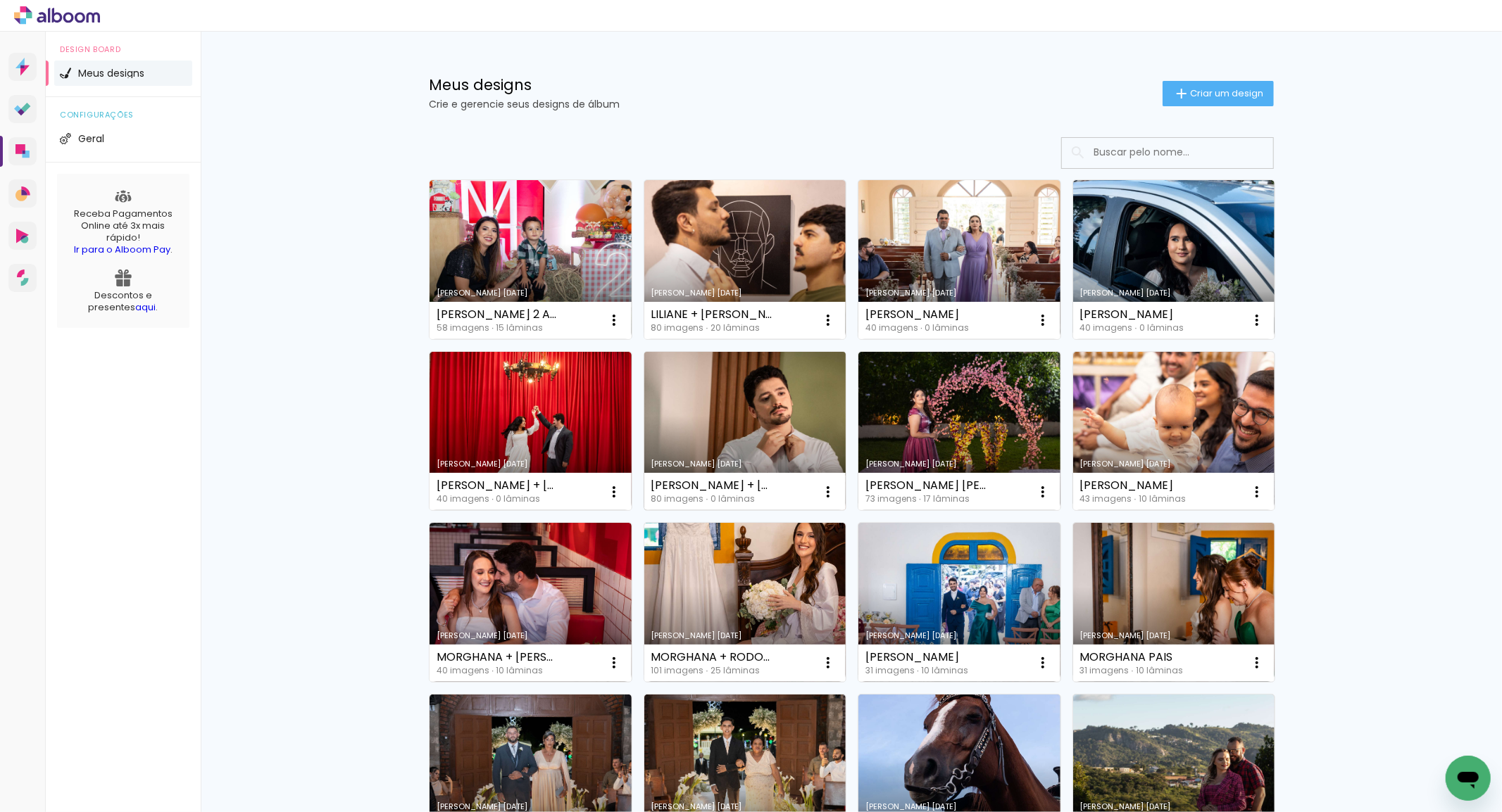
click at [785, 408] on link "[PERSON_NAME] [DATE]" at bounding box center [745, 432] width 202 height 159
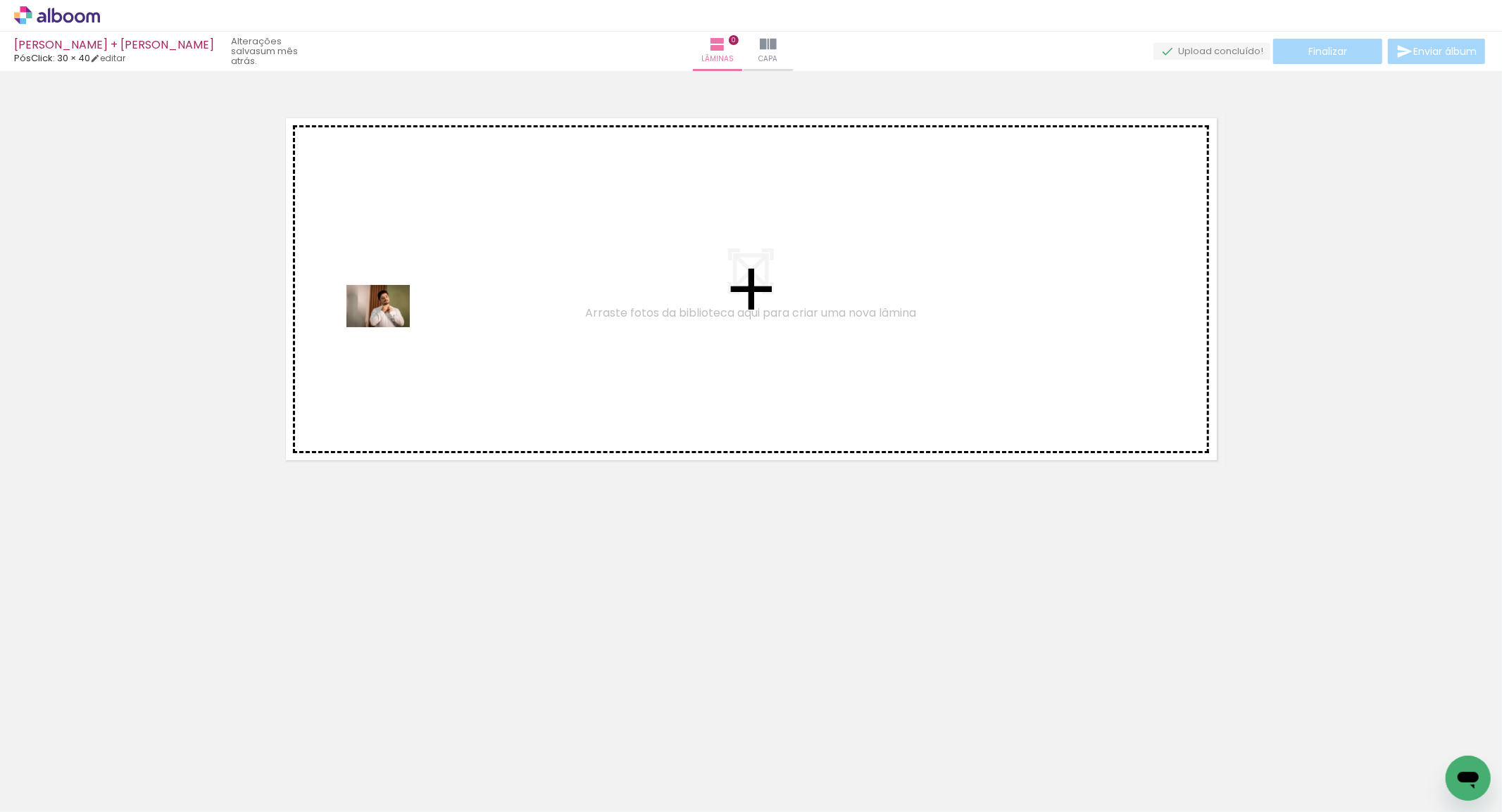
drag, startPoint x: 169, startPoint y: 718, endPoint x: 389, endPoint y: 327, distance: 448.6
click at [389, 327] on quentale-workspace at bounding box center [751, 406] width 1502 height 812
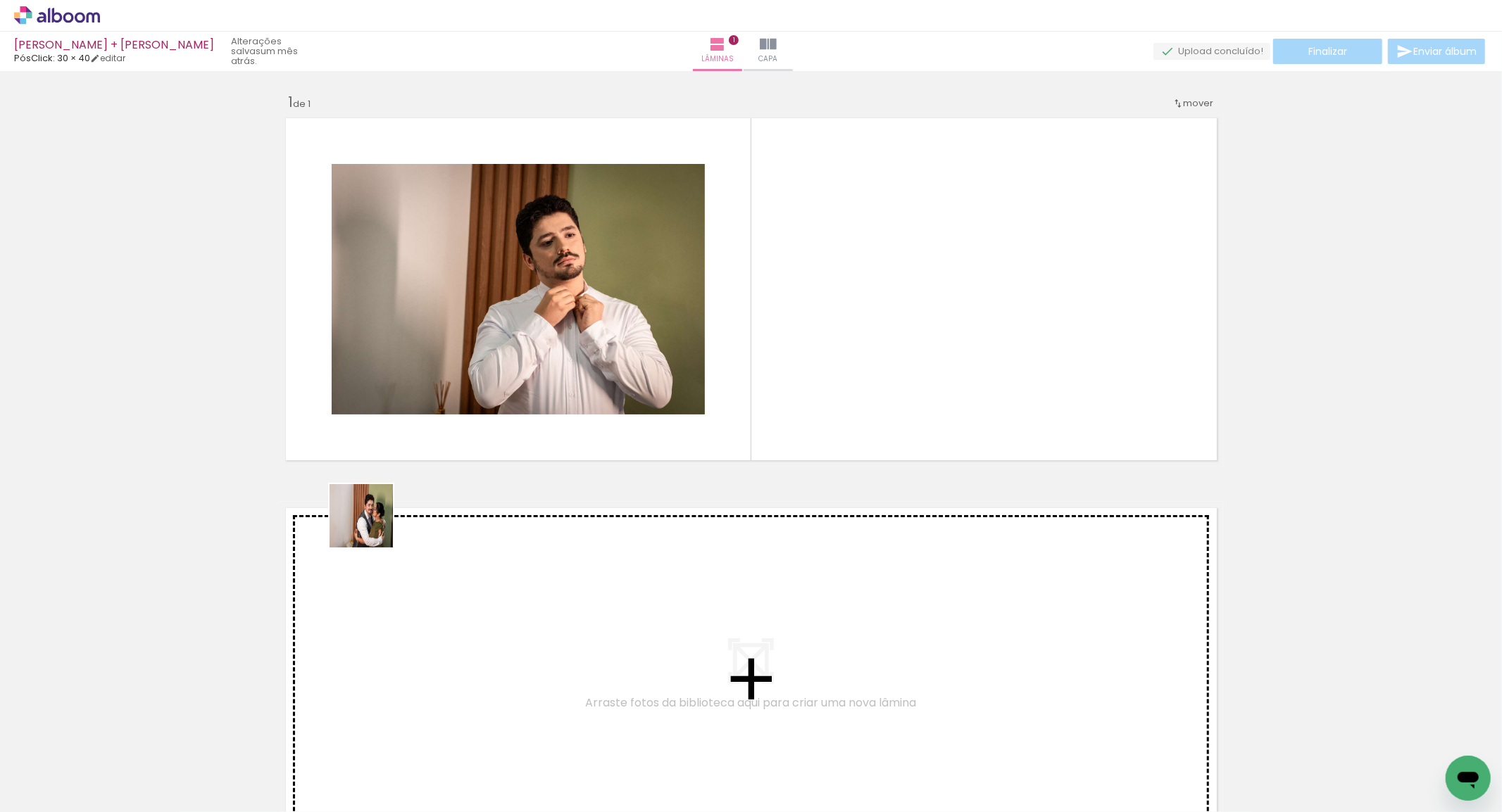
drag, startPoint x: 304, startPoint y: 630, endPoint x: 366, endPoint y: 719, distance: 108.5
click at [529, 319] on quentale-workspace at bounding box center [751, 406] width 1502 height 812
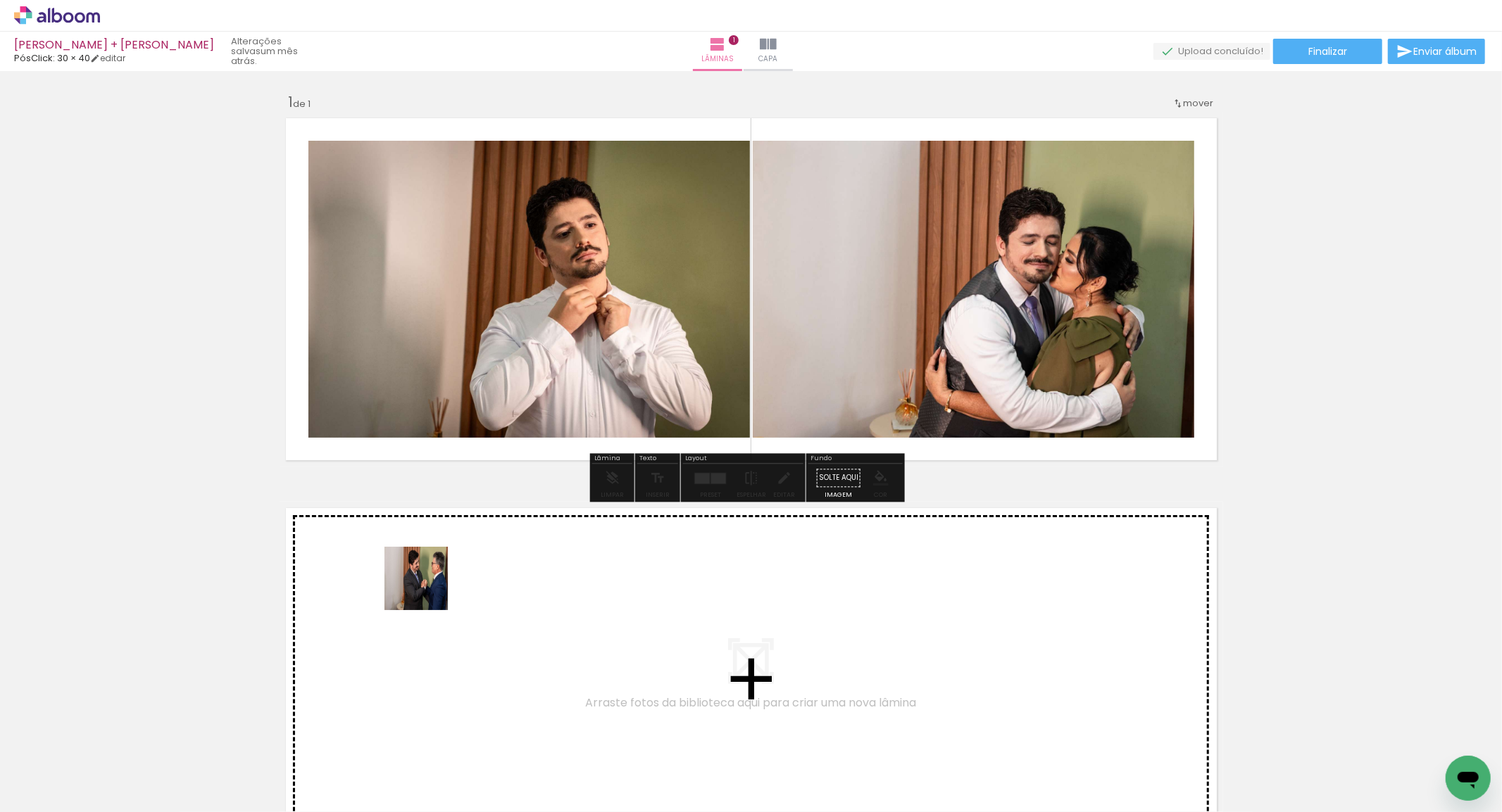
drag, startPoint x: 338, startPoint y: 694, endPoint x: 829, endPoint y: 524, distance: 519.6
click at [664, 336] on quentale-workspace at bounding box center [751, 406] width 1502 height 812
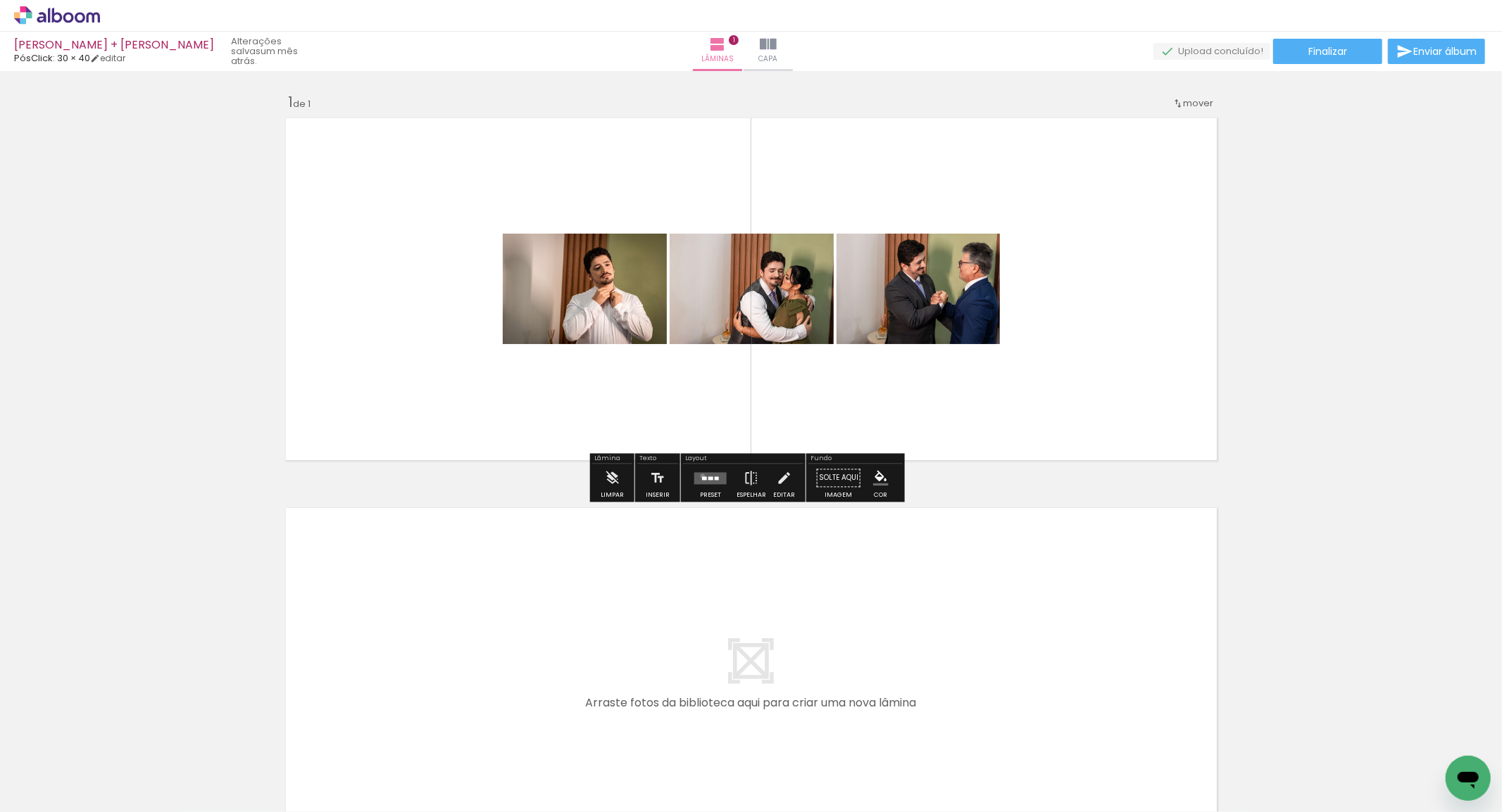
click at [702, 477] on div at bounding box center [704, 478] width 5 height 3
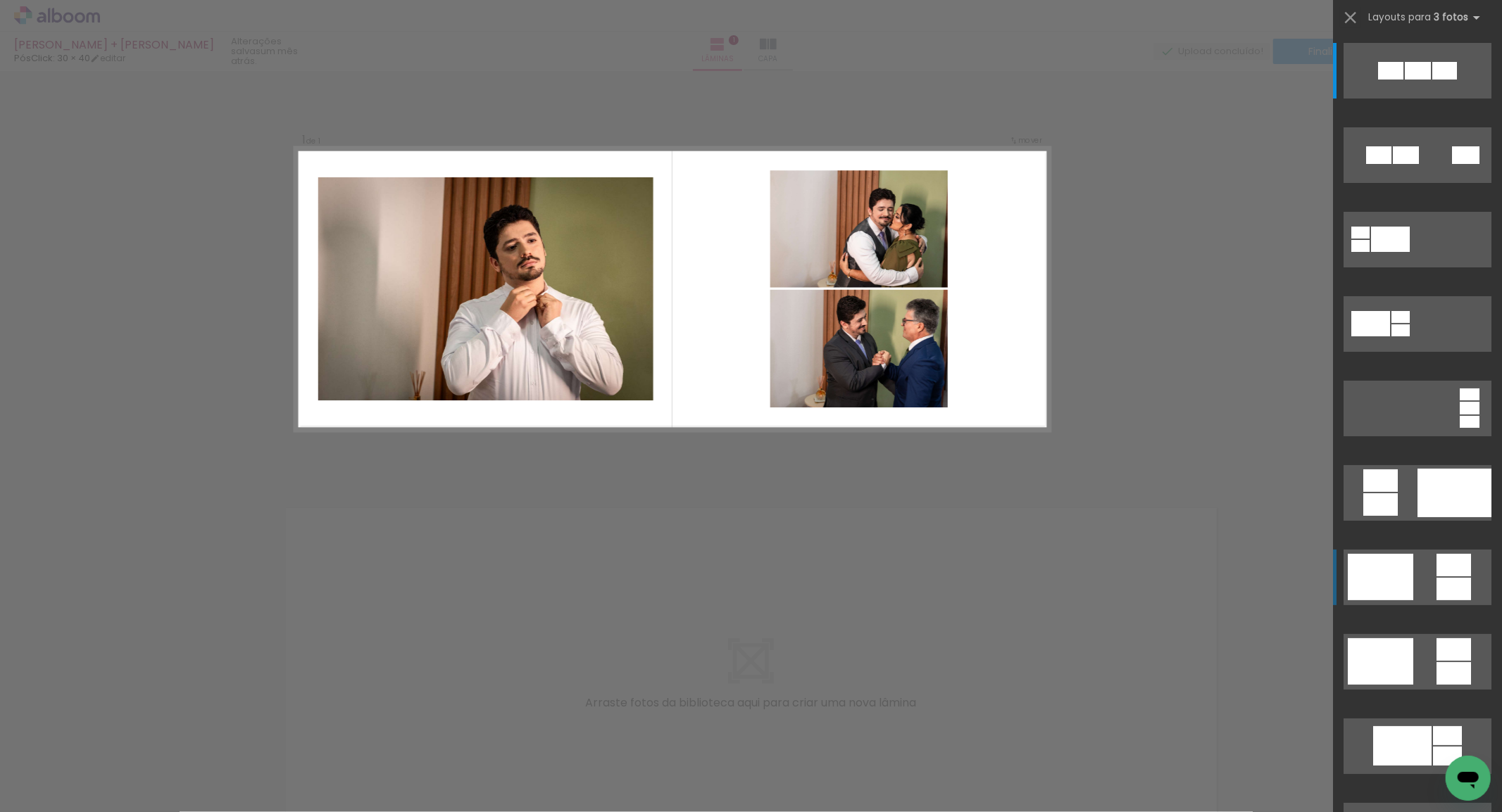
click at [1401, 80] on div at bounding box center [1391, 71] width 26 height 17
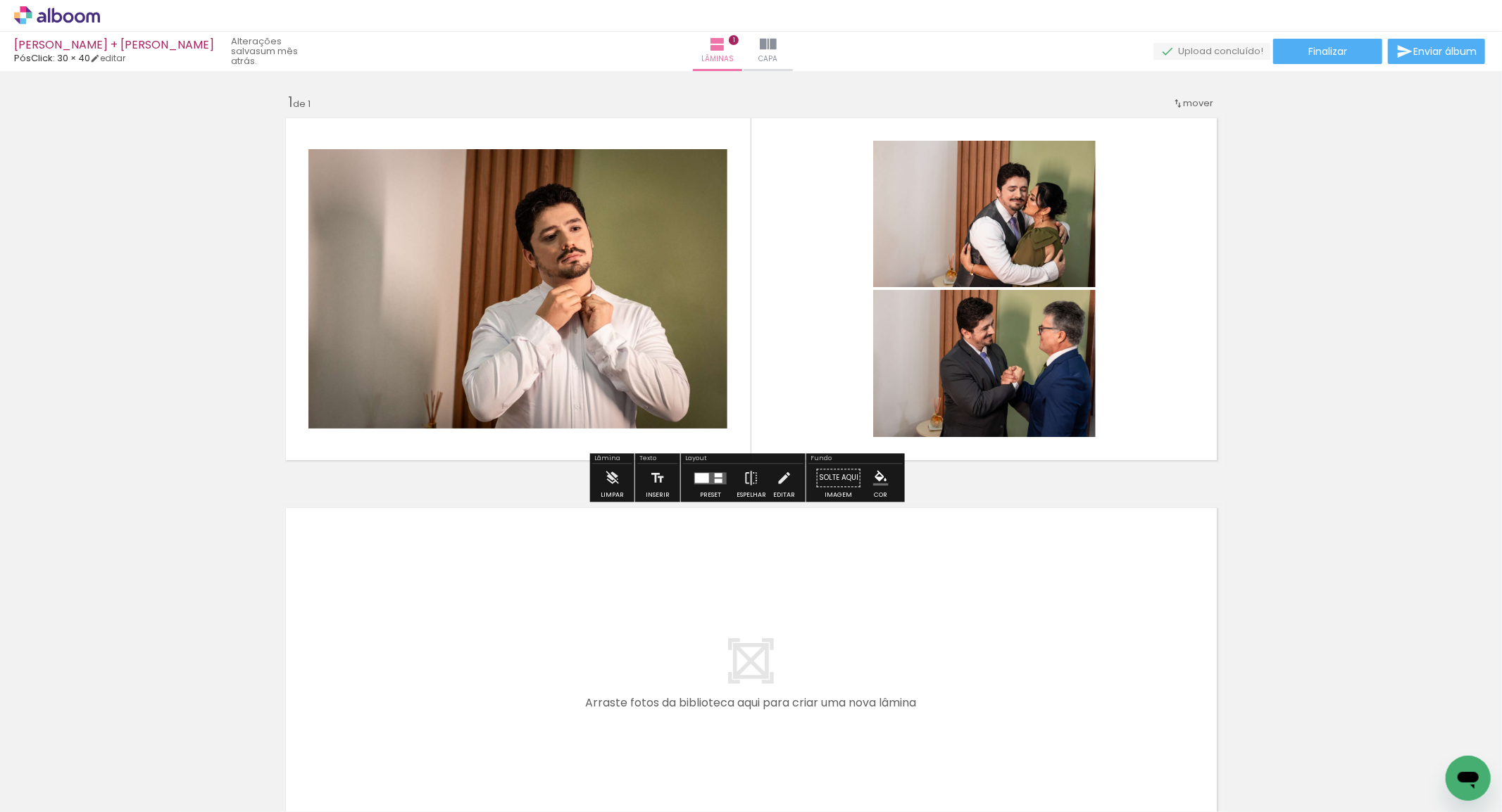
scroll to position [62, 0]
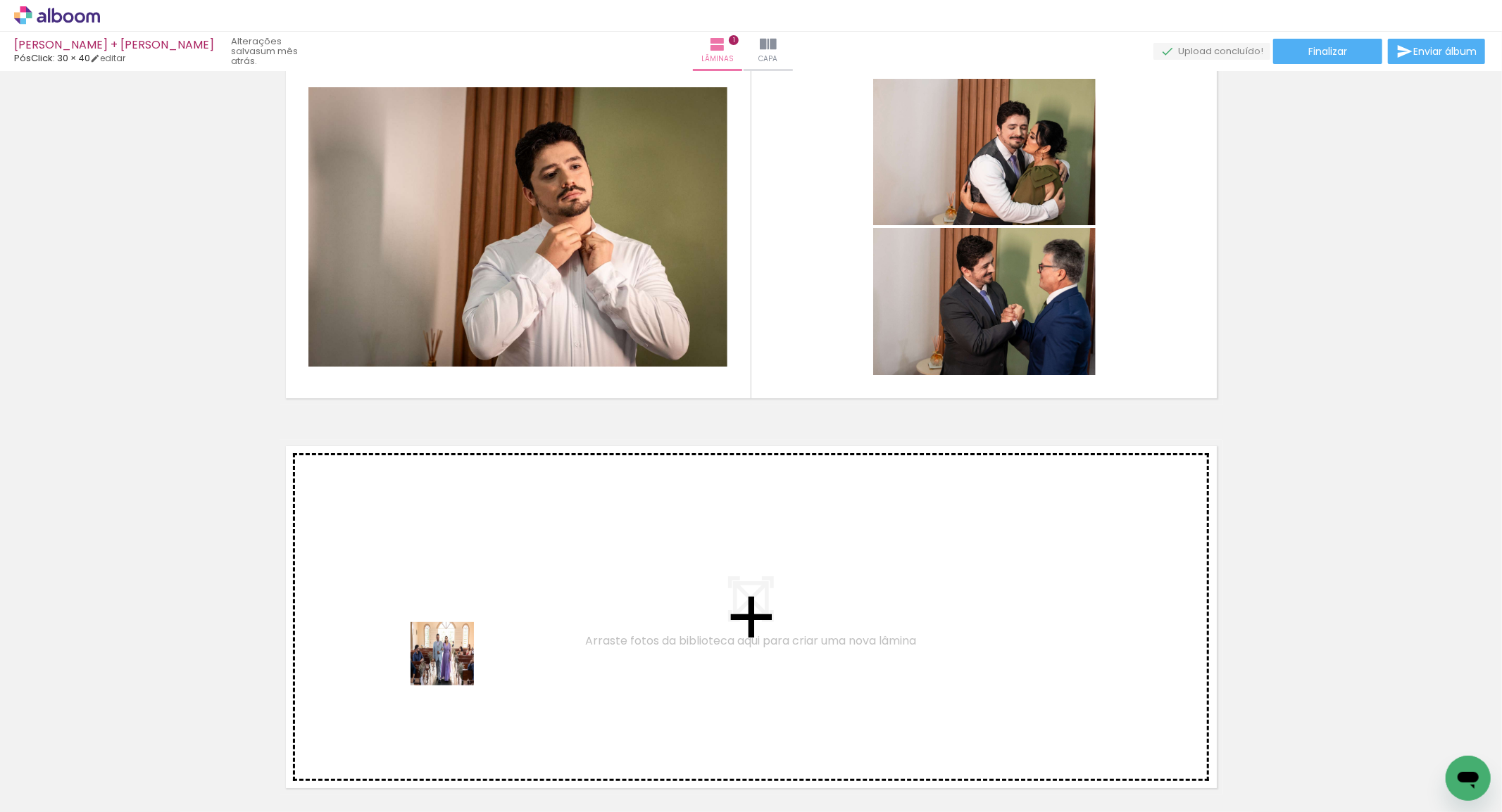
drag, startPoint x: 378, startPoint y: 761, endPoint x: 518, endPoint y: 806, distance: 147.1
click at [498, 603] on quentale-workspace at bounding box center [751, 406] width 1502 height 812
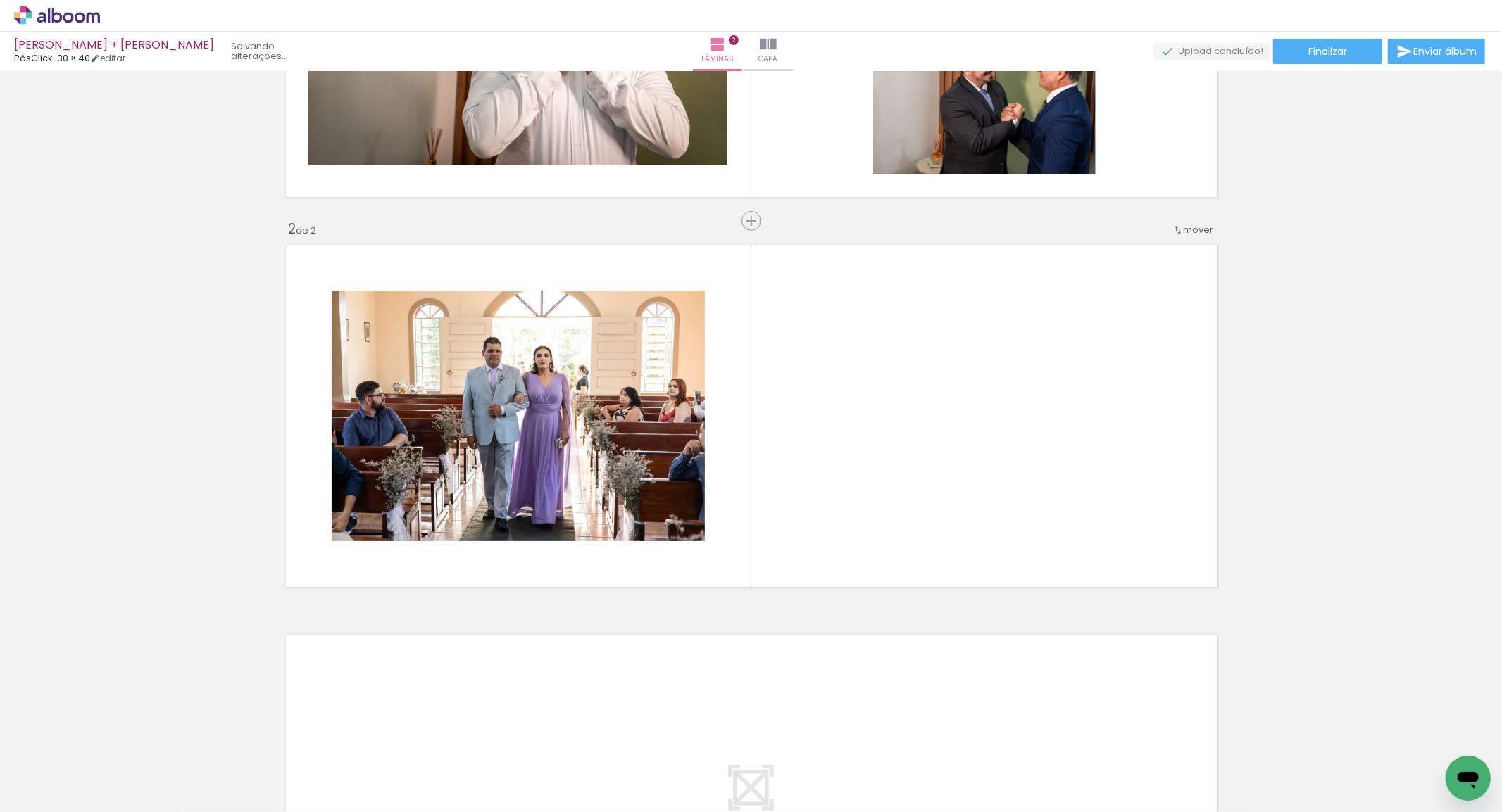
scroll to position [281, 0]
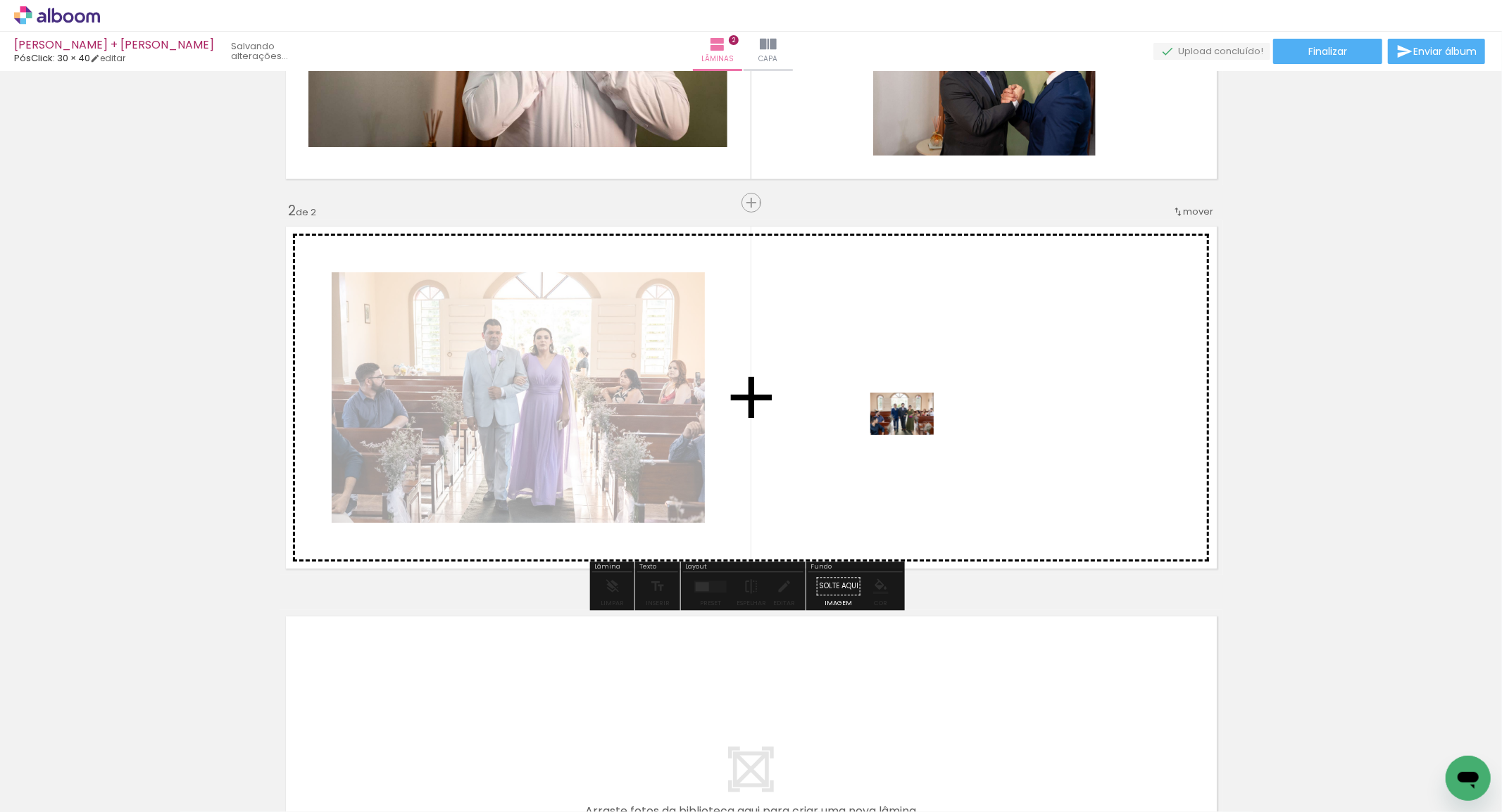
drag, startPoint x: 511, startPoint y: 723, endPoint x: 912, endPoint y: 435, distance: 493.7
click at [912, 435] on quentale-workspace at bounding box center [751, 406] width 1502 height 812
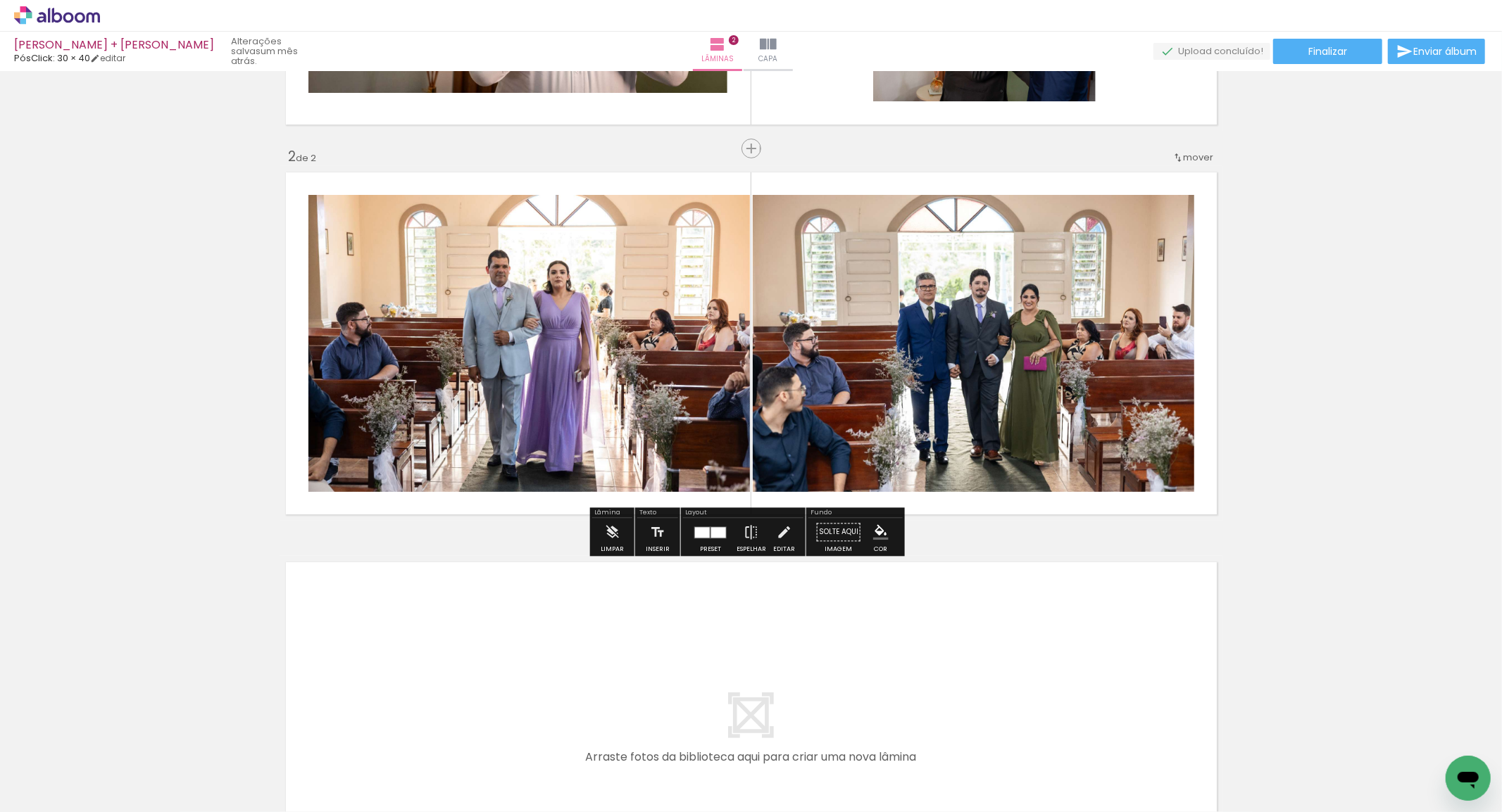
scroll to position [360, 0]
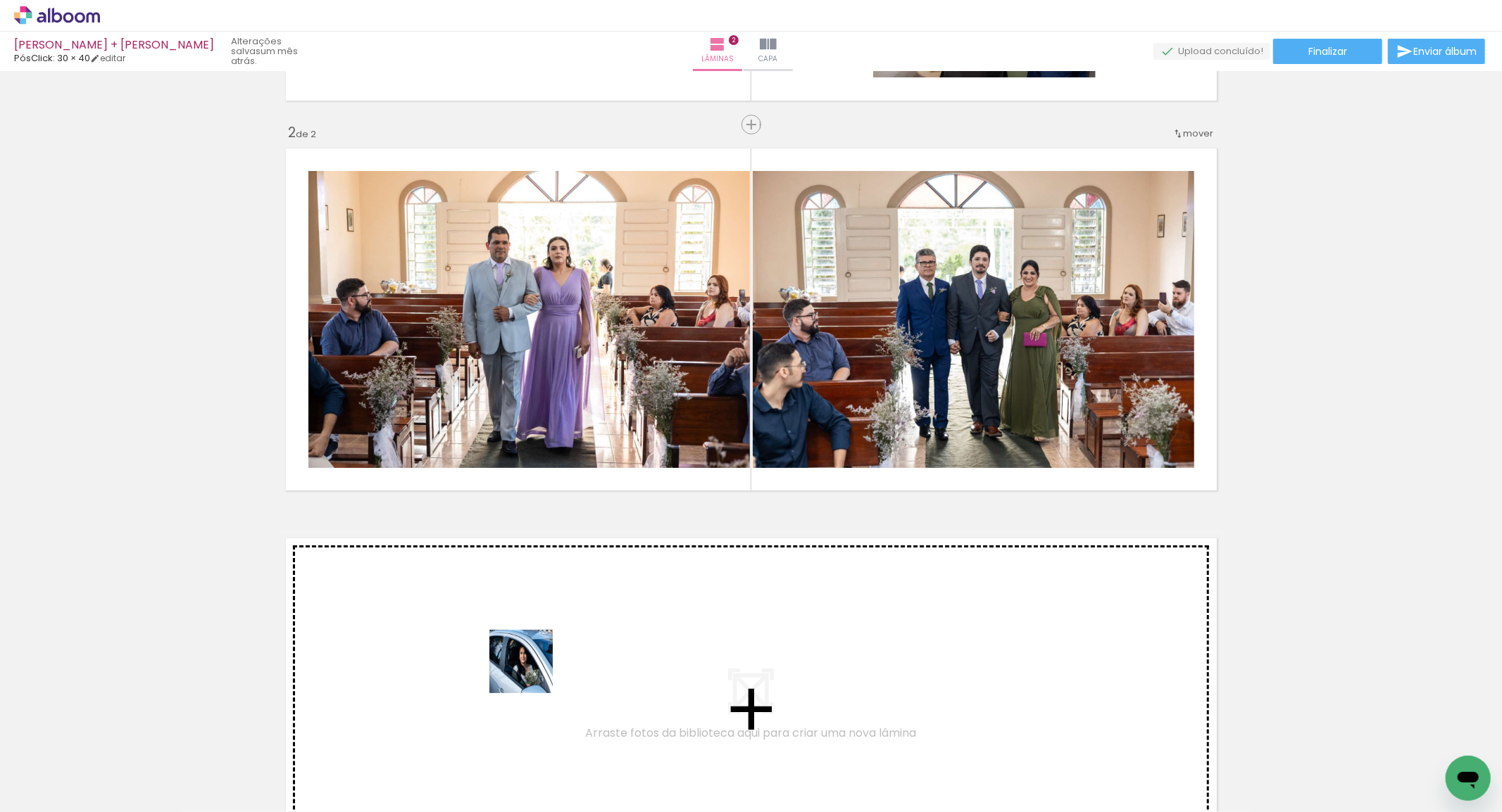
drag, startPoint x: 533, startPoint y: 692, endPoint x: 532, endPoint y: 672, distance: 20.0
click at [532, 672] on quentale-workspace at bounding box center [751, 406] width 1502 height 812
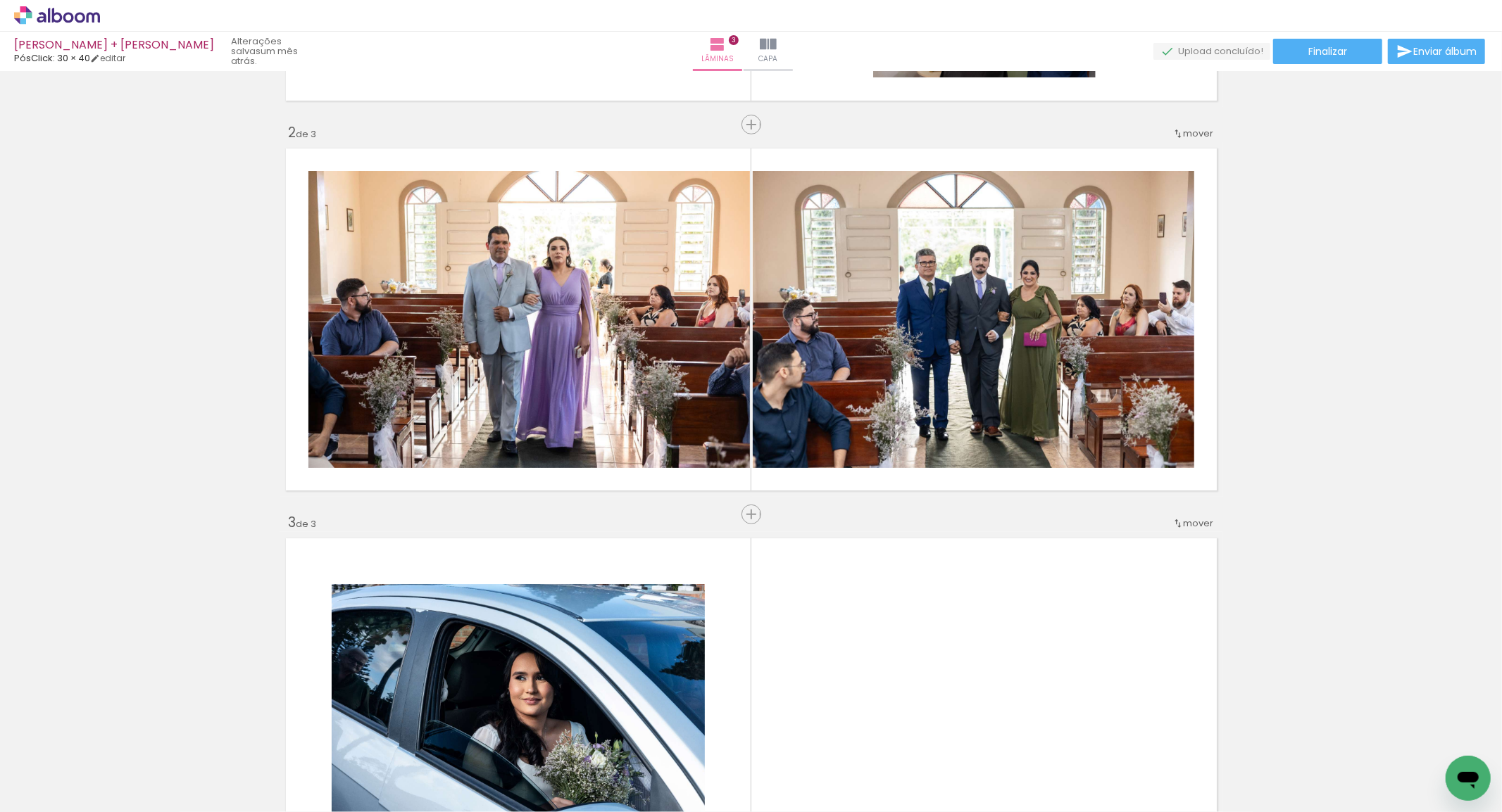
scroll to position [671, 0]
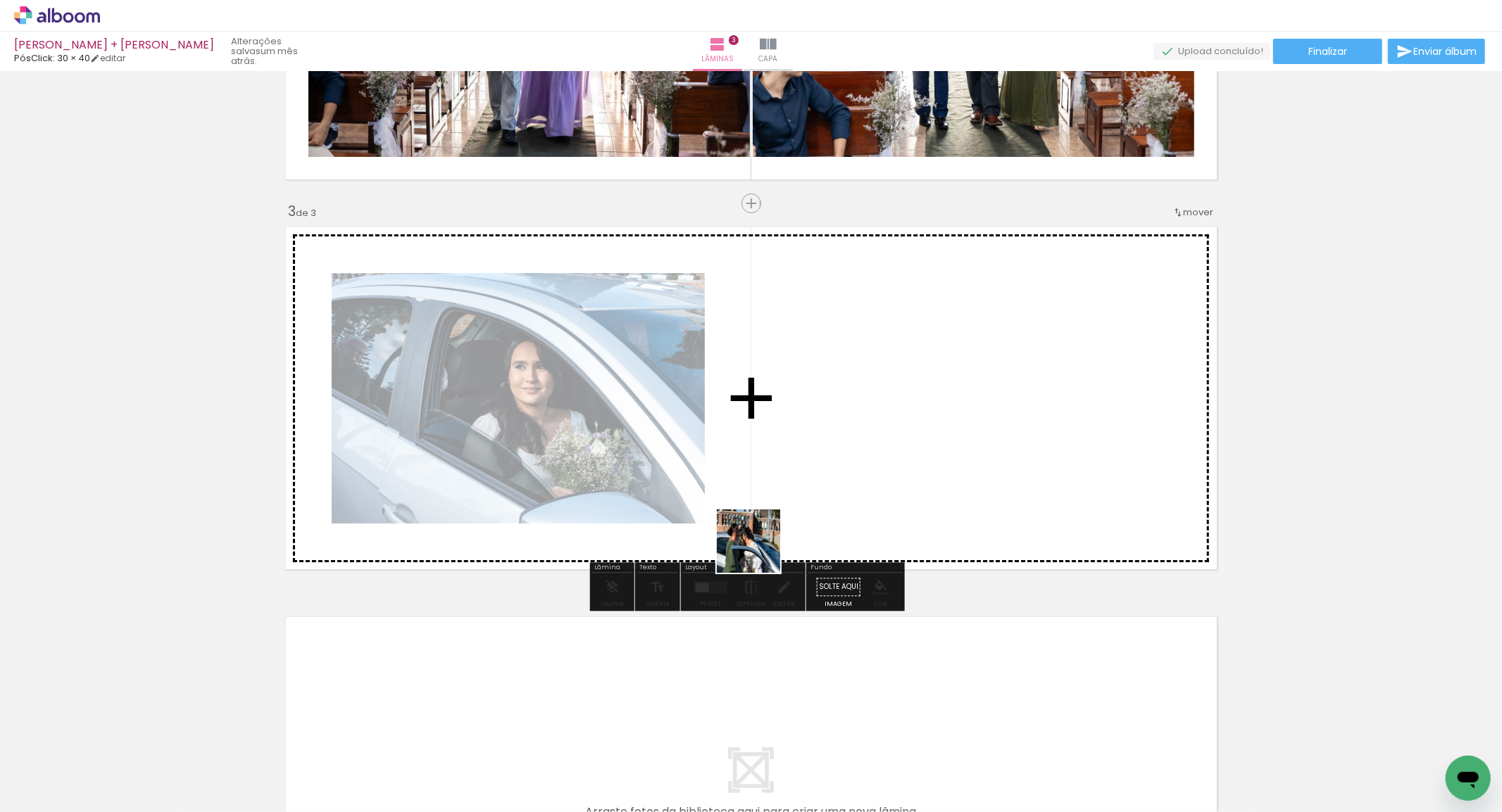
drag, startPoint x: 680, startPoint y: 667, endPoint x: 773, endPoint y: 685, distance: 94.7
click at [811, 473] on quentale-workspace at bounding box center [751, 406] width 1502 height 812
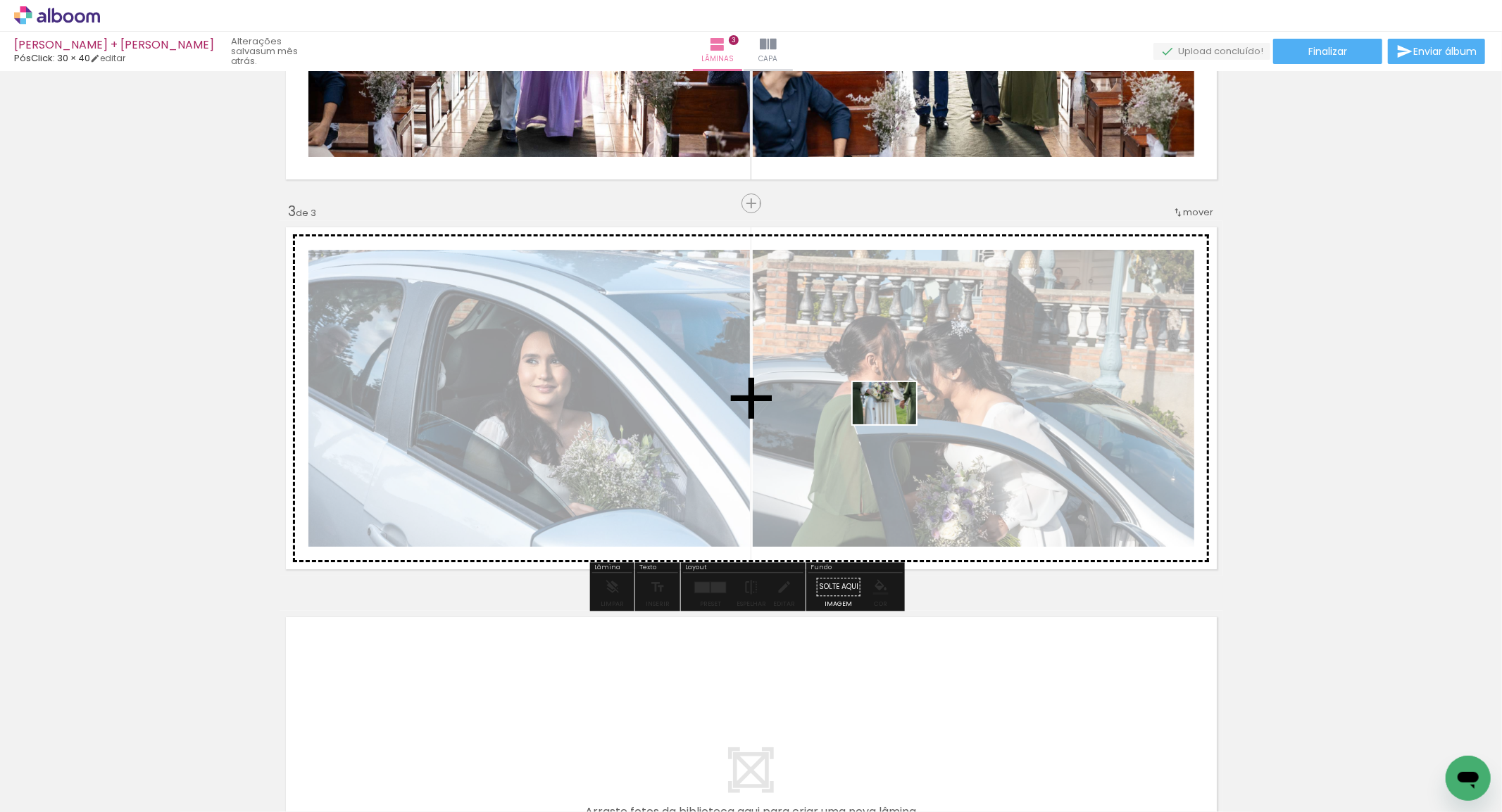
drag, startPoint x: 735, startPoint y: 683, endPoint x: 792, endPoint y: 697, distance: 58.7
click at [895, 427] on quentale-workspace at bounding box center [751, 406] width 1502 height 812
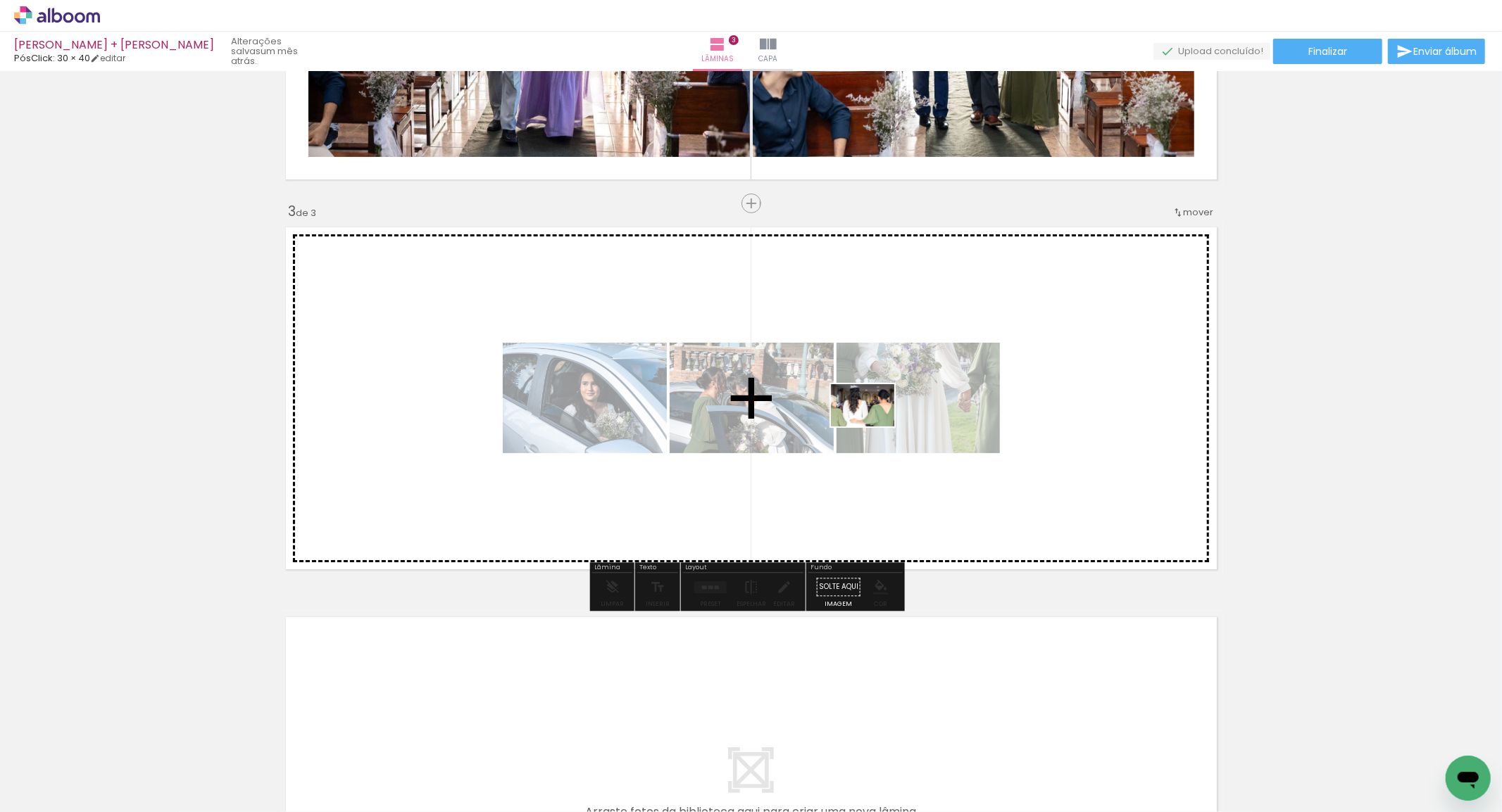
drag, startPoint x: 768, startPoint y: 771, endPoint x: 874, endPoint y: 425, distance: 361.9
click at [874, 425] on quentale-workspace at bounding box center [751, 406] width 1502 height 812
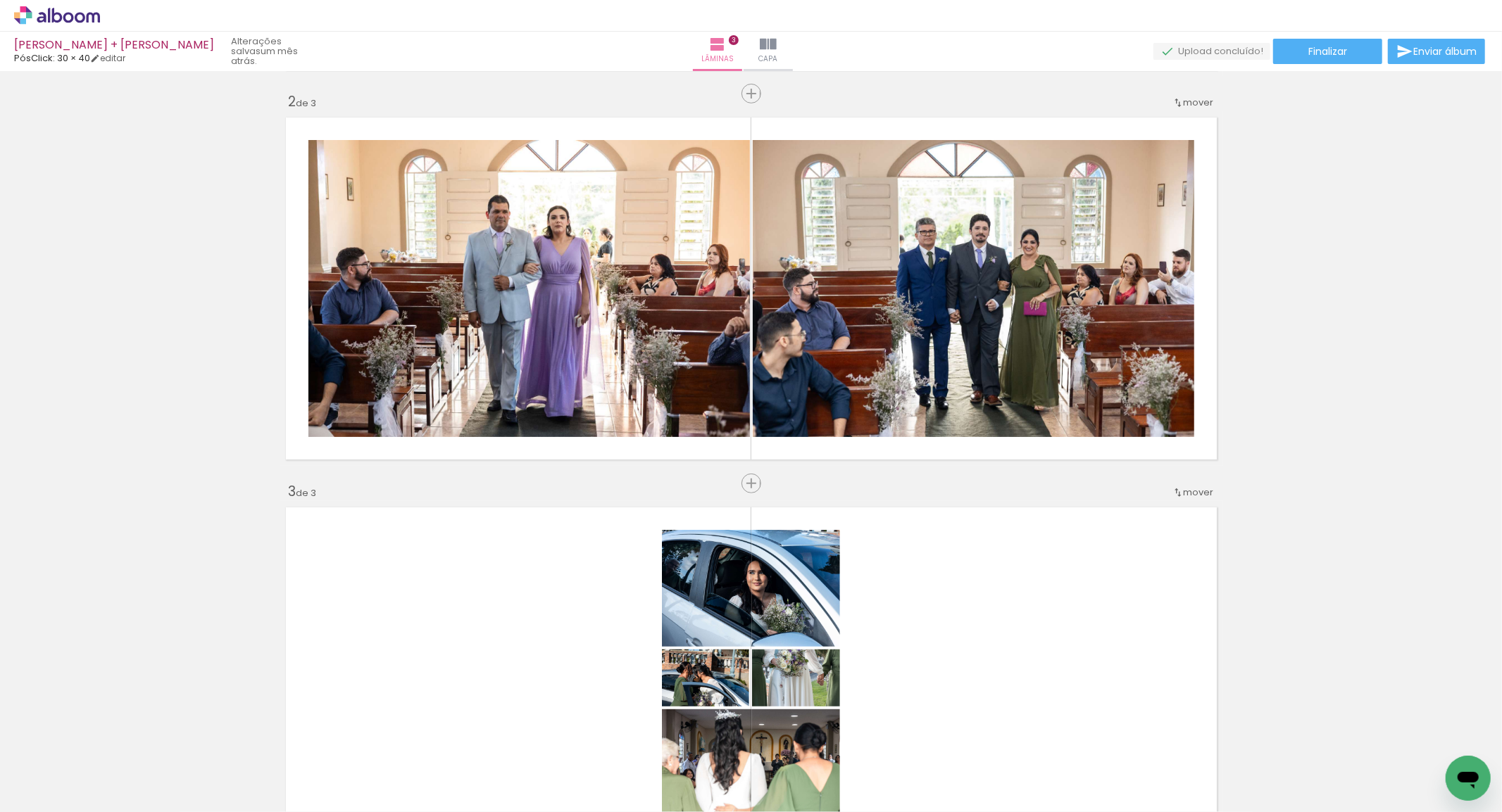
scroll to position [374, 0]
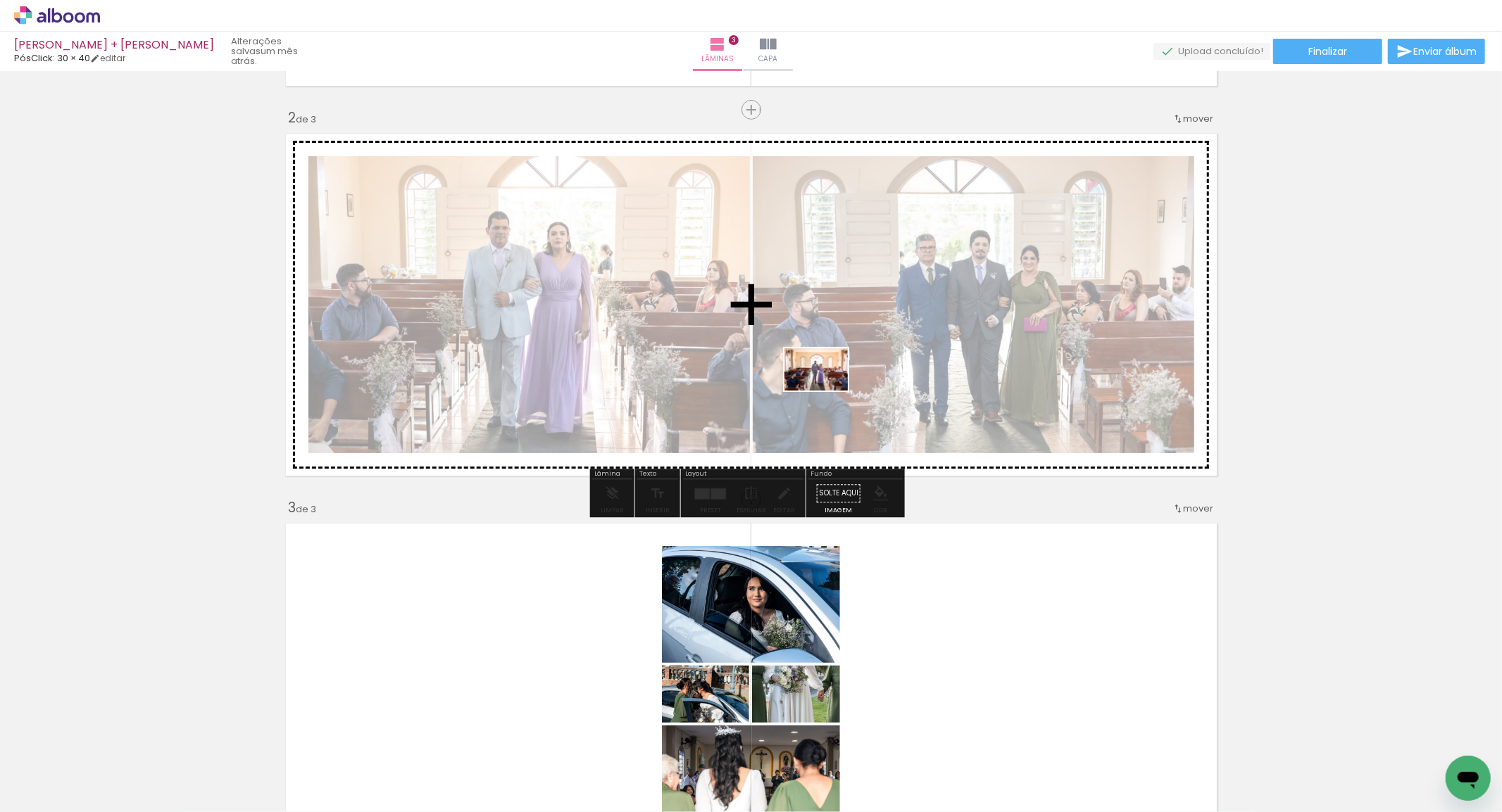
drag, startPoint x: 802, startPoint y: 769, endPoint x: 827, endPoint y: 390, distance: 379.8
click at [827, 390] on quentale-workspace at bounding box center [751, 406] width 1502 height 812
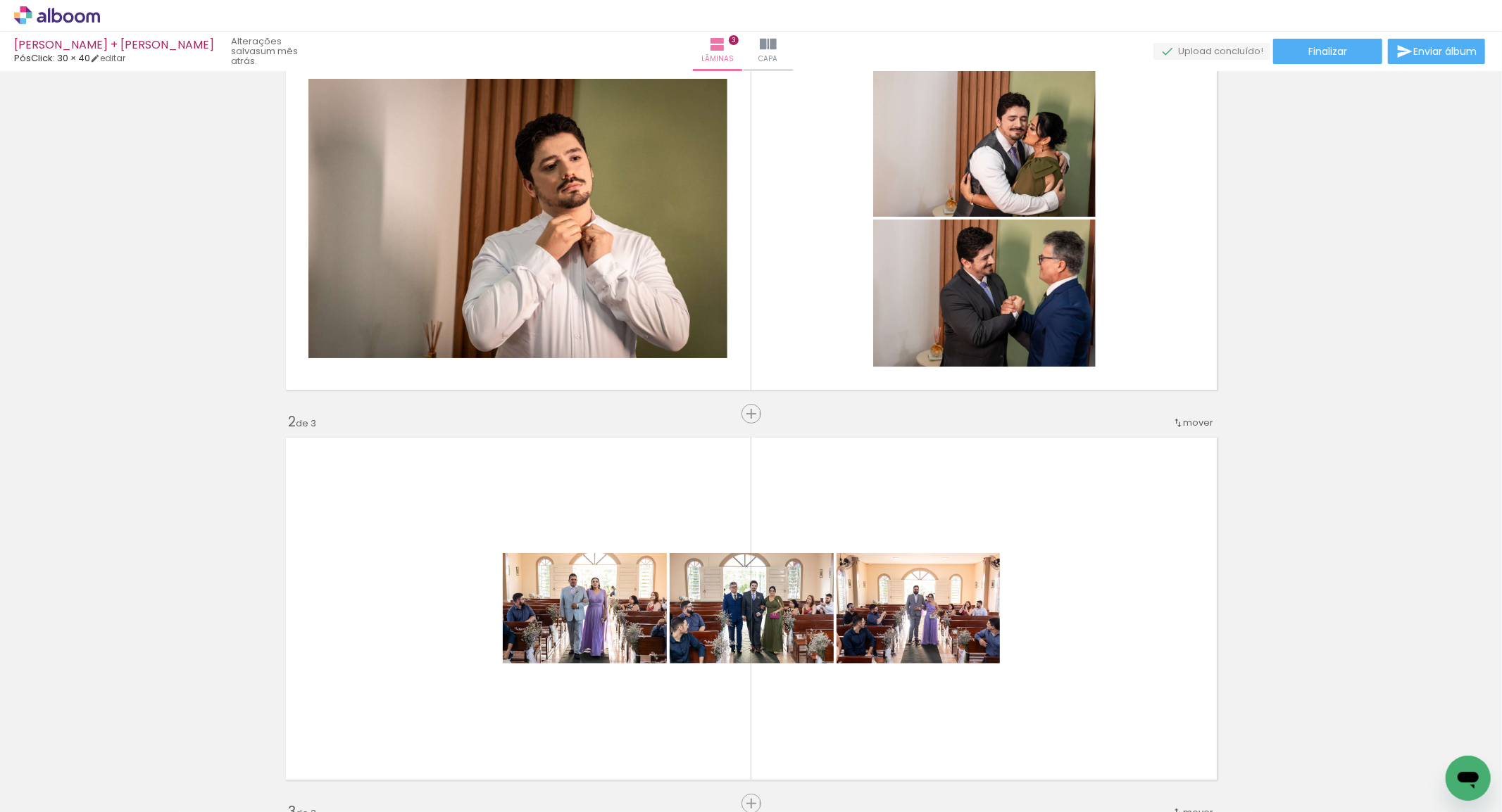
scroll to position [0, 0]
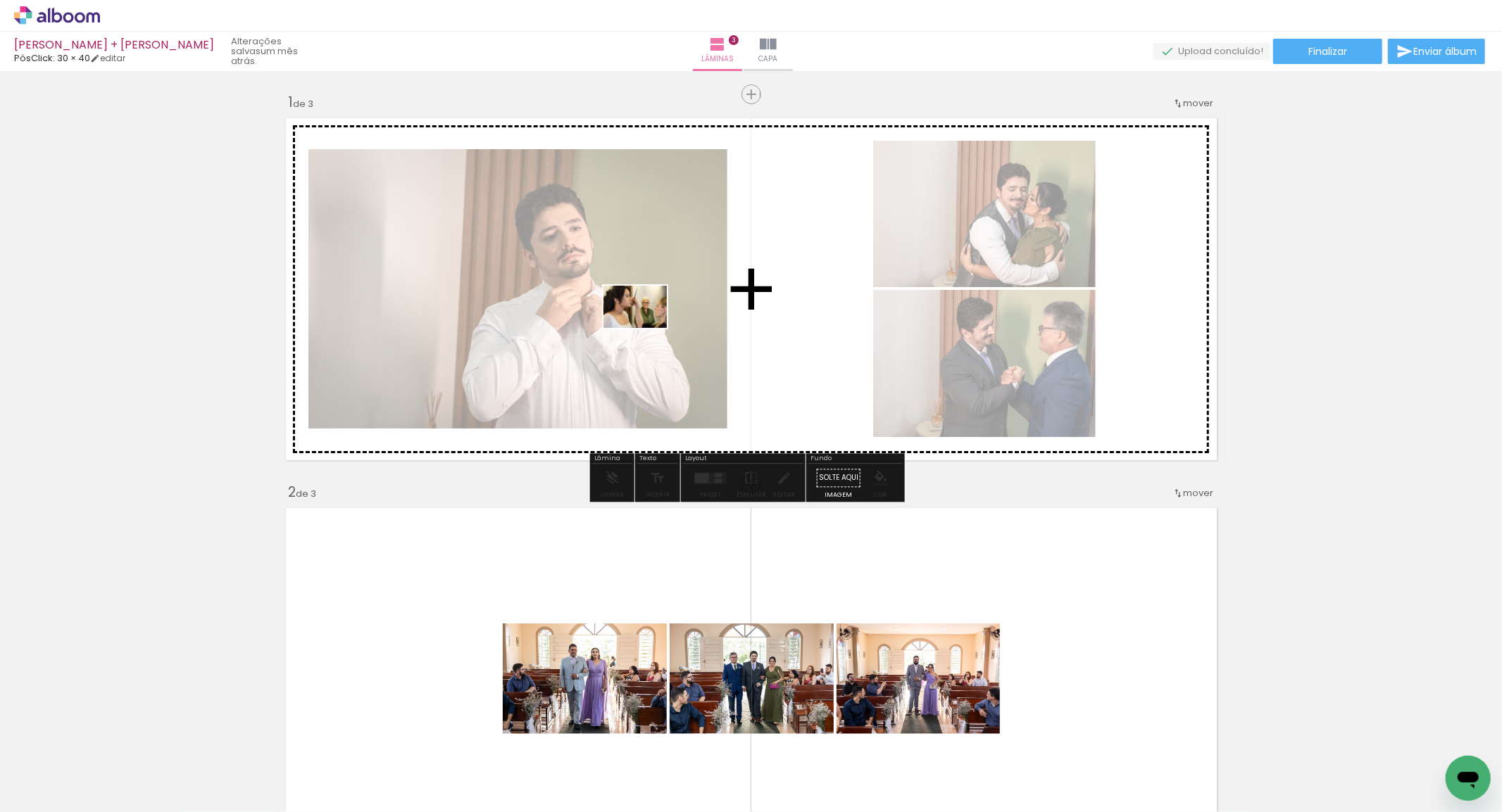
drag, startPoint x: 693, startPoint y: 722, endPoint x: 645, endPoint y: 328, distance: 396.9
click at [645, 328] on quentale-workspace at bounding box center [751, 406] width 1502 height 812
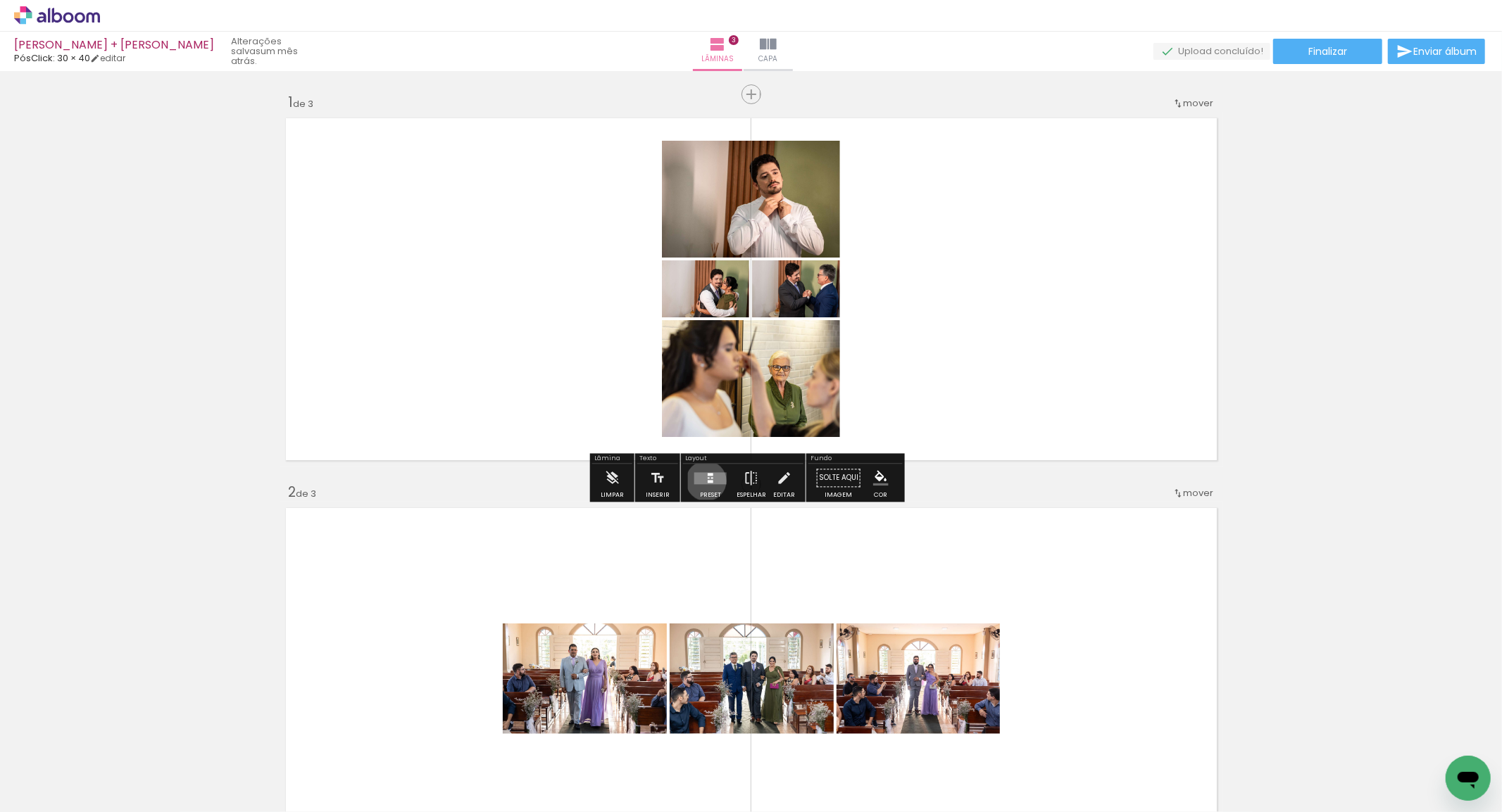
click at [708, 481] on div at bounding box center [710, 481] width 6 height 2
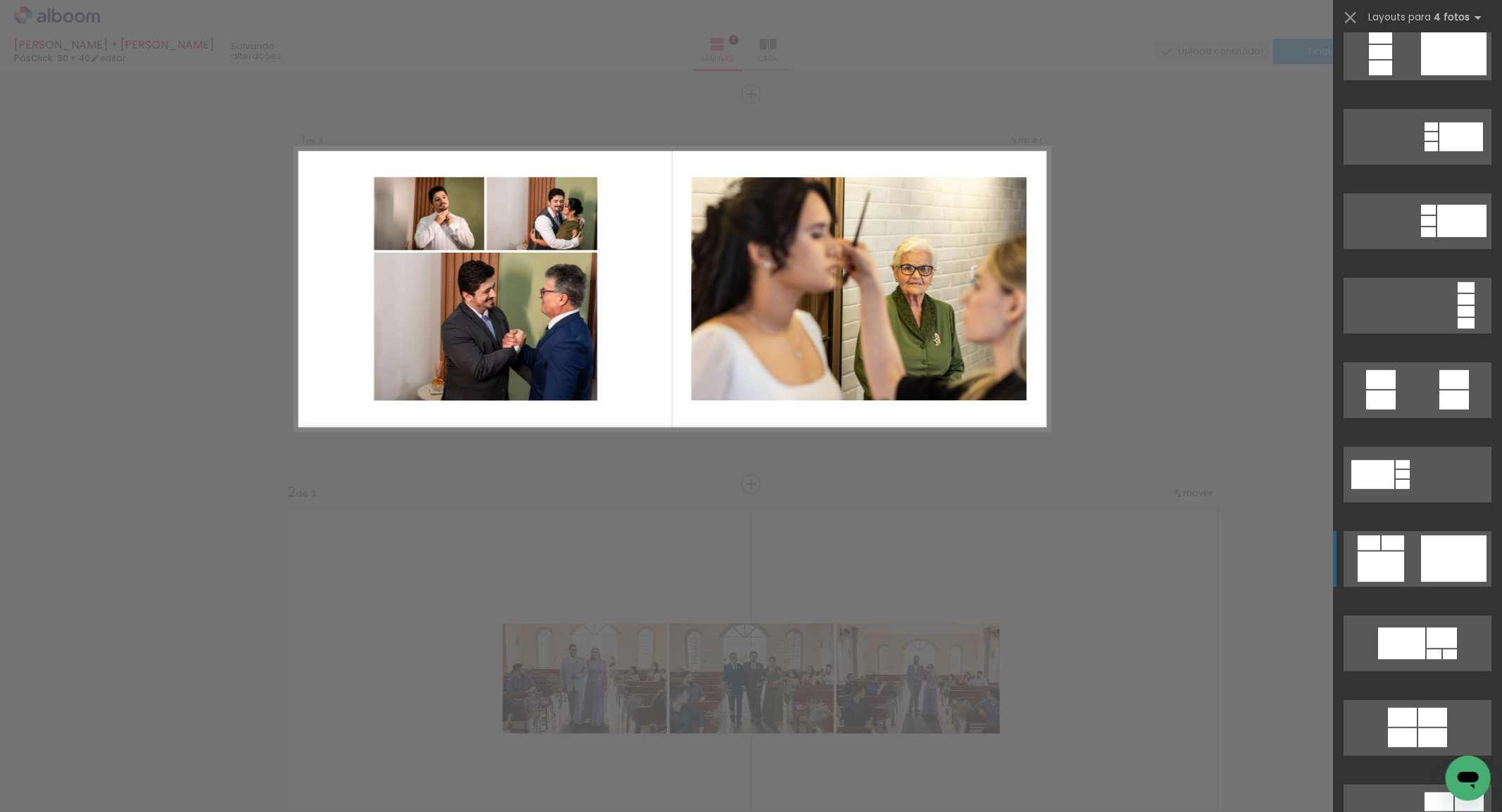
scroll to position [468, 0]
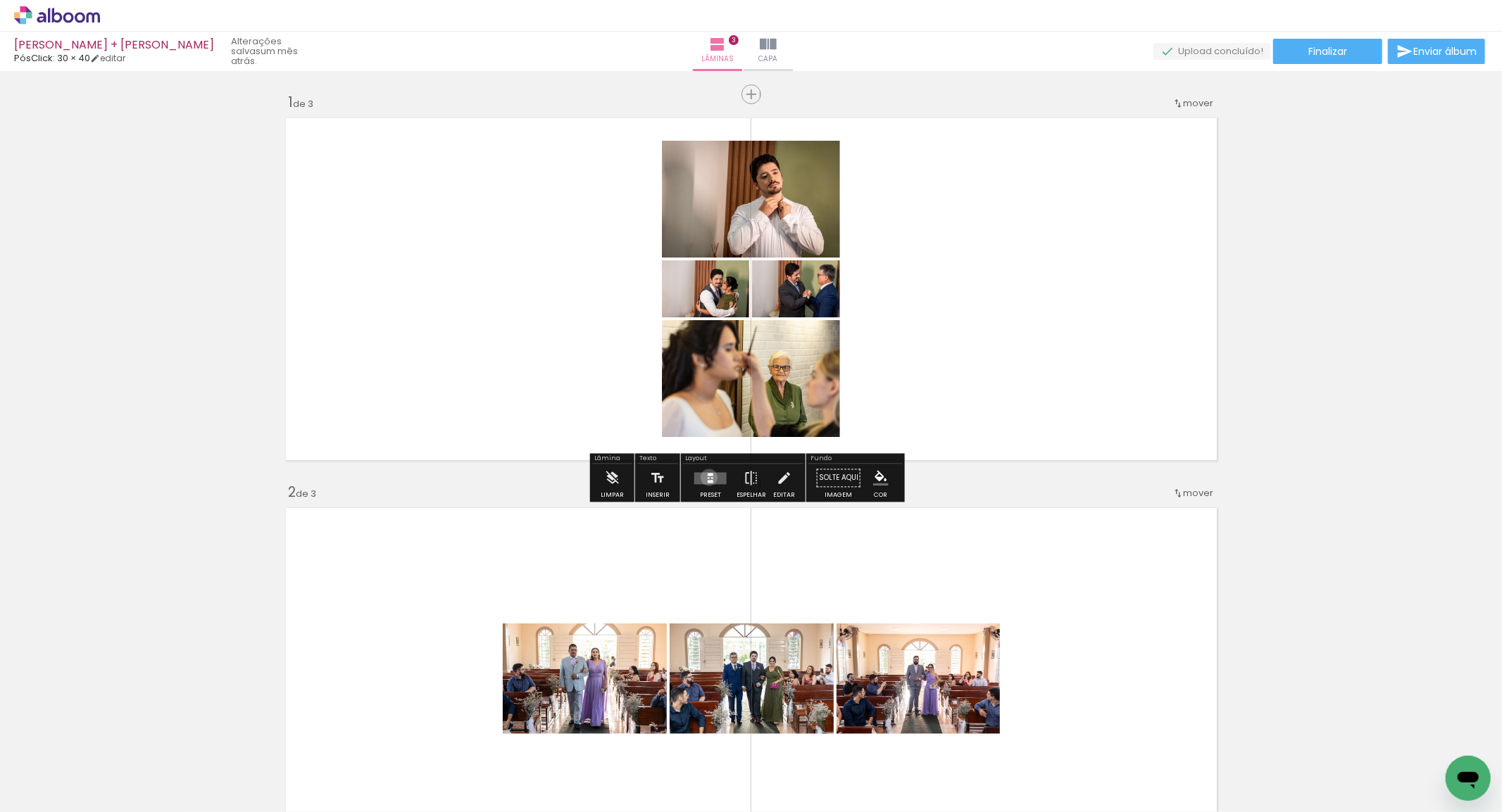
click at [708, 477] on div at bounding box center [709, 478] width 2 height 2
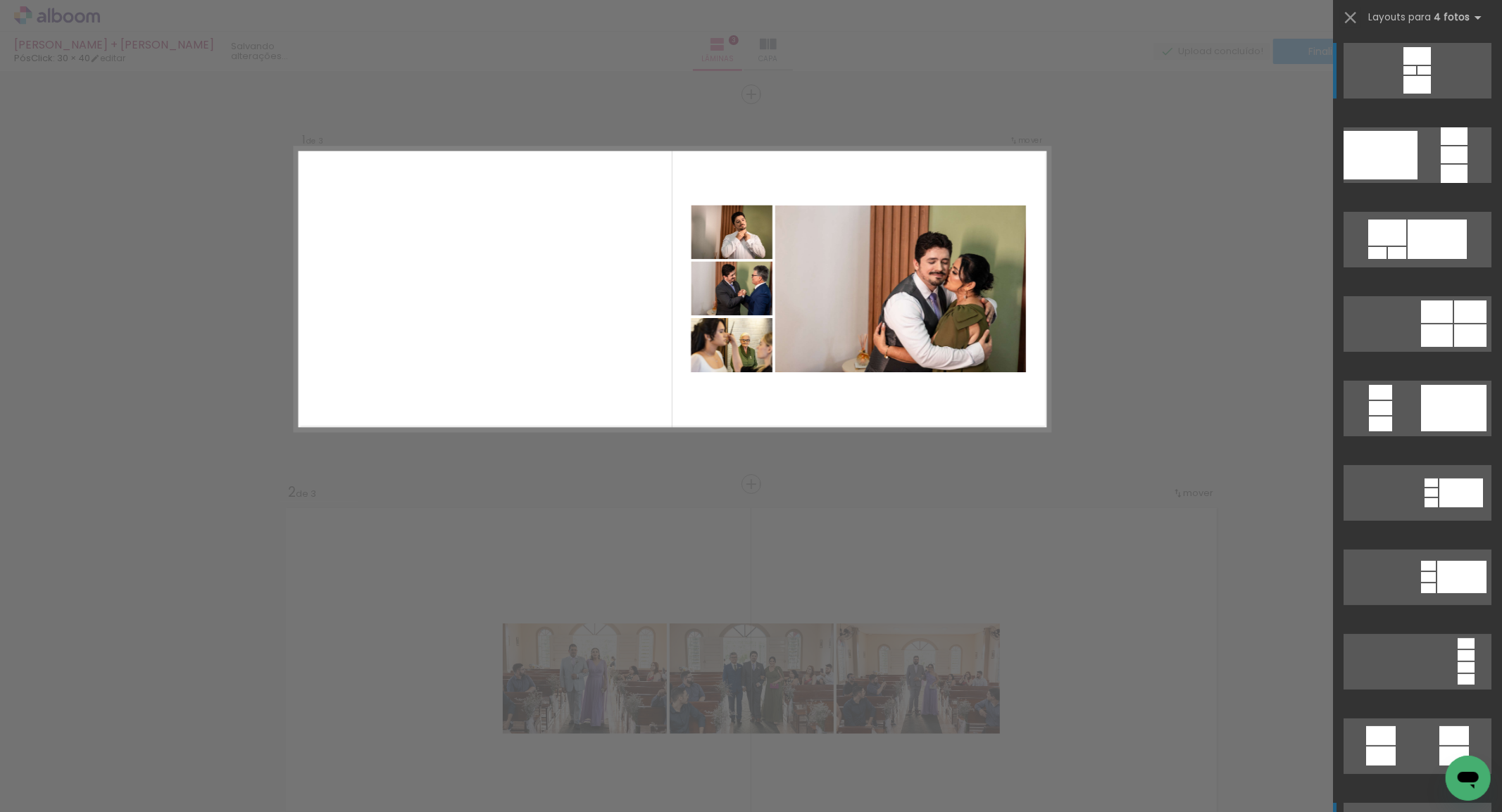
scroll to position [390, 0]
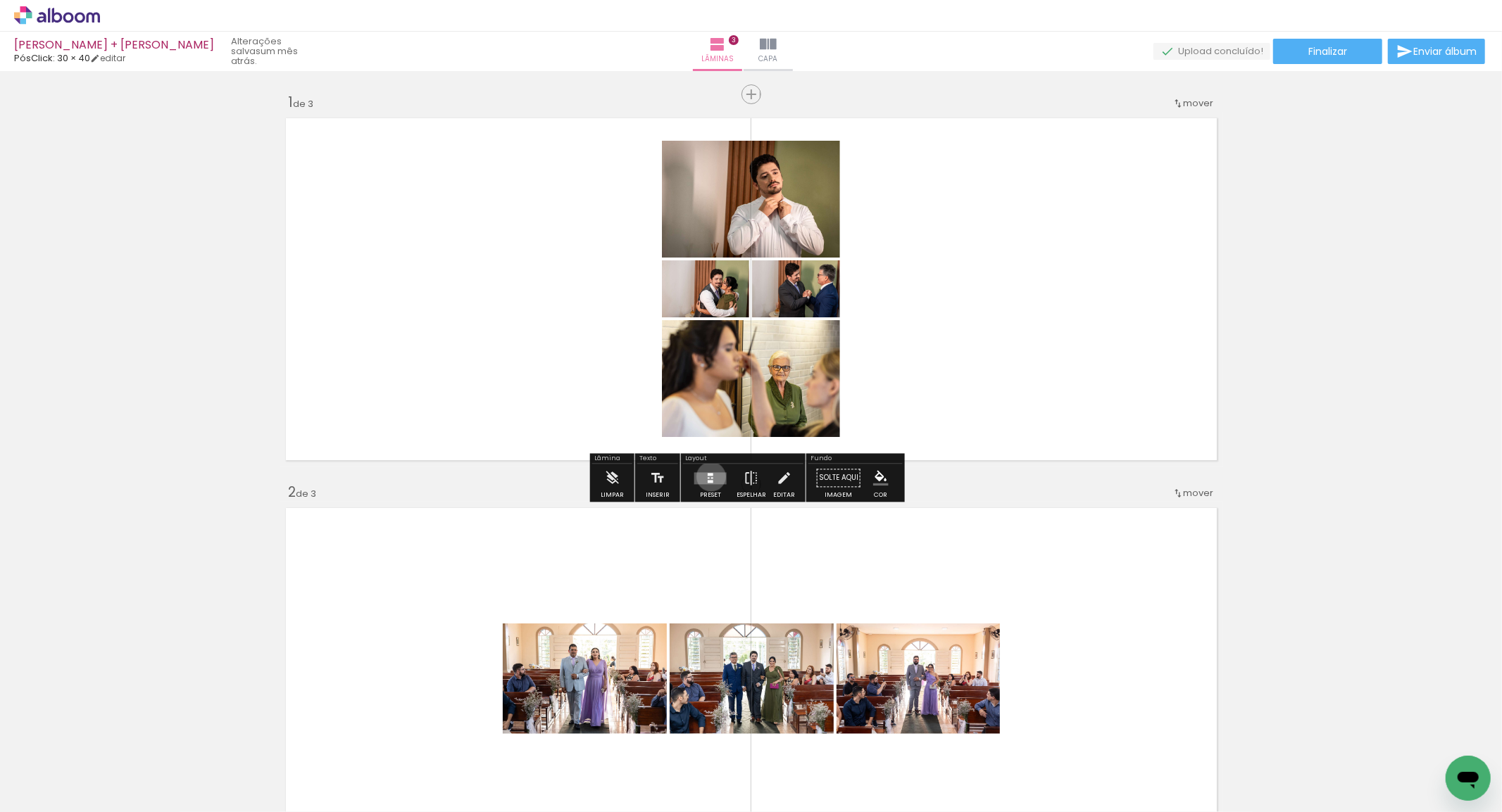
click at [711, 477] on div at bounding box center [712, 478] width 2 height 2
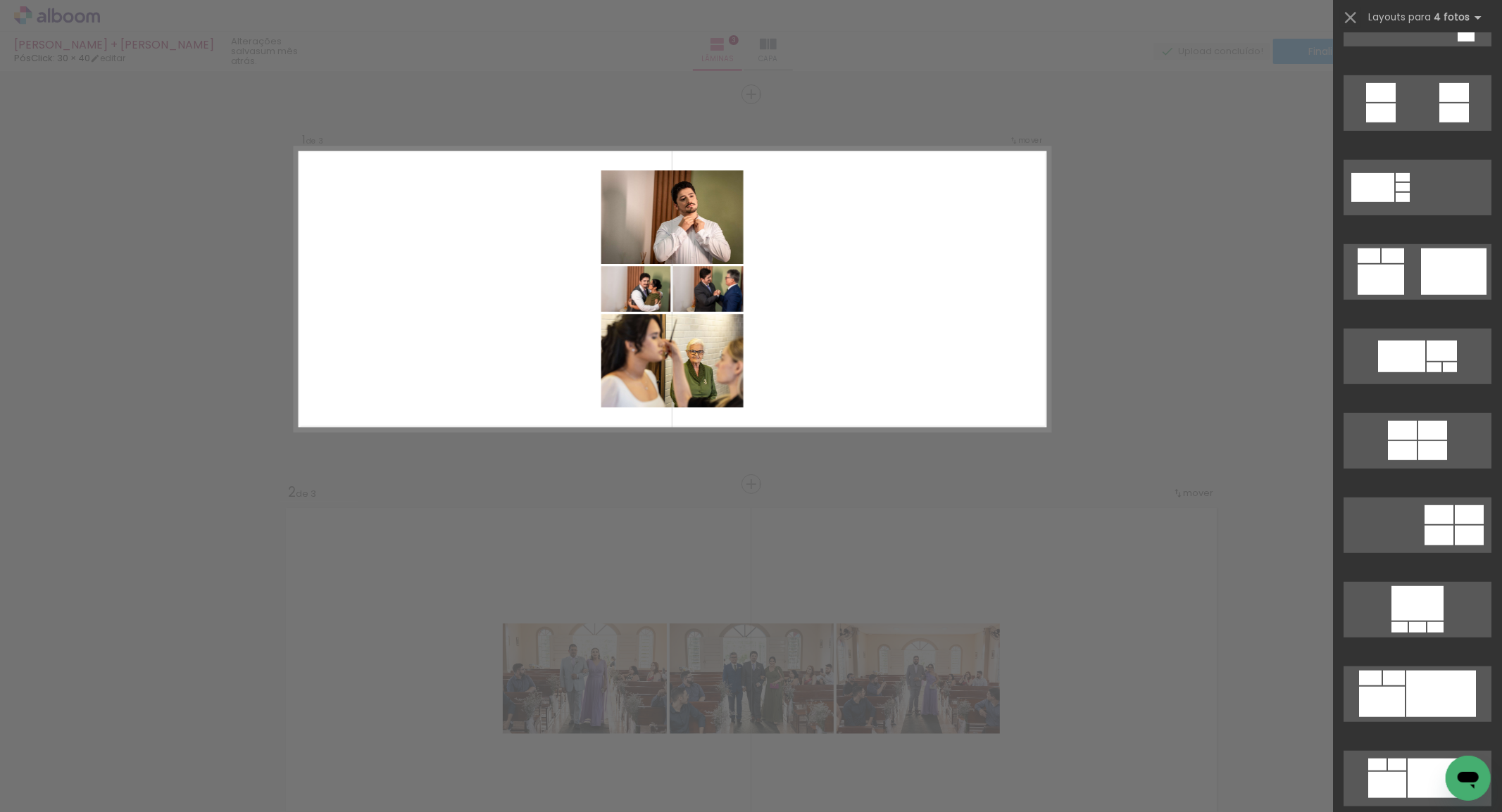
scroll to position [578, 0]
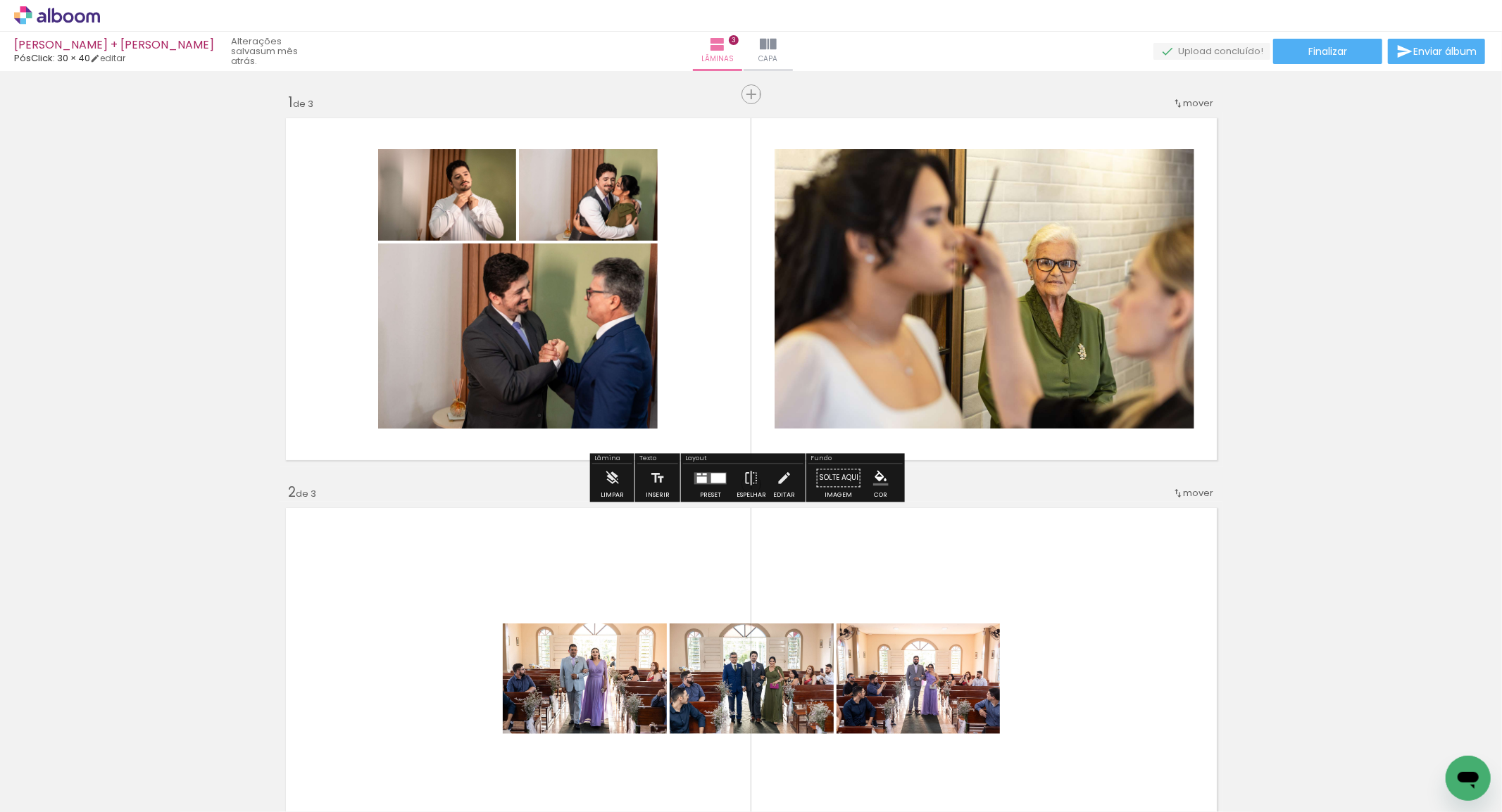
click at [744, 475] on iron-icon at bounding box center [751, 478] width 16 height 28
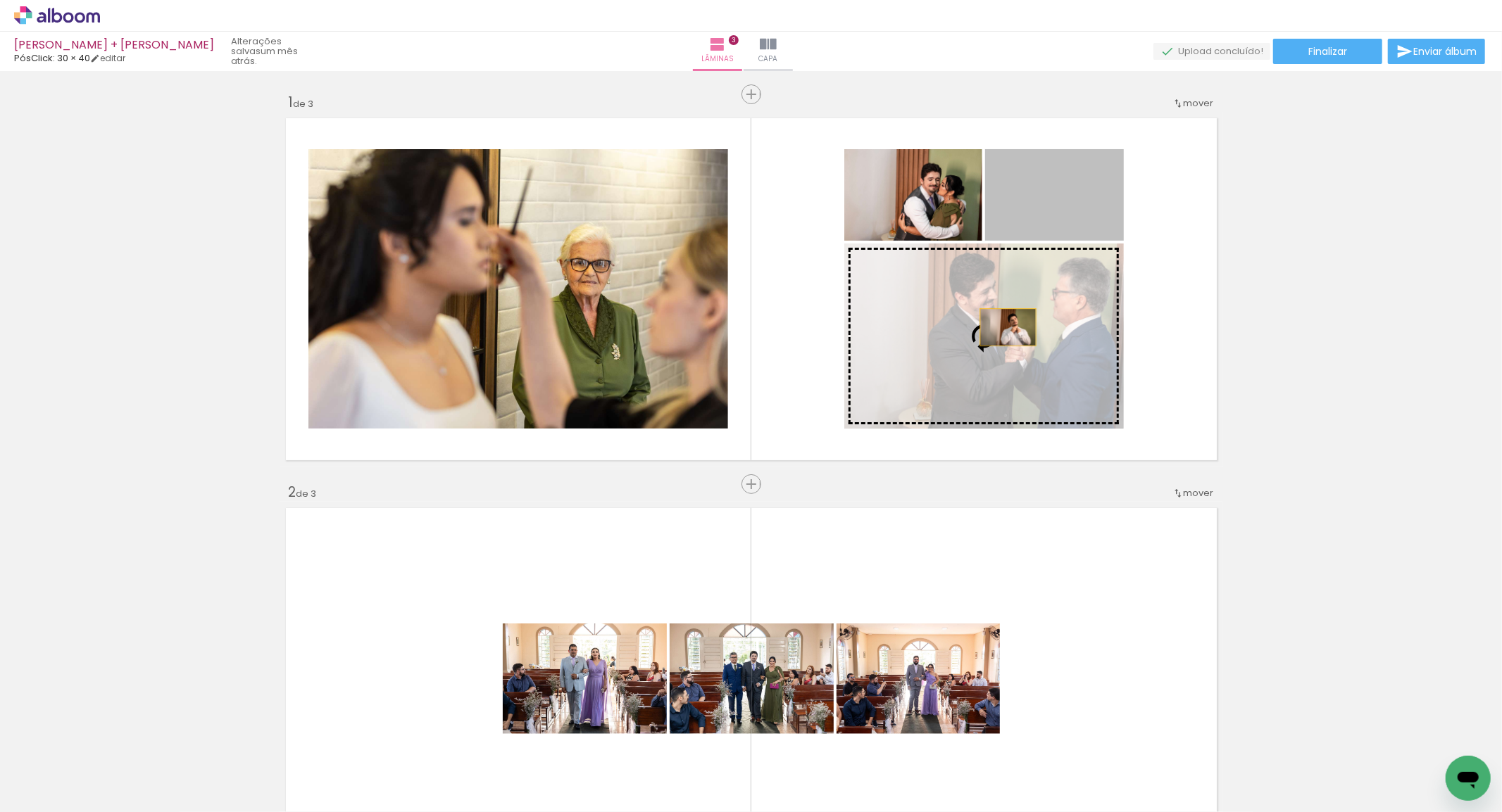
drag, startPoint x: 1031, startPoint y: 207, endPoint x: 1050, endPoint y: 353, distance: 147.2
click at [0, 0] on slot at bounding box center [0, 0] width 0 height 0
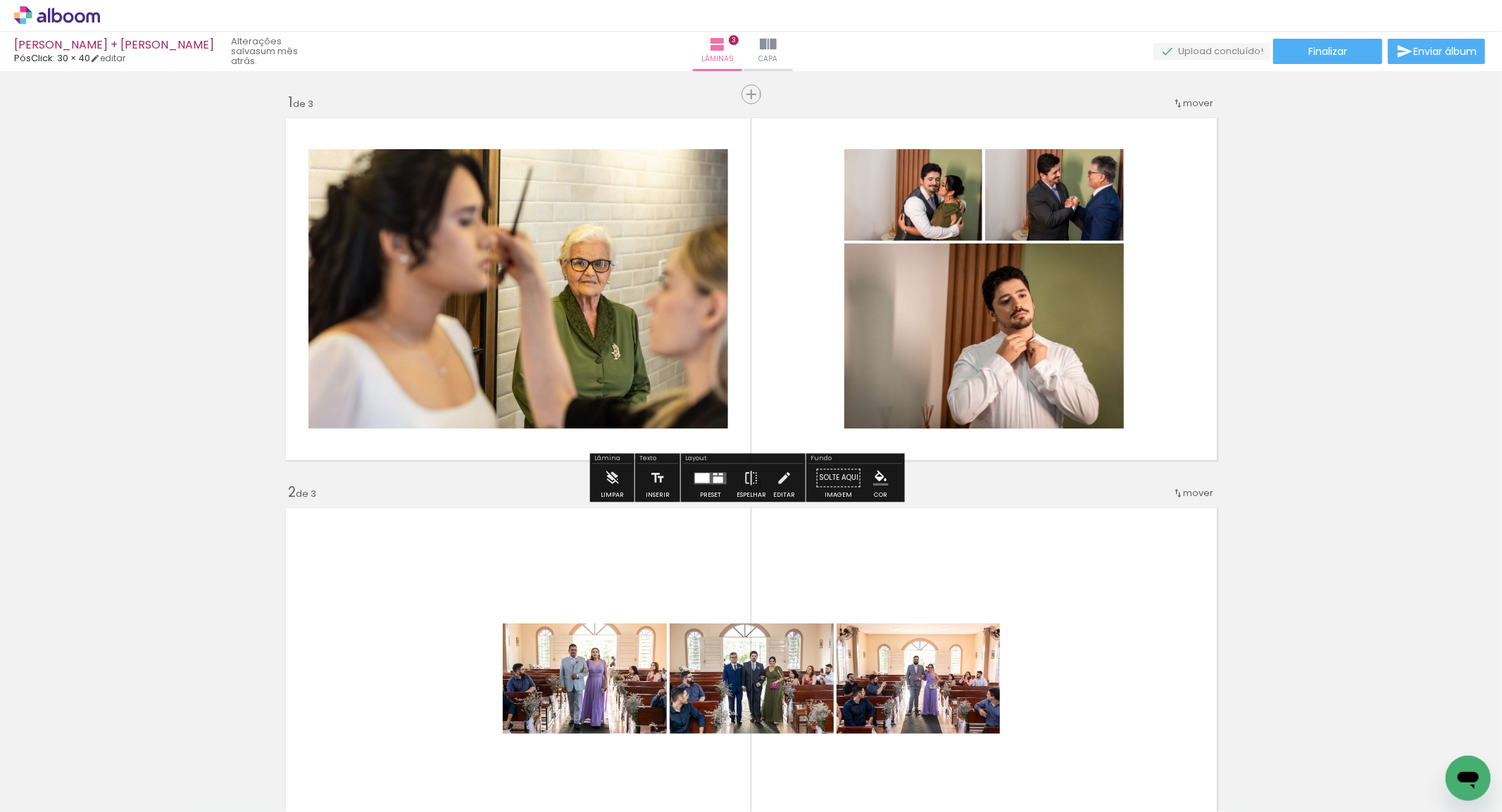
click at [714, 473] on div at bounding box center [715, 474] width 4 height 2
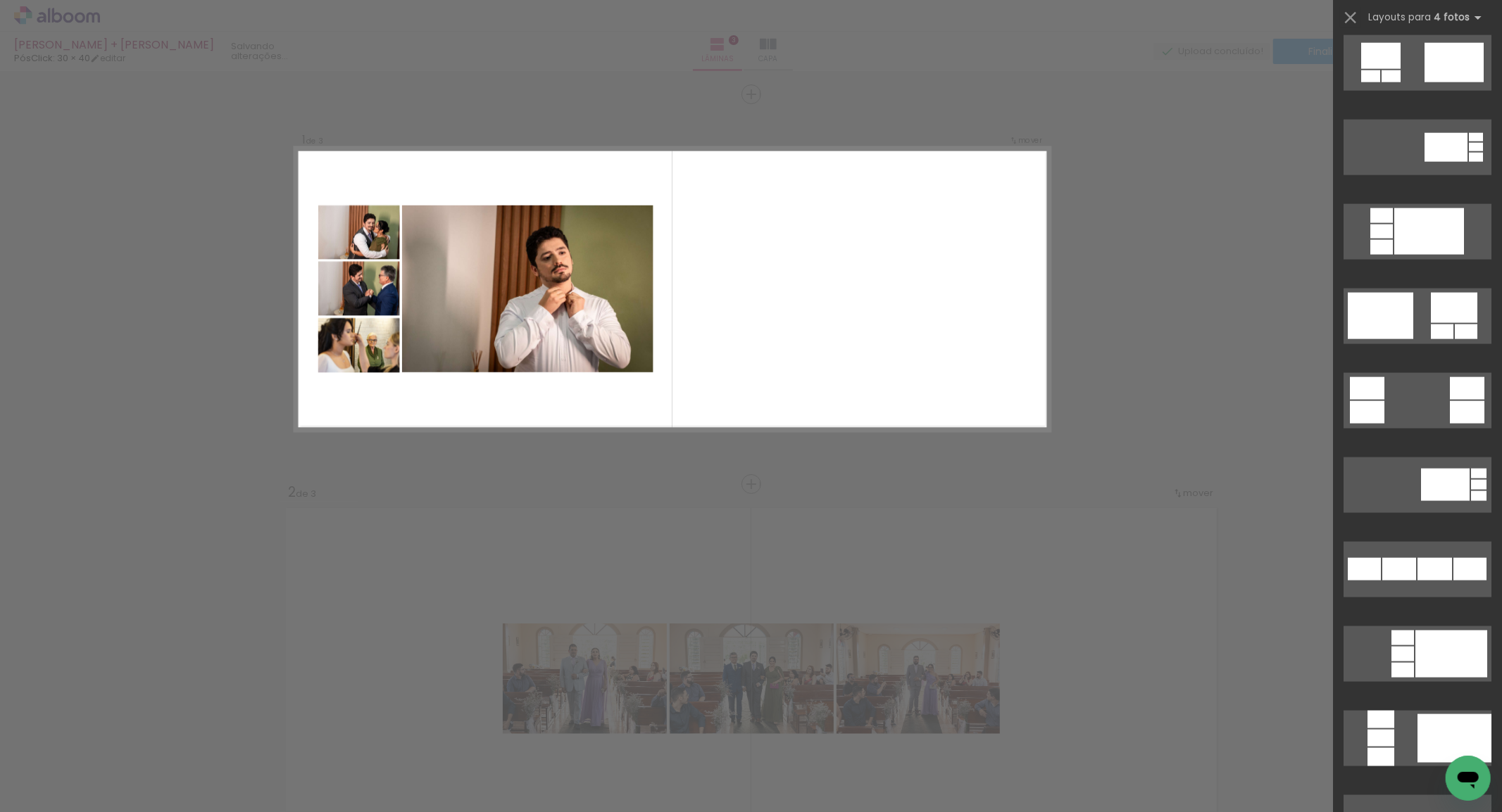
scroll to position [1626, 0]
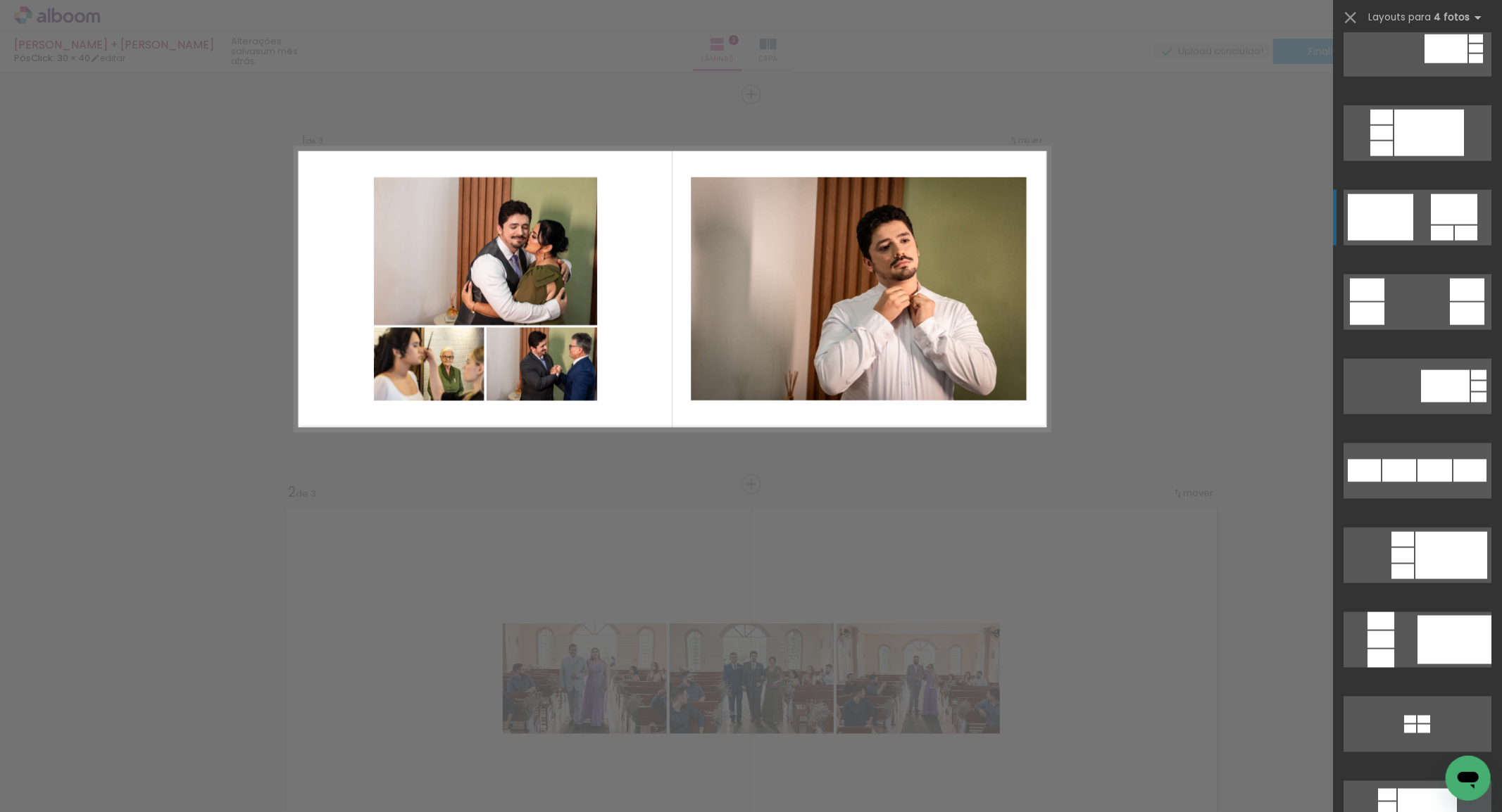
click at [1430, 716] on div at bounding box center [1423, 719] width 12 height 7
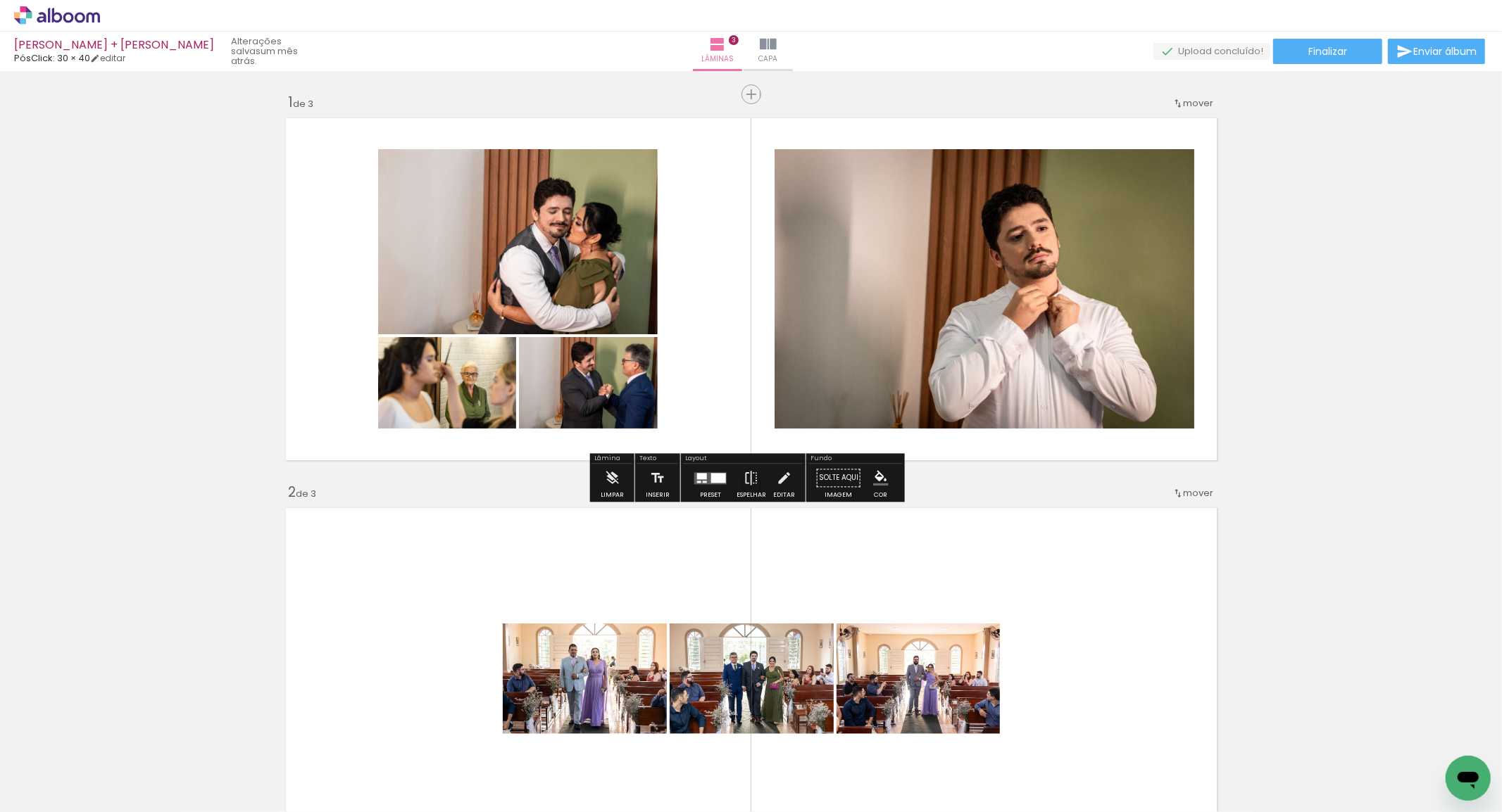
click at [751, 482] on iron-icon at bounding box center [751, 478] width 16 height 28
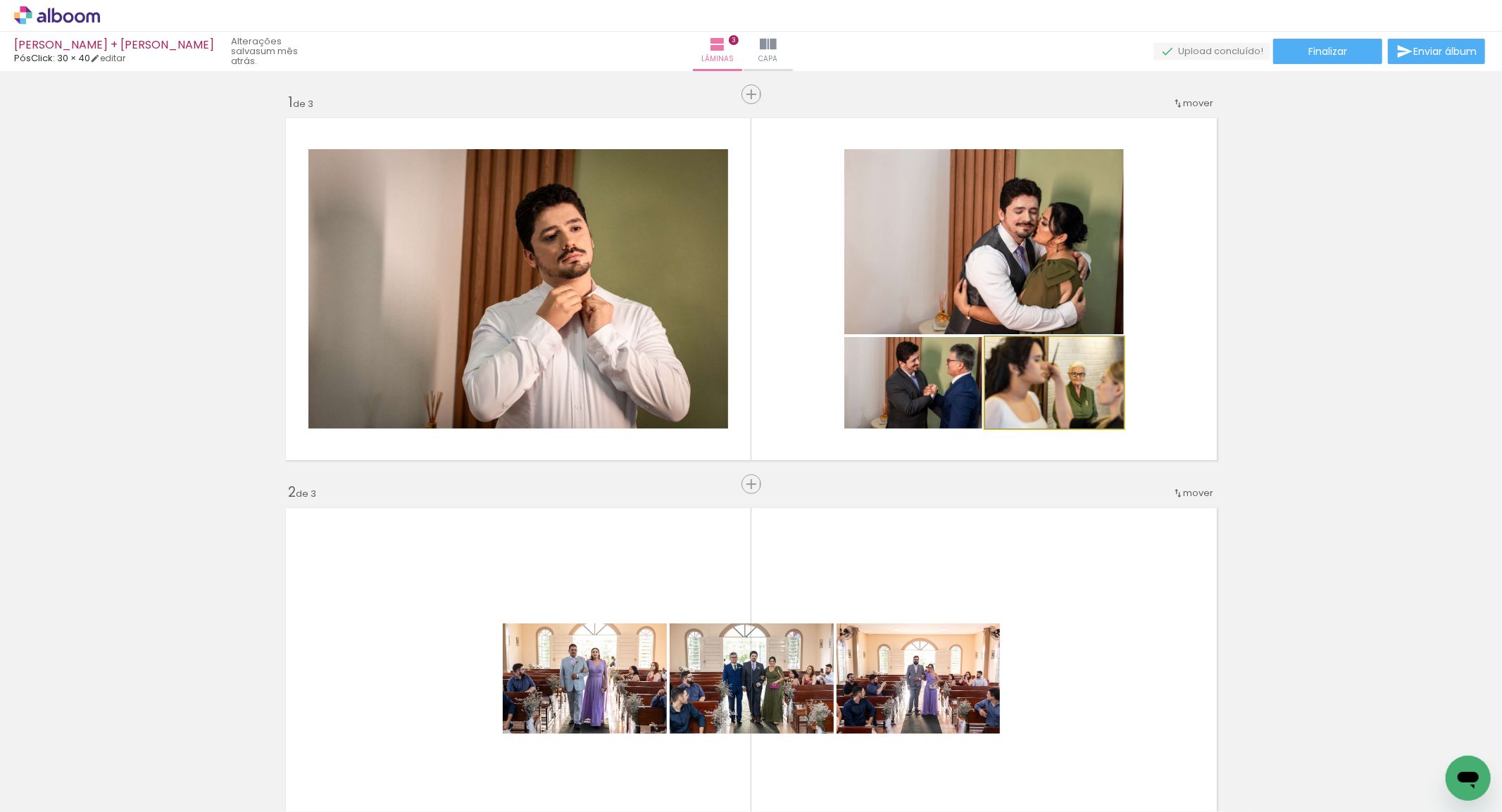
drag, startPoint x: 1035, startPoint y: 376, endPoint x: 635, endPoint y: 360, distance: 400.3
click at [0, 0] on slot at bounding box center [0, 0] width 0 height 0
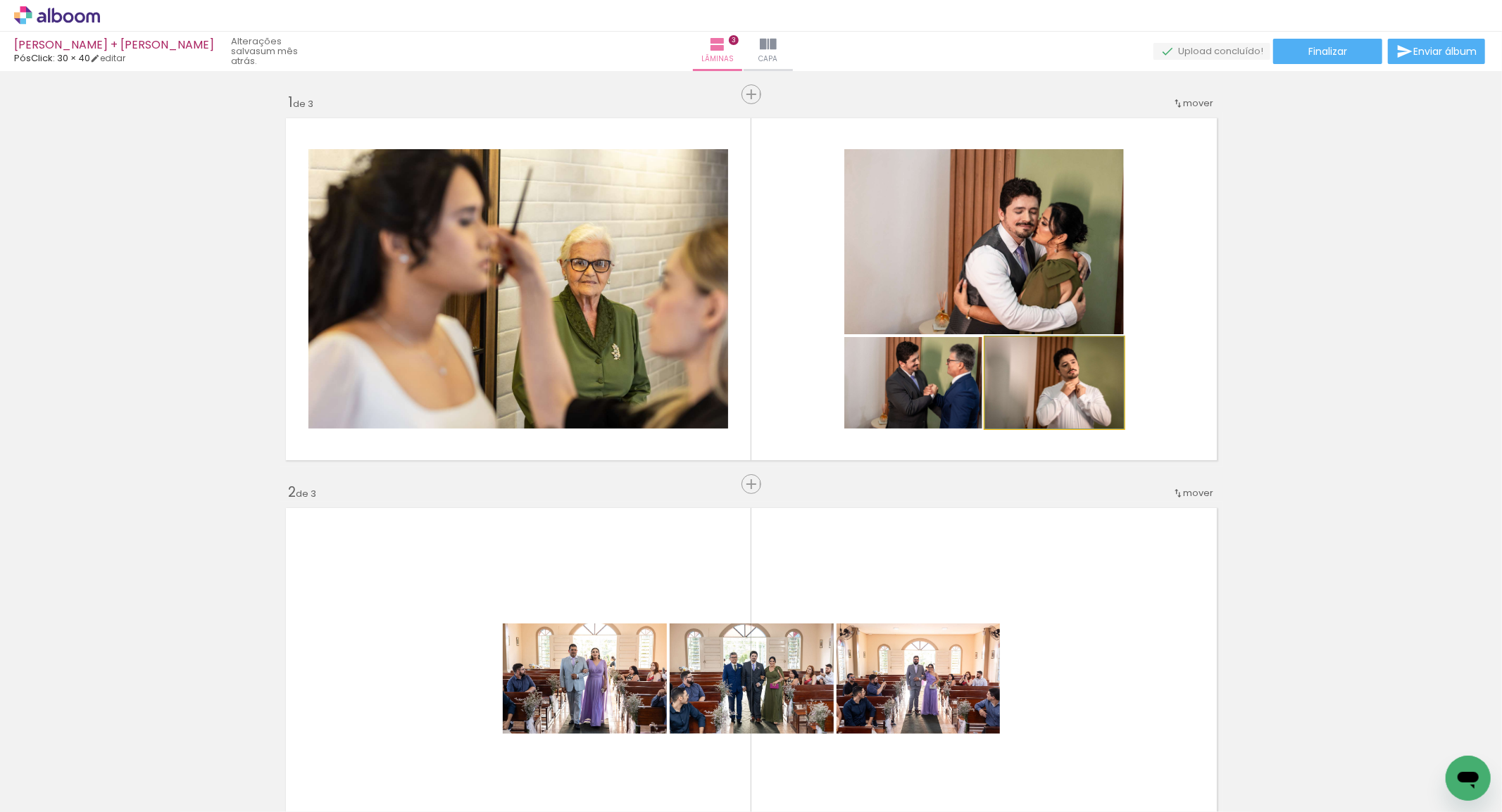
drag, startPoint x: 1064, startPoint y: 390, endPoint x: 1038, endPoint y: 273, distance: 119.9
click at [0, 0] on slot at bounding box center [0, 0] width 0 height 0
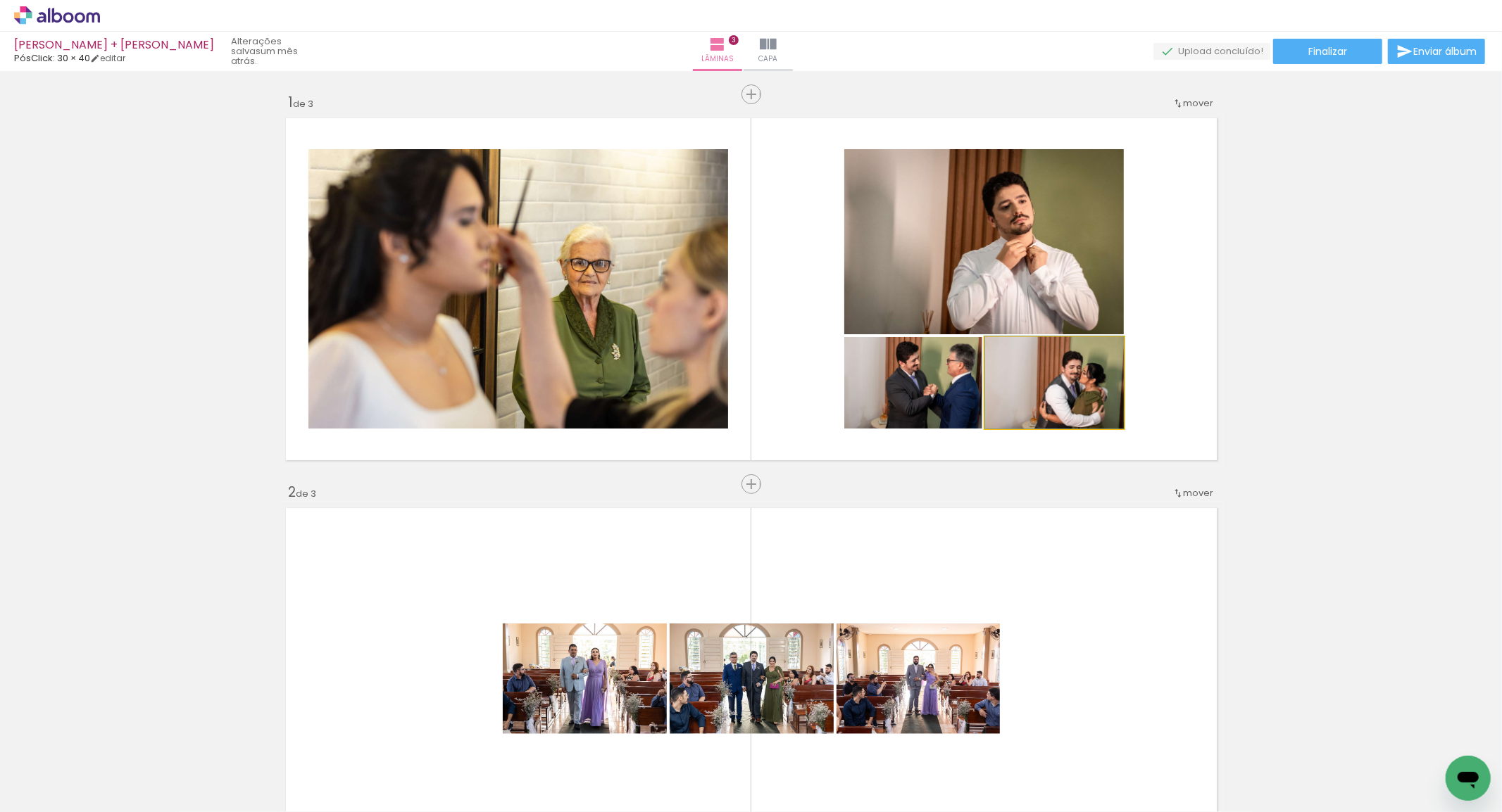
drag, startPoint x: 1066, startPoint y: 408, endPoint x: 962, endPoint y: 404, distance: 104.1
click at [0, 0] on slot at bounding box center [0, 0] width 0 height 0
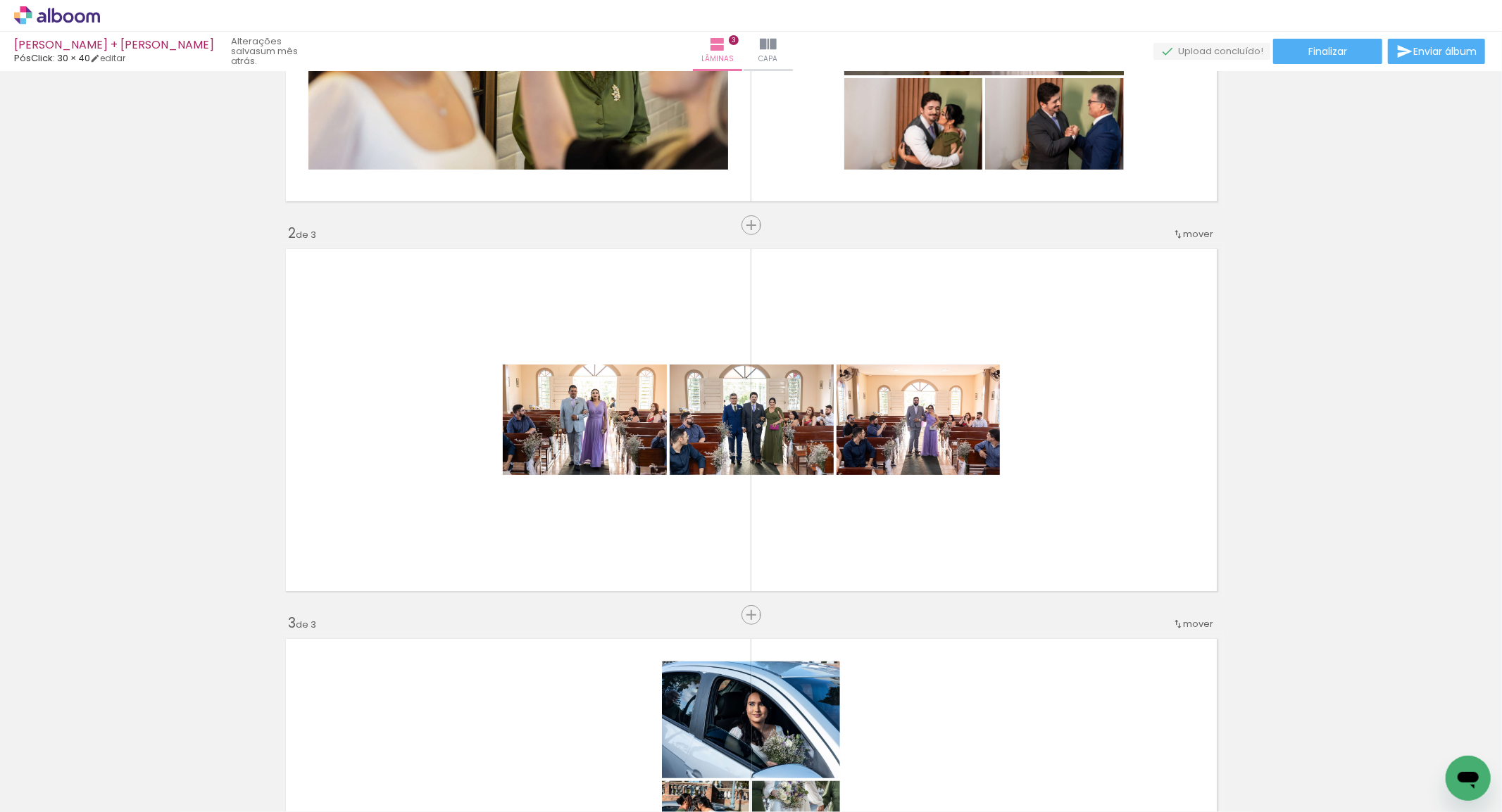
scroll to position [278, 0]
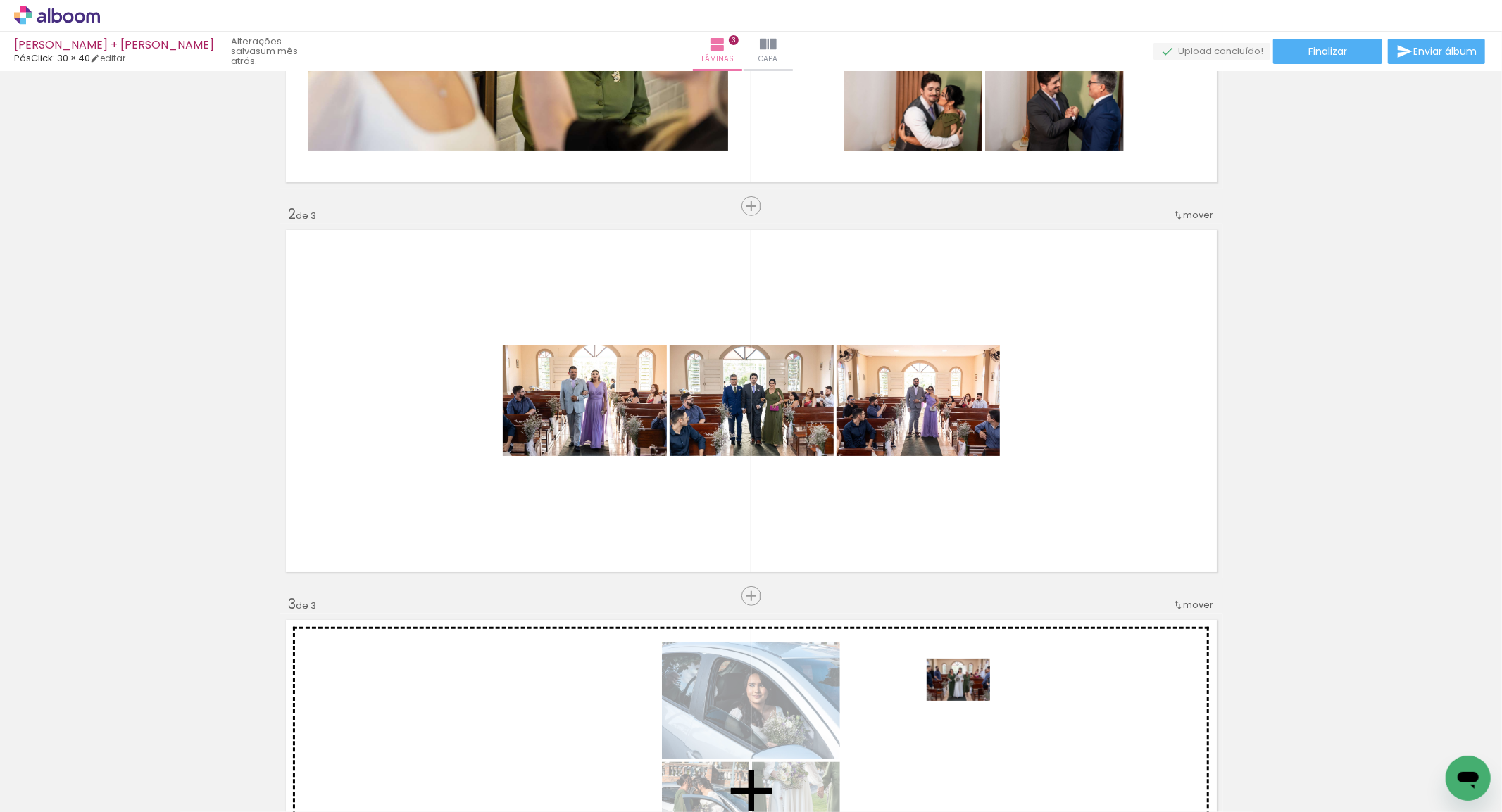
drag, startPoint x: 945, startPoint y: 764, endPoint x: 969, endPoint y: 701, distance: 67.4
click at [969, 701] on quentale-workspace at bounding box center [751, 406] width 1502 height 812
click at [969, 701] on quentale-layouter at bounding box center [751, 790] width 944 height 355
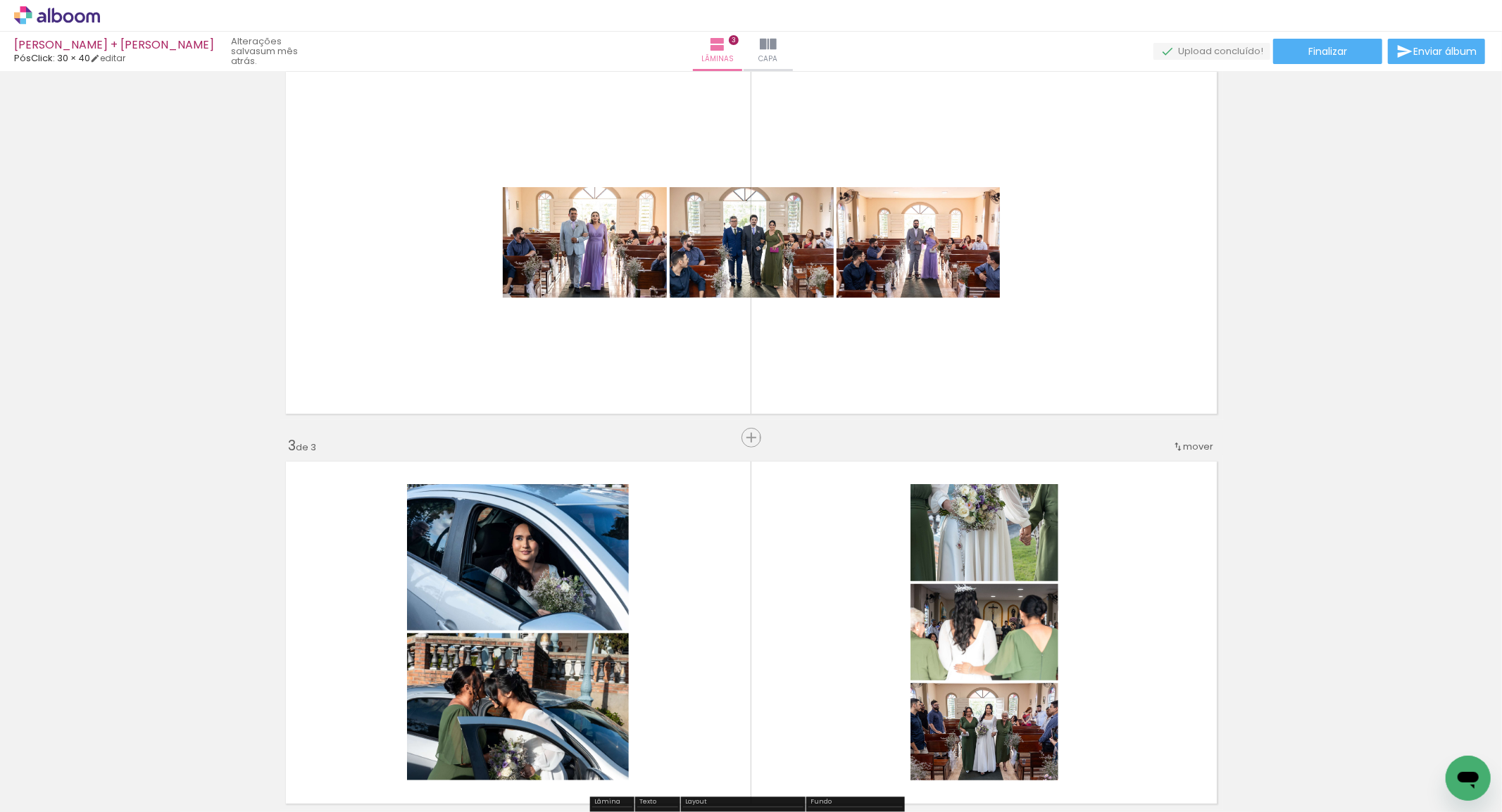
scroll to position [438, 0]
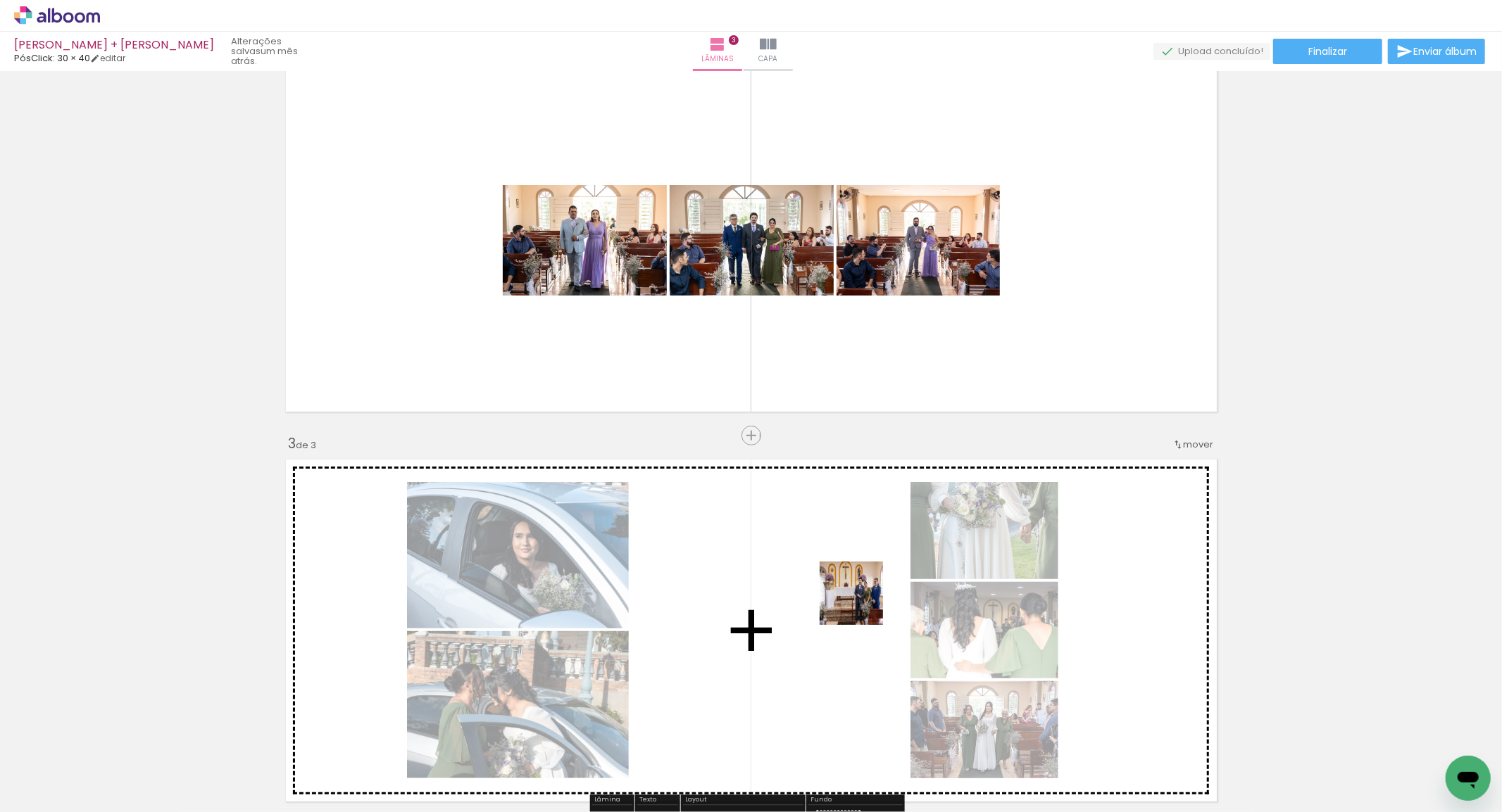
drag, startPoint x: 862, startPoint y: 633, endPoint x: 861, endPoint y: 604, distance: 29.0
click at [861, 604] on quentale-workspace at bounding box center [751, 406] width 1502 height 812
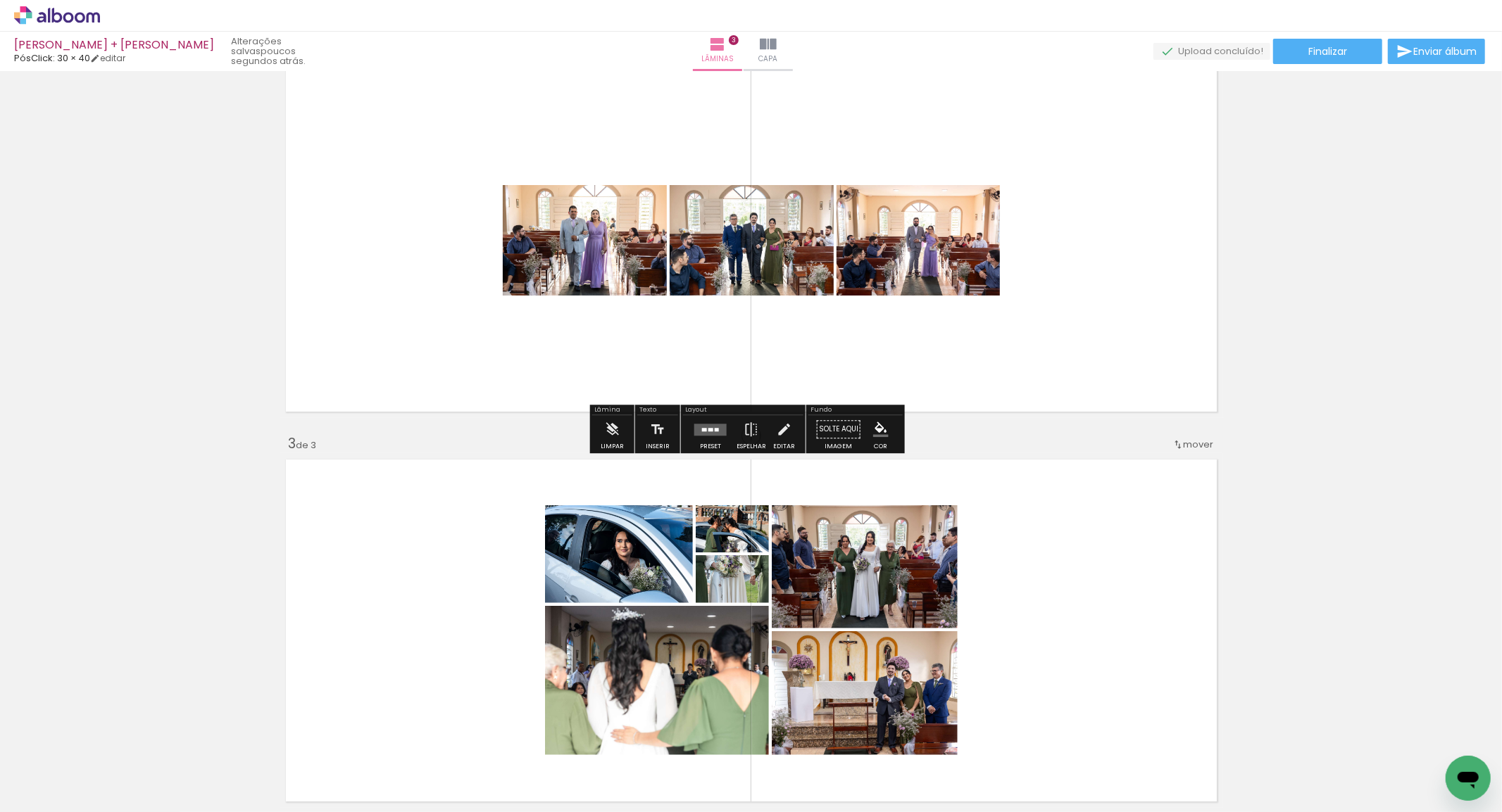
click at [688, 427] on paper-button "Preset" at bounding box center [710, 433] width 45 height 36
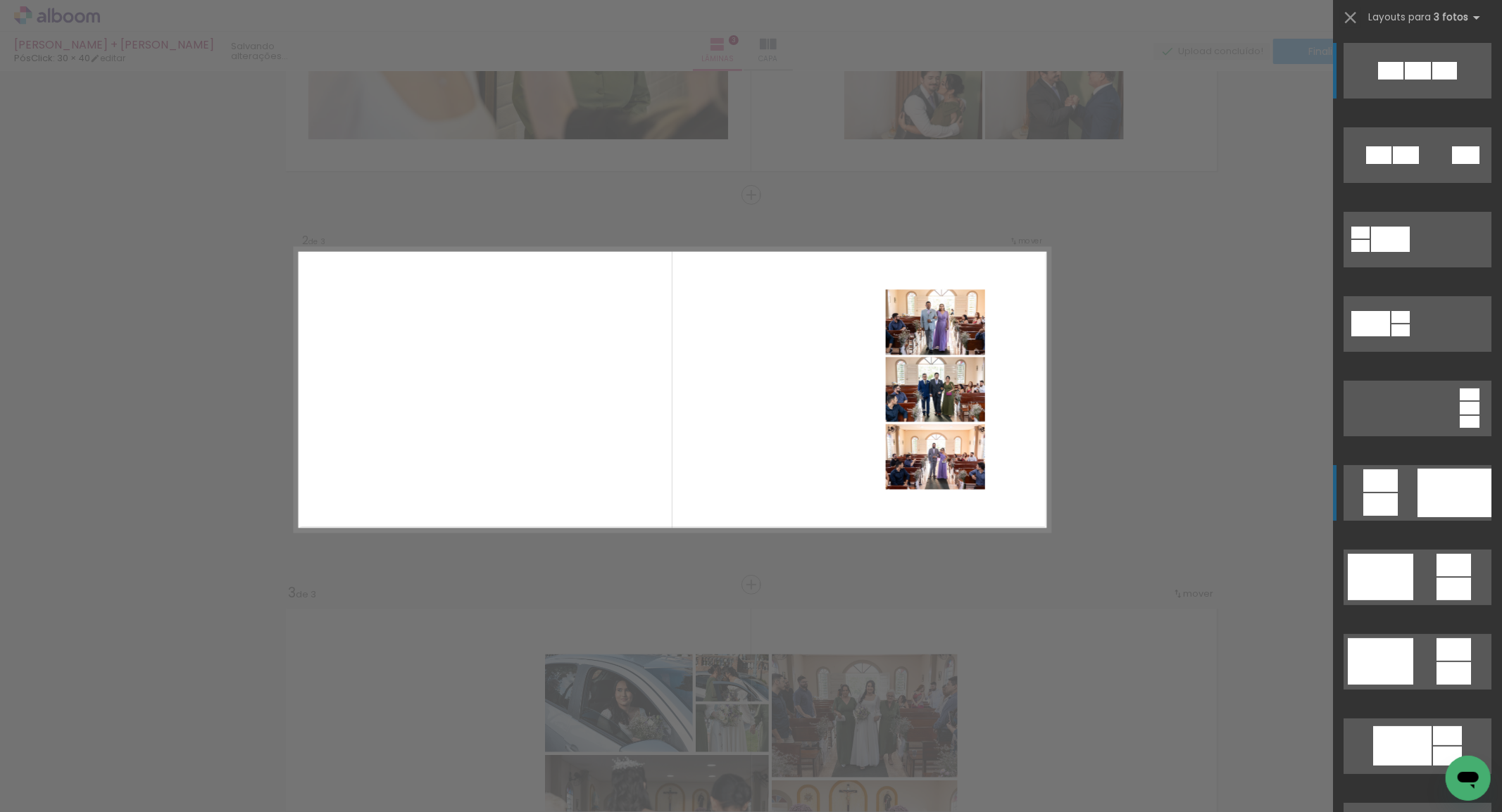
scroll to position [281, 0]
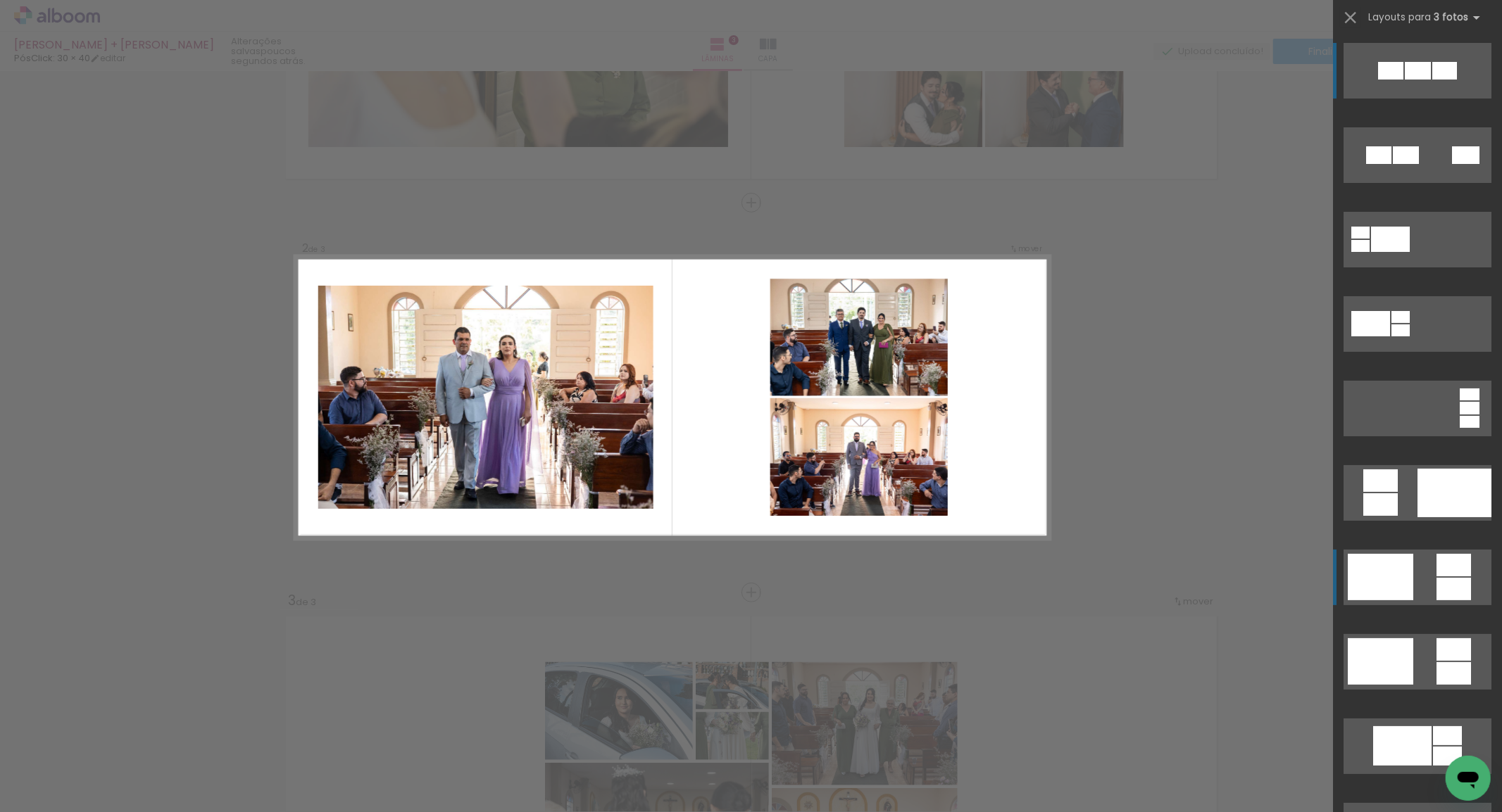
click at [1379, 80] on div at bounding box center [1391, 71] width 26 height 17
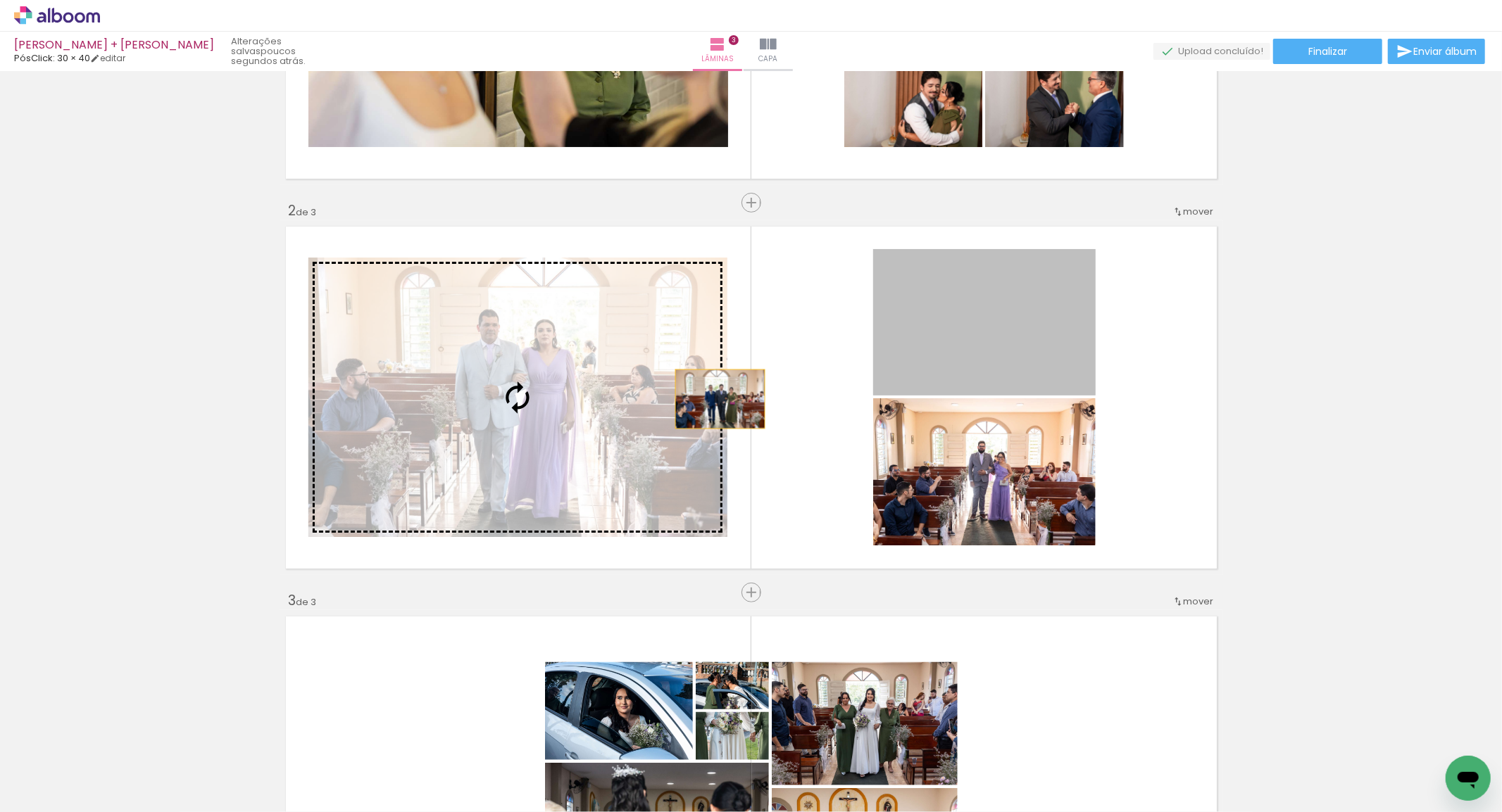
drag, startPoint x: 1029, startPoint y: 349, endPoint x: 632, endPoint y: 418, distance: 403.0
click at [0, 0] on slot at bounding box center [0, 0] width 0 height 0
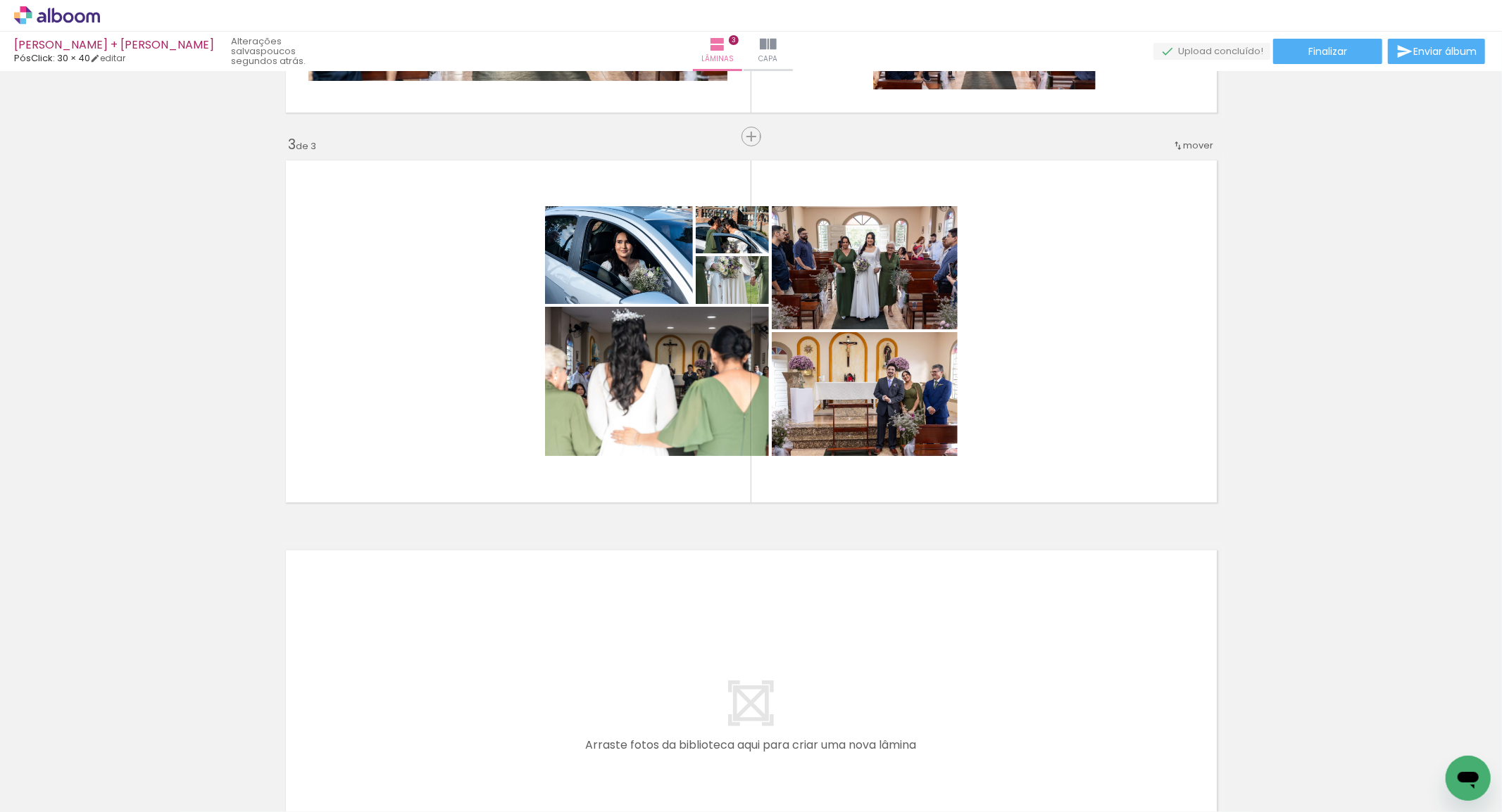
scroll to position [751, 0]
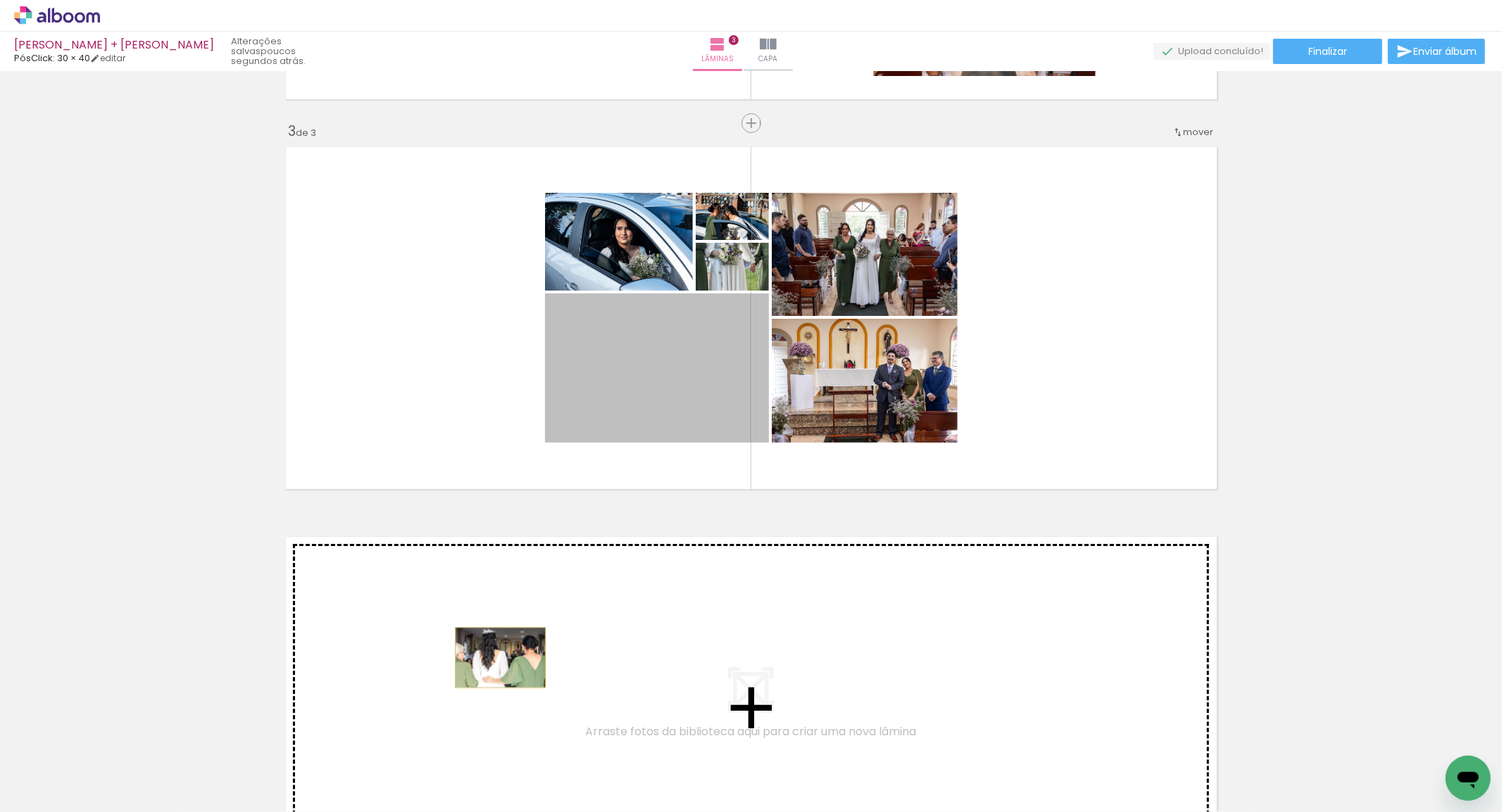
drag, startPoint x: 606, startPoint y: 512, endPoint x: 824, endPoint y: 498, distance: 218.4
click at [496, 658] on div "Inserir lâmina 1 de 3 Inserir lâmina 2 de 3 Inserir lâmina 3 de 3" at bounding box center [751, 105] width 1502 height 1560
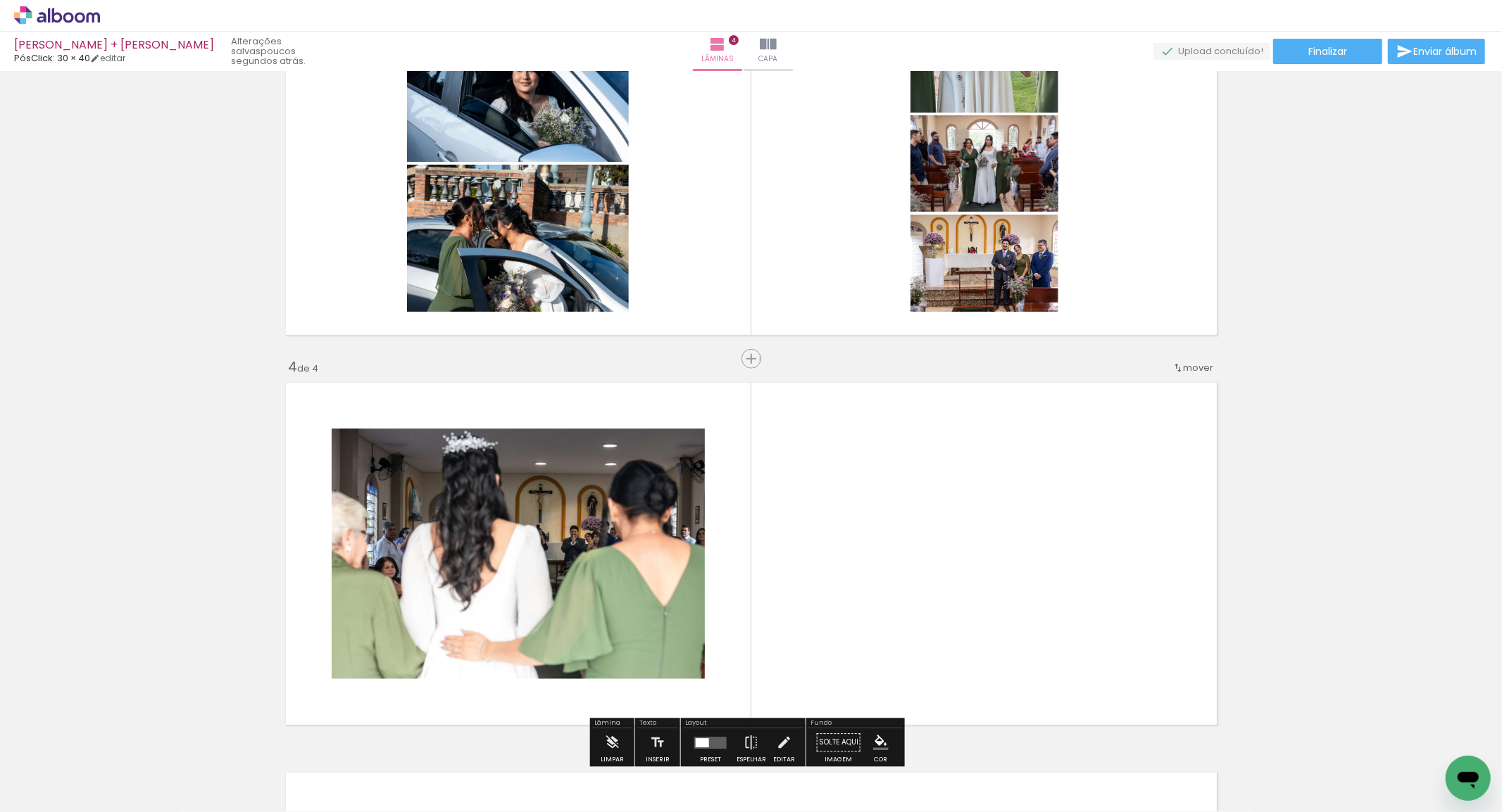
scroll to position [847, 0]
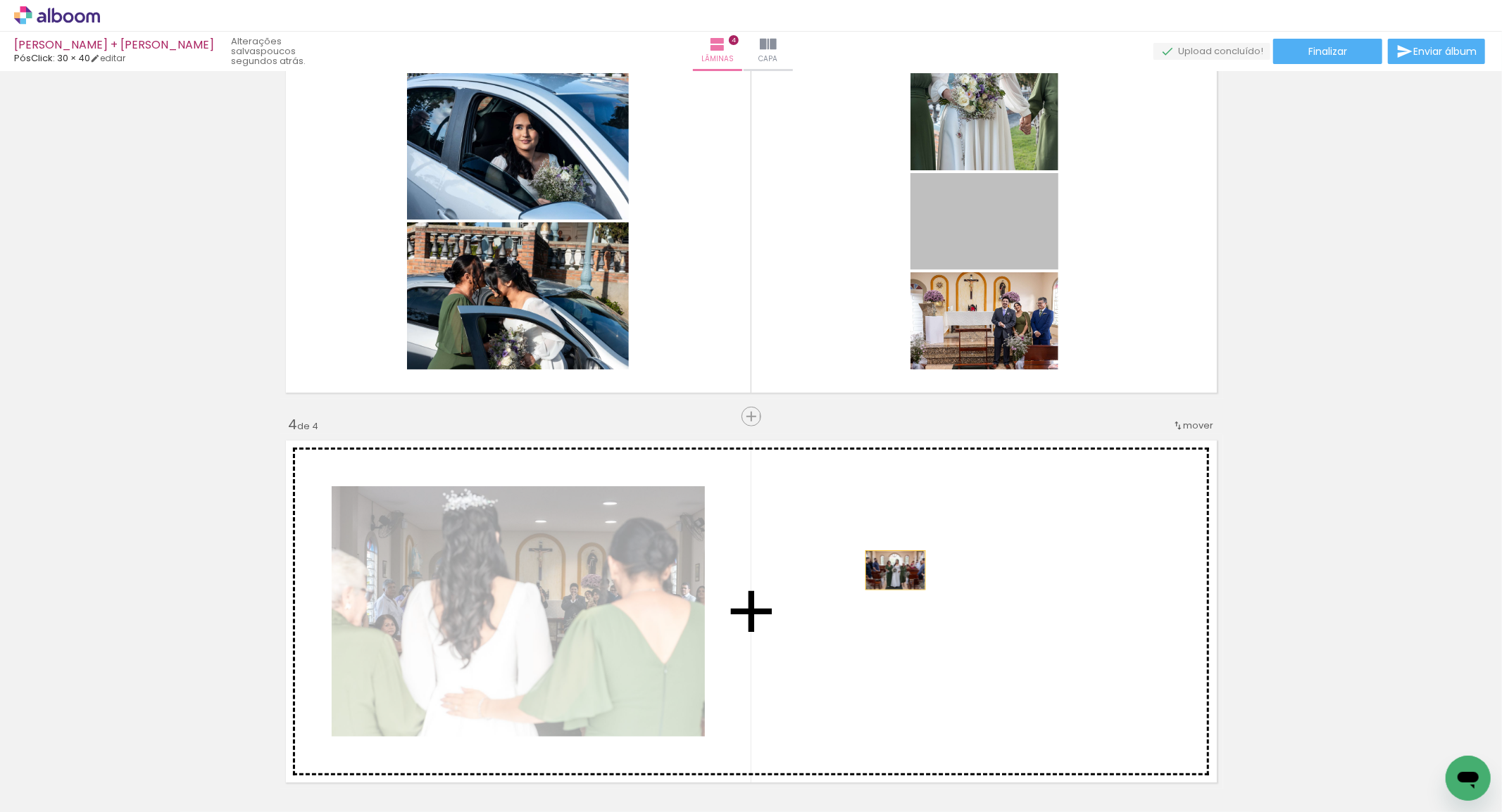
drag, startPoint x: 1018, startPoint y: 240, endPoint x: 1222, endPoint y: 505, distance: 334.4
click at [889, 574] on div "Inserir lâmina 1 de 4 Inserir lâmina 2 de 4 Inserir lâmina 3 de 4 Inserir lâmin…" at bounding box center [751, 203] width 1502 height 1950
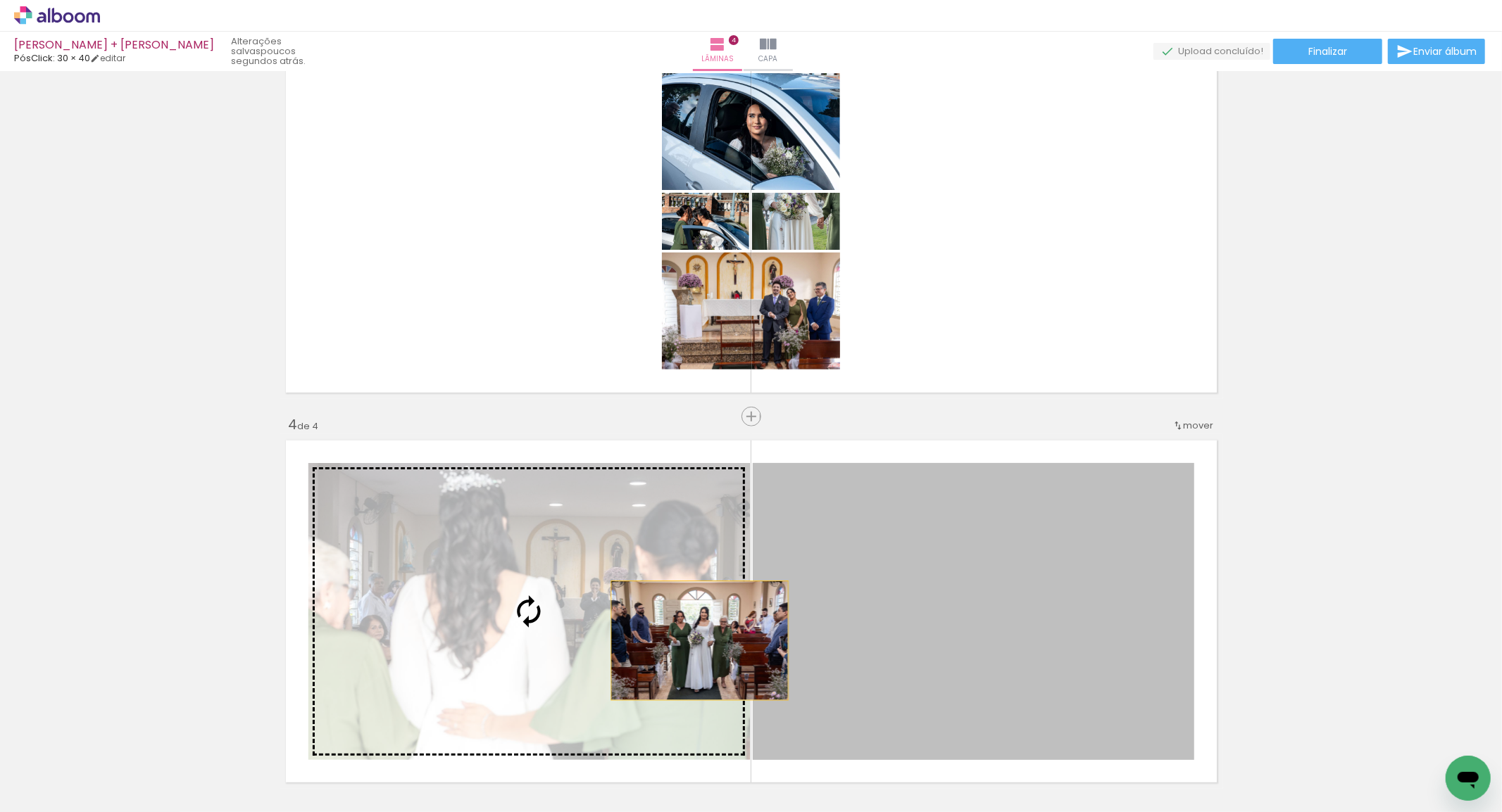
drag, startPoint x: 935, startPoint y: 643, endPoint x: 672, endPoint y: 638, distance: 263.0
click at [0, 0] on slot at bounding box center [0, 0] width 0 height 0
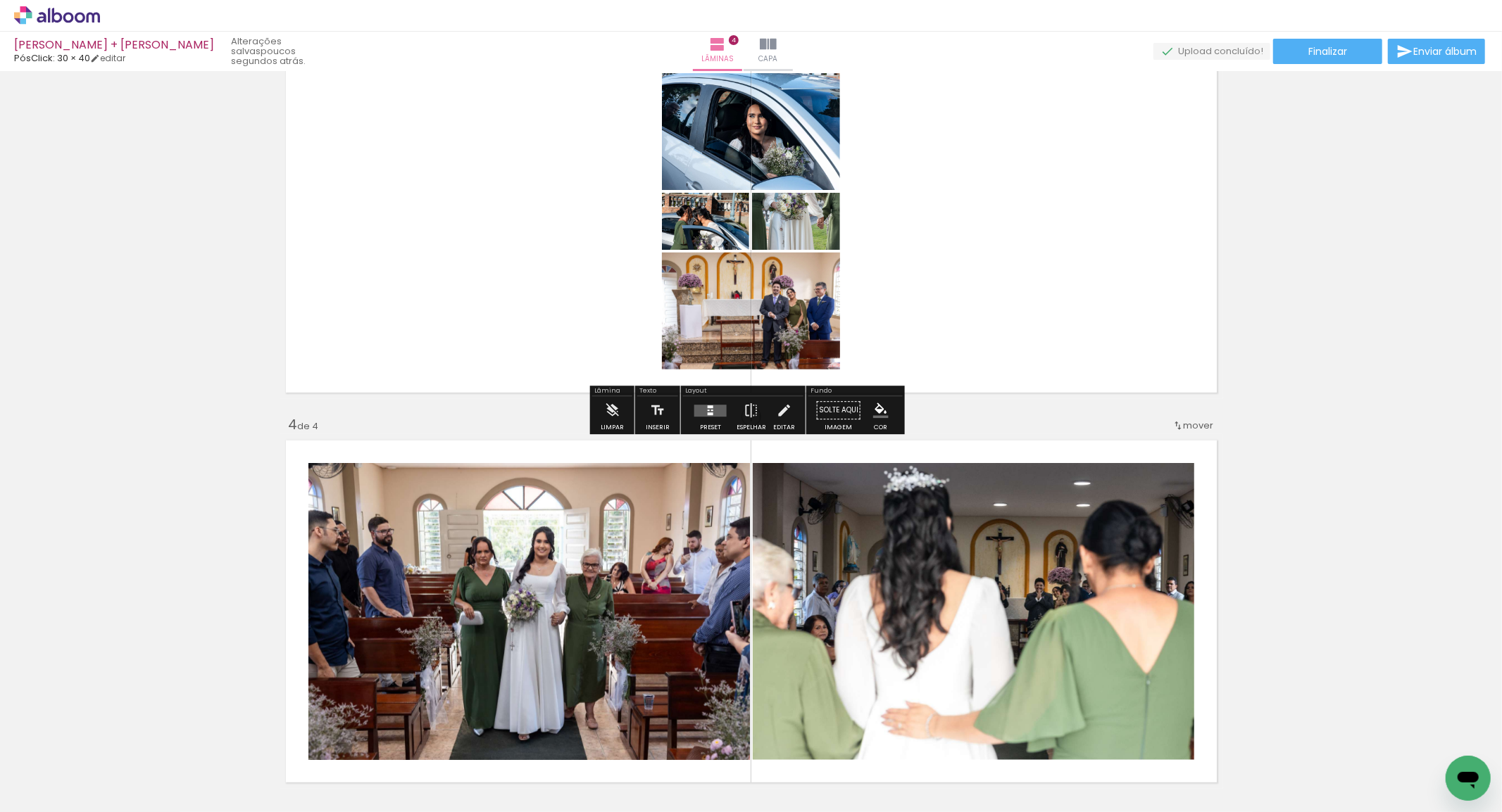
click at [717, 415] on quentale-layouter at bounding box center [710, 410] width 32 height 12
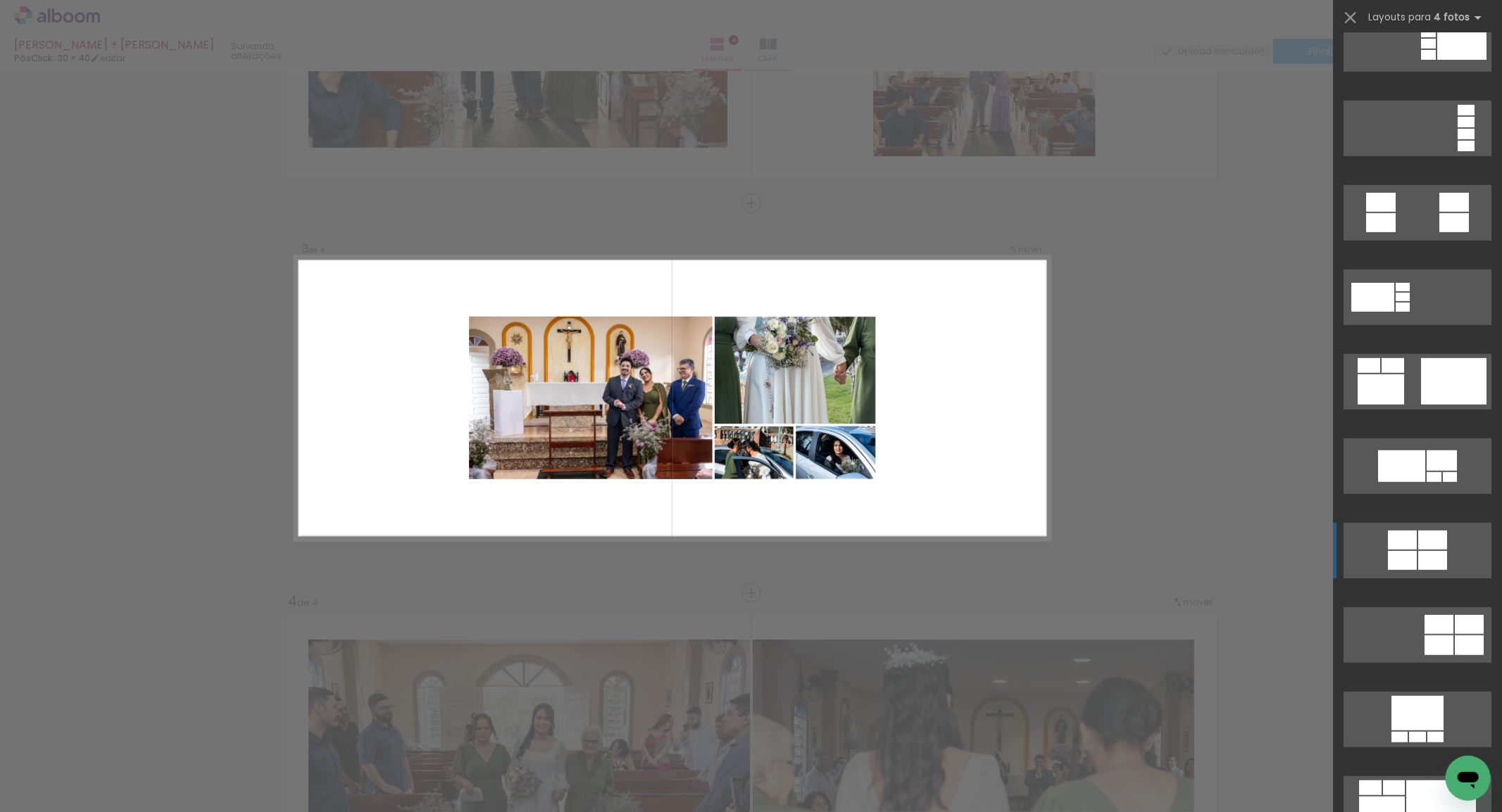
scroll to position [547, 0]
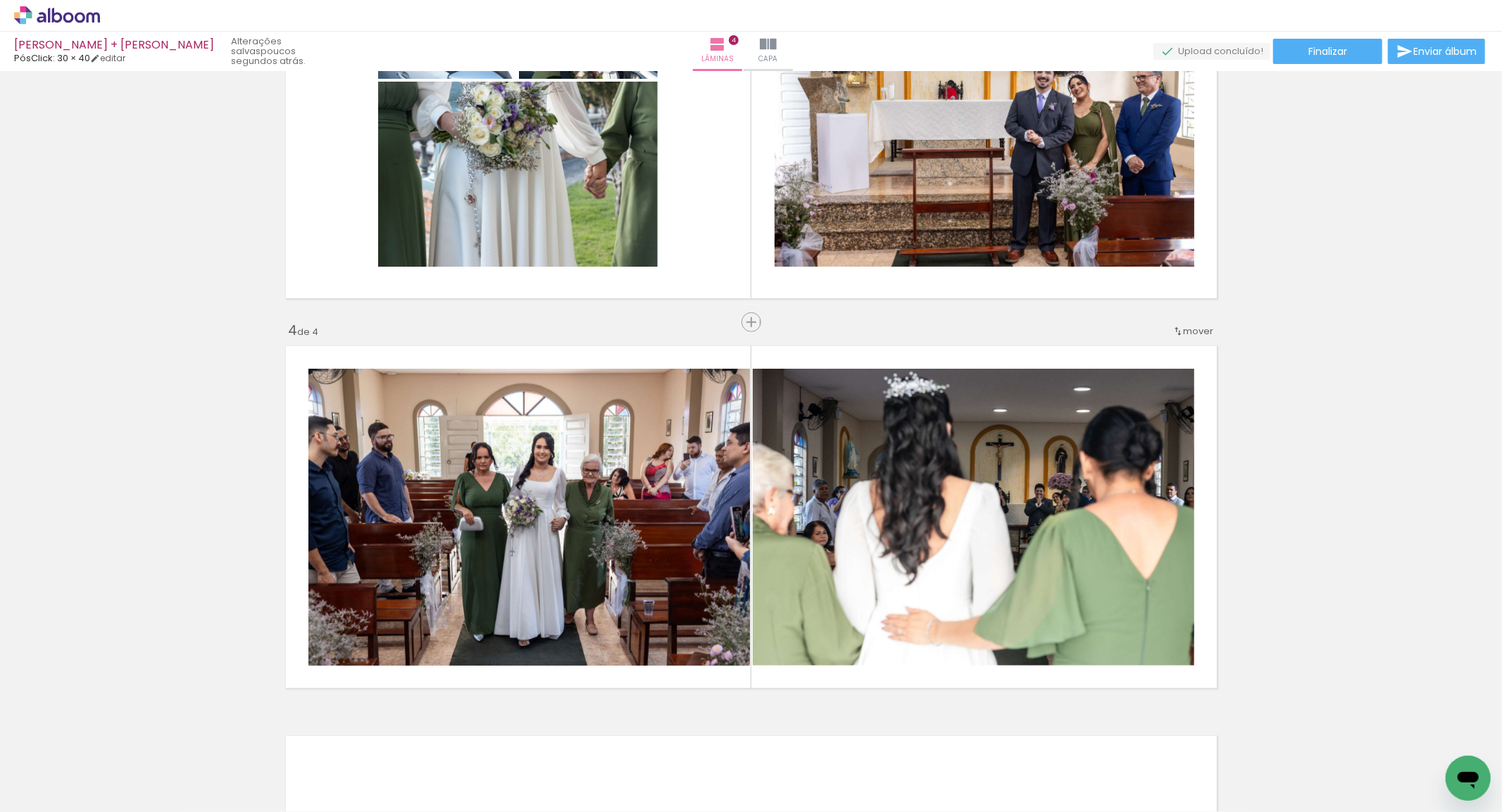
scroll to position [946, 0]
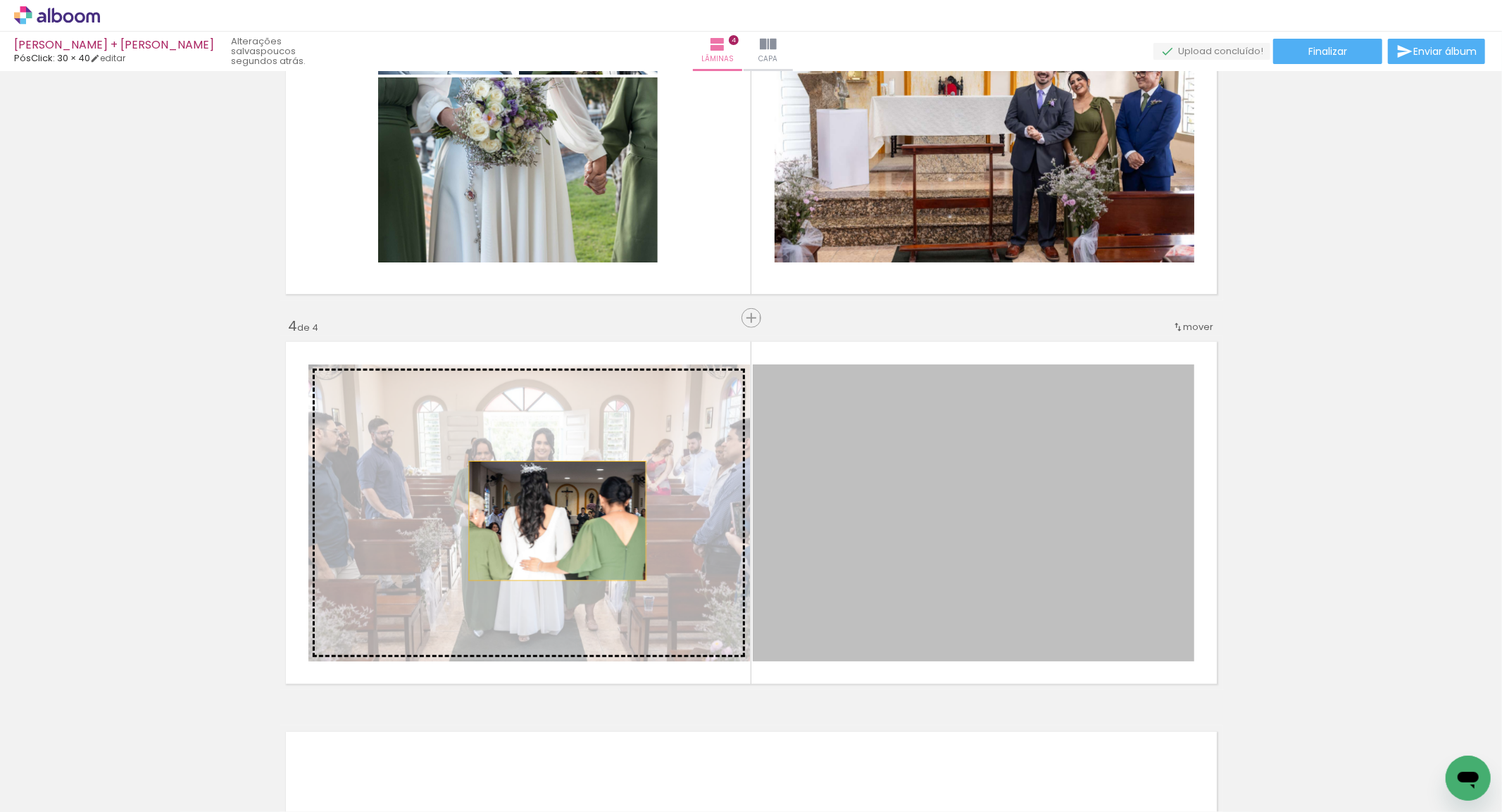
drag, startPoint x: 1047, startPoint y: 506, endPoint x: 552, endPoint y: 521, distance: 495.2
click at [0, 0] on slot at bounding box center [0, 0] width 0 height 0
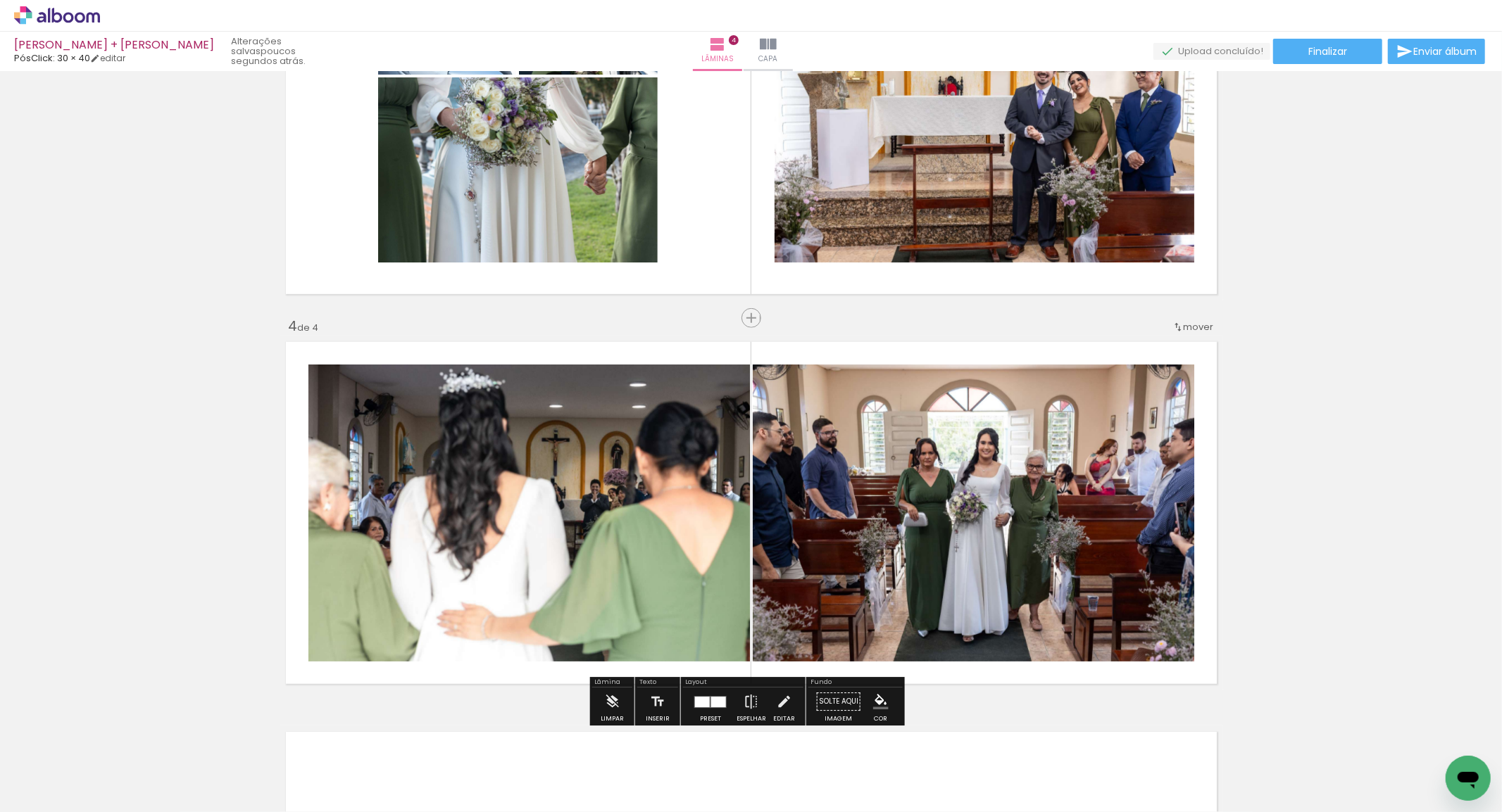
click at [705, 707] on div at bounding box center [703, 702] width 15 height 11
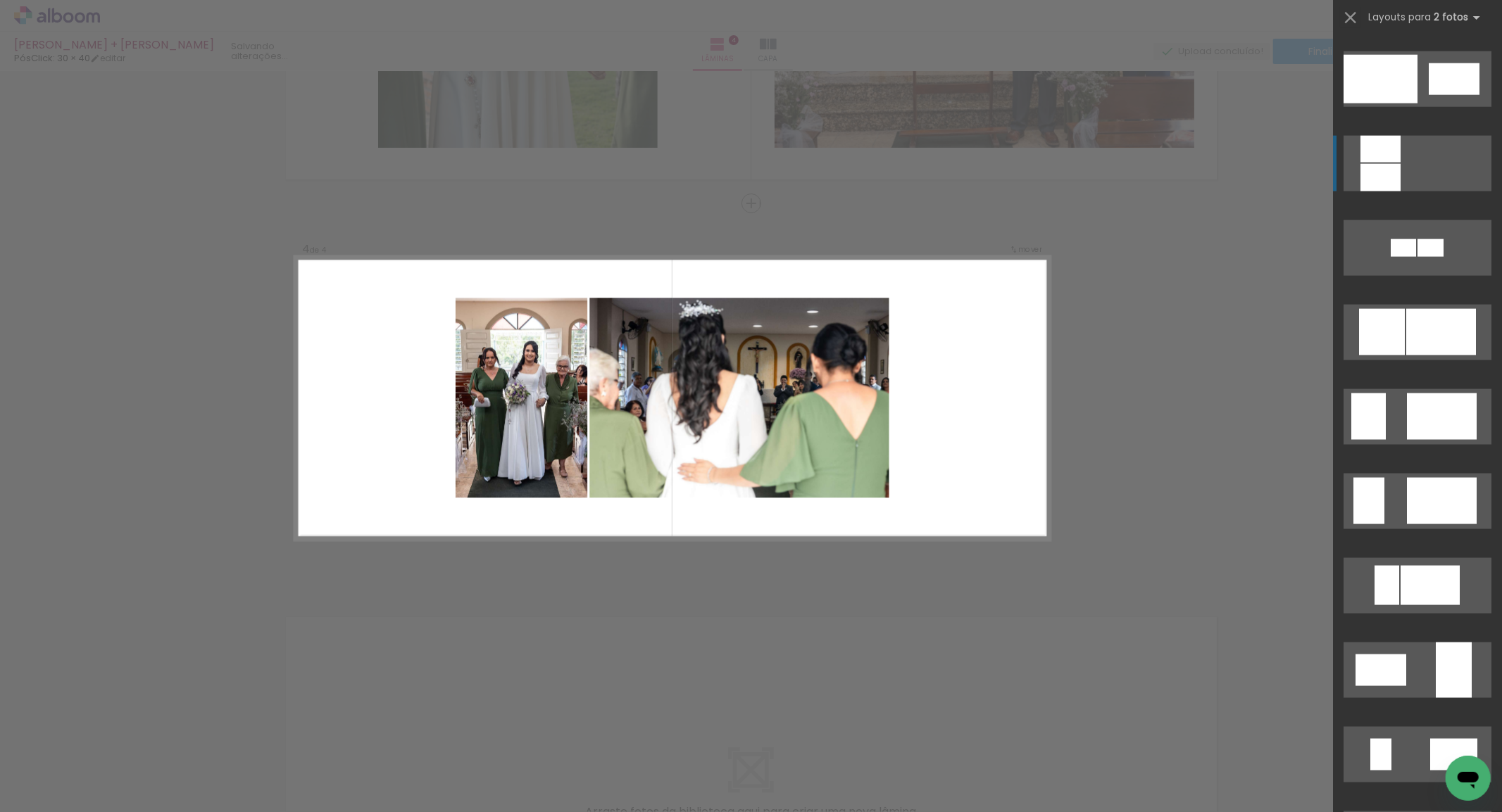
scroll to position [1798, 0]
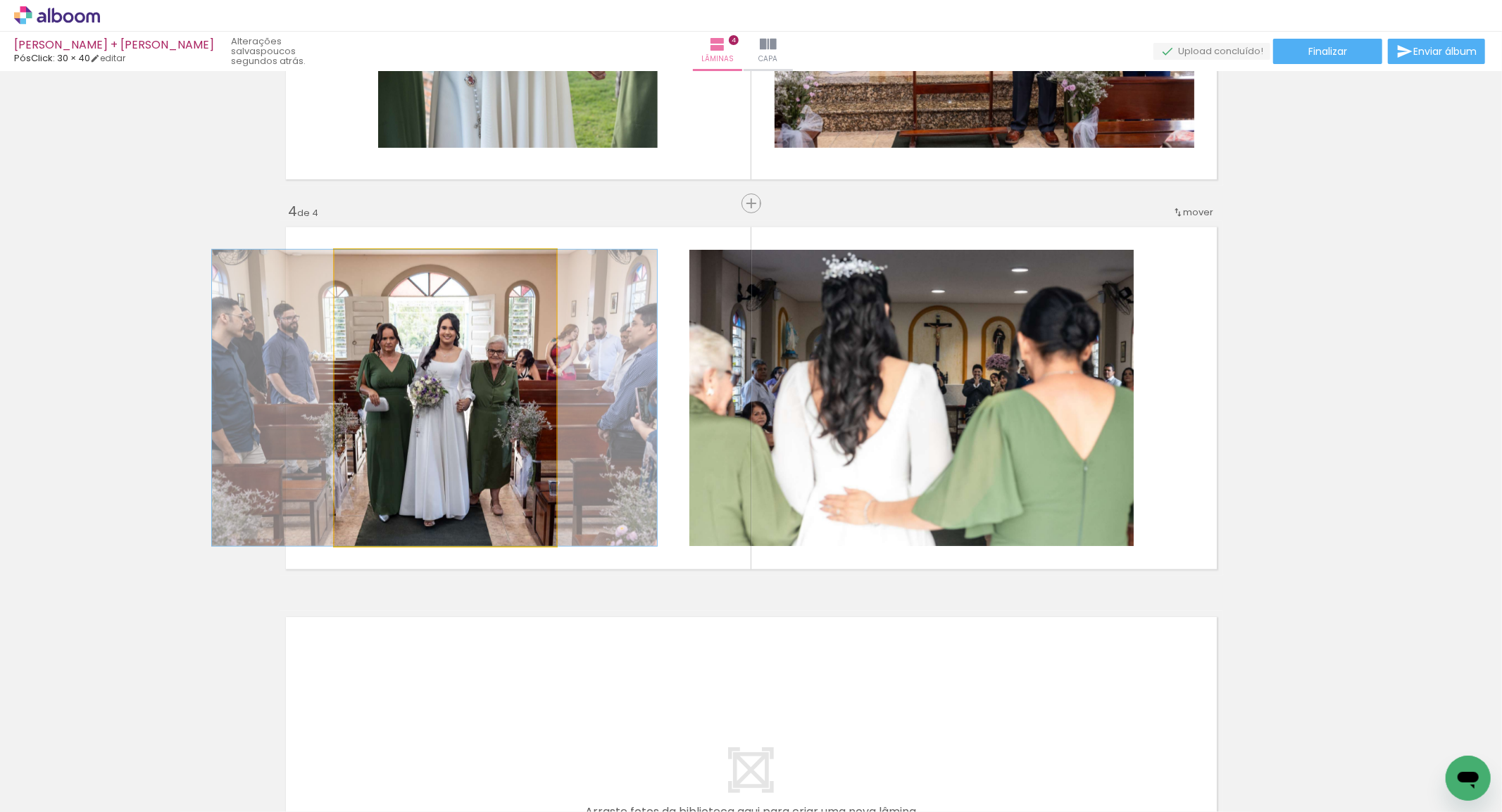
drag, startPoint x: 517, startPoint y: 487, endPoint x: 507, endPoint y: 487, distance: 10.0
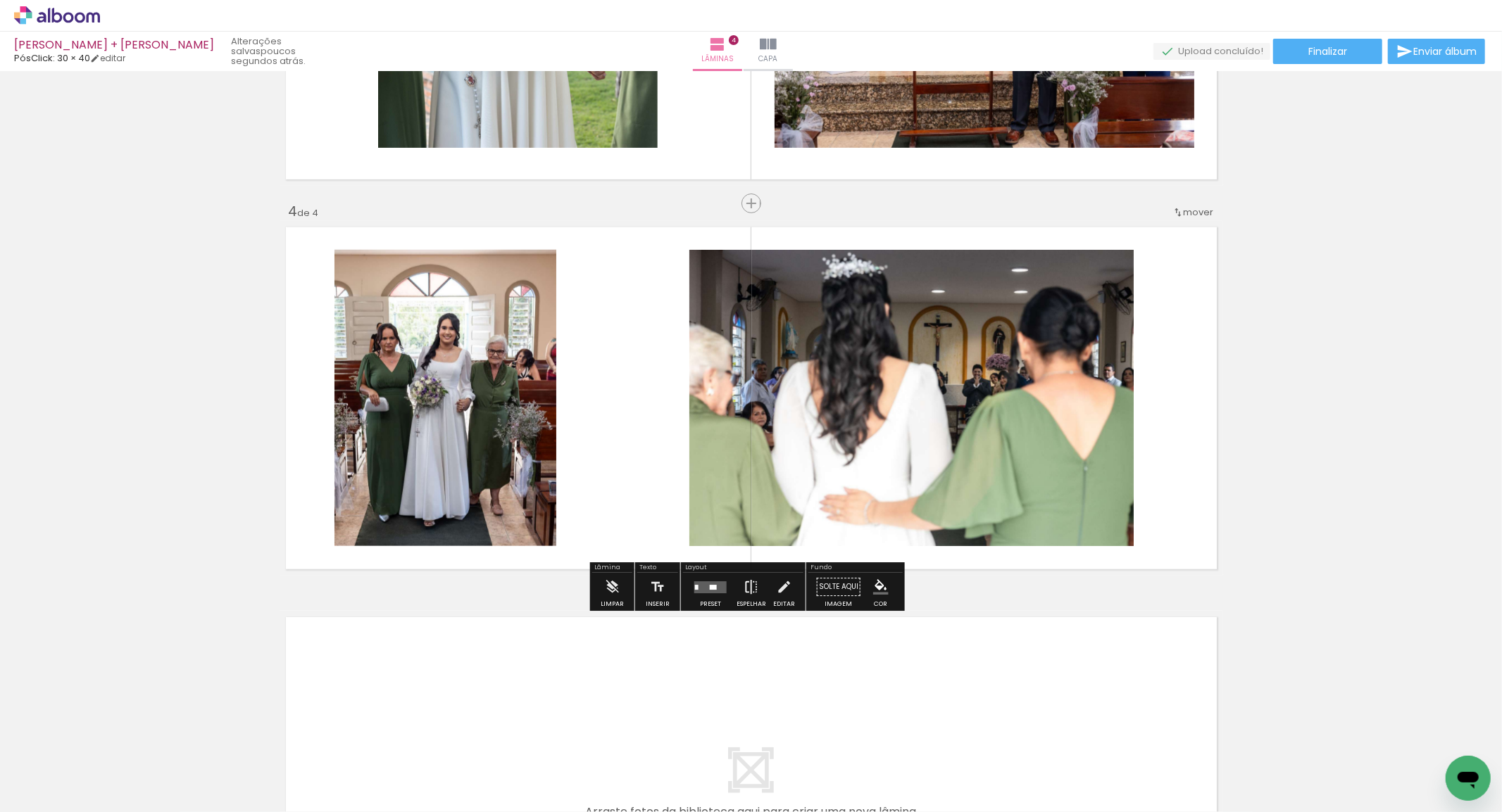
click at [746, 591] on iron-icon at bounding box center [751, 587] width 16 height 28
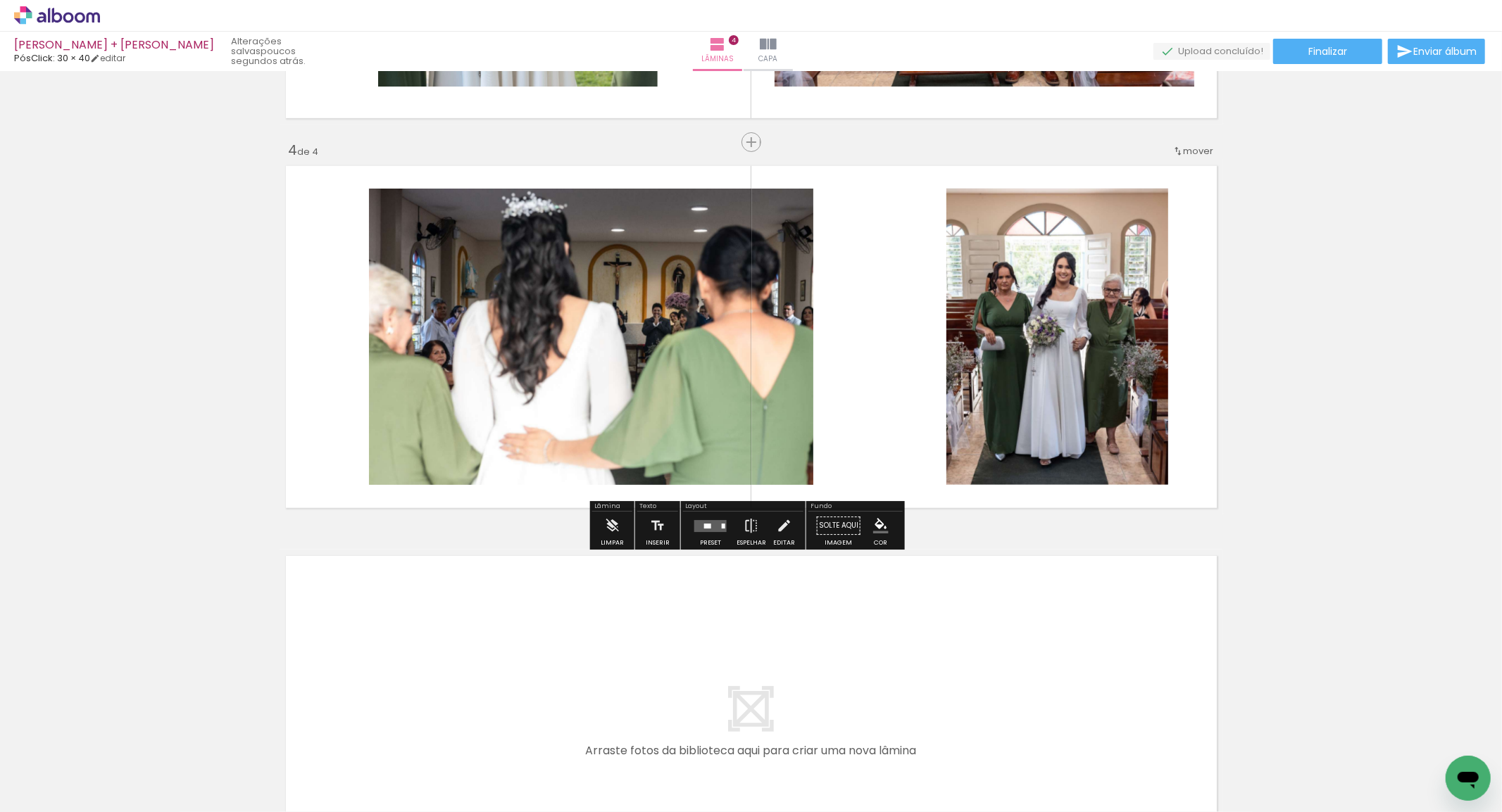
scroll to position [1217, 0]
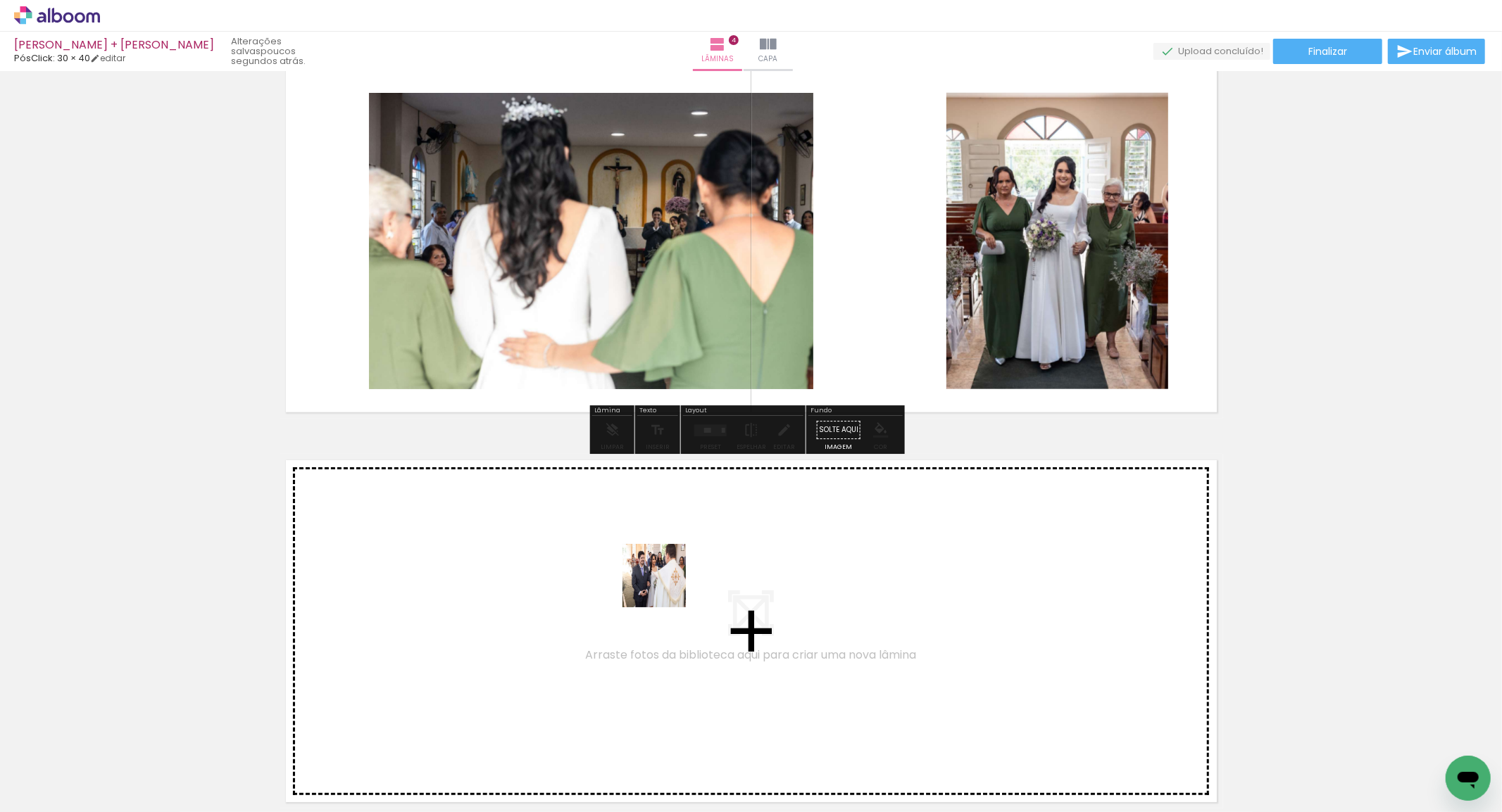
drag, startPoint x: 935, startPoint y: 705, endPoint x: 635, endPoint y: 565, distance: 331.1
click at [635, 565] on quentale-workspace at bounding box center [751, 406] width 1502 height 812
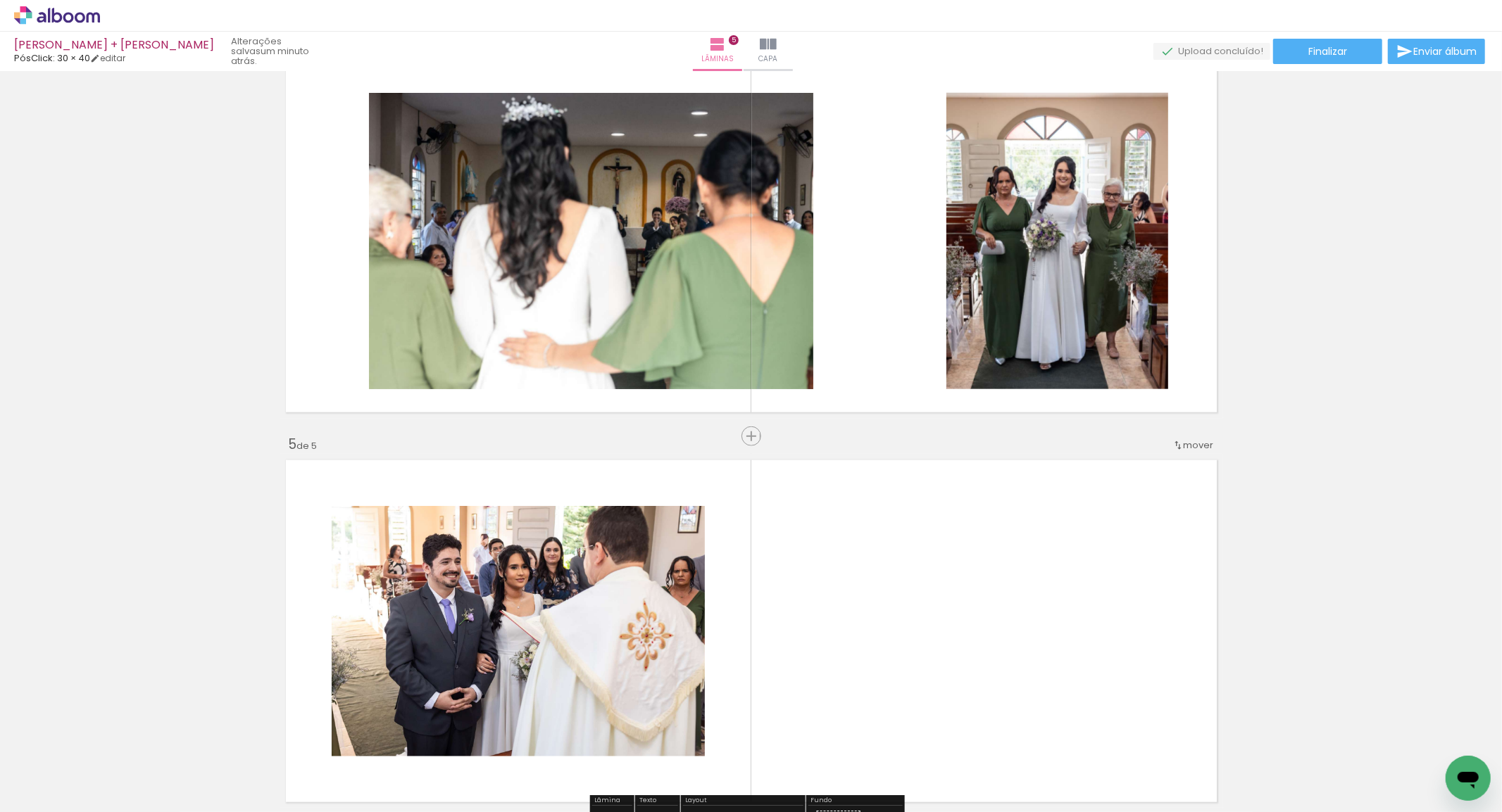
scroll to position [1451, 0]
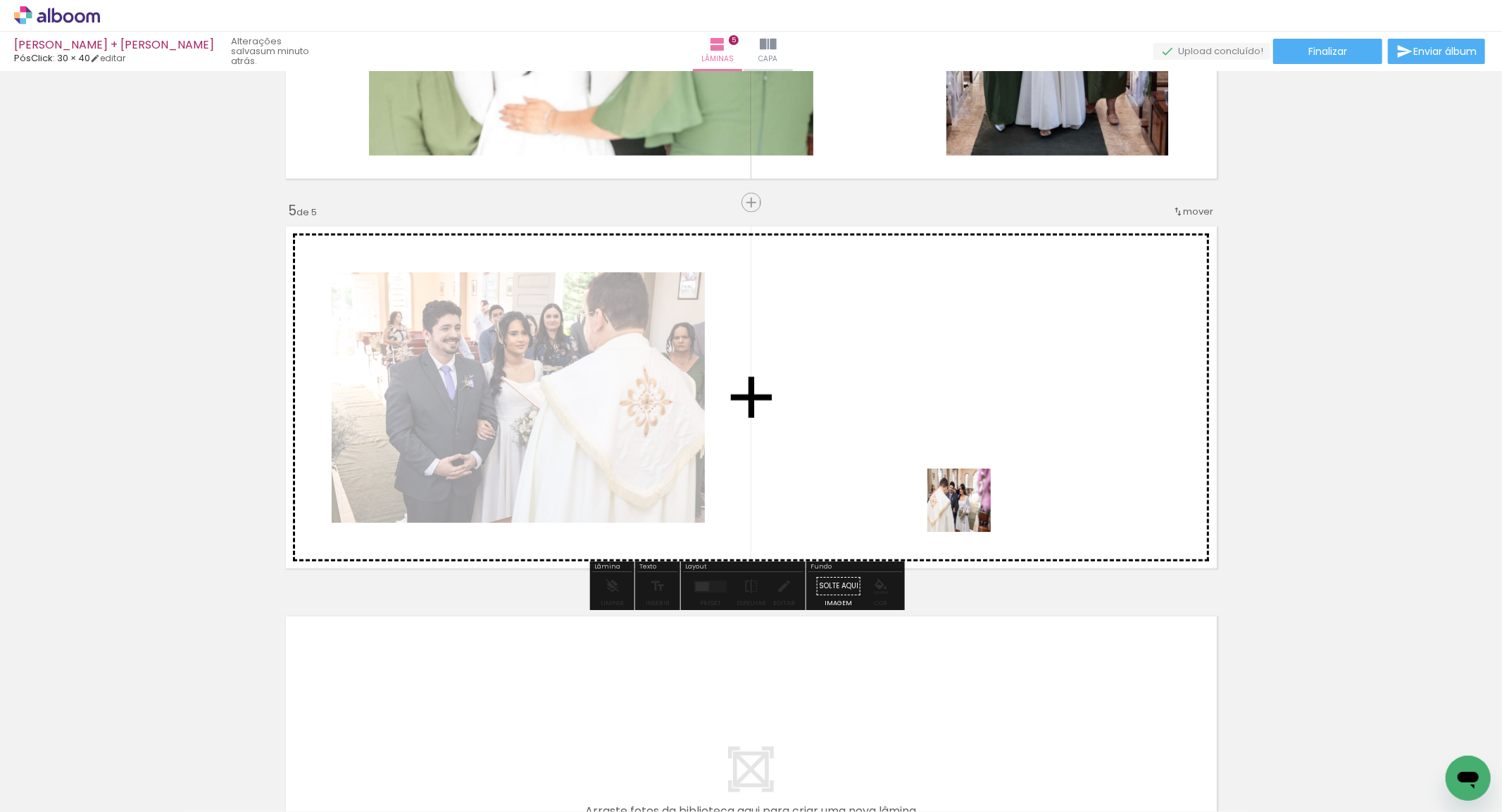
drag, startPoint x: 1046, startPoint y: 641, endPoint x: 1167, endPoint y: 704, distance: 136.4
click at [959, 491] on quentale-workspace at bounding box center [751, 406] width 1502 height 812
